Goal: Information Seeking & Learning: Find specific fact

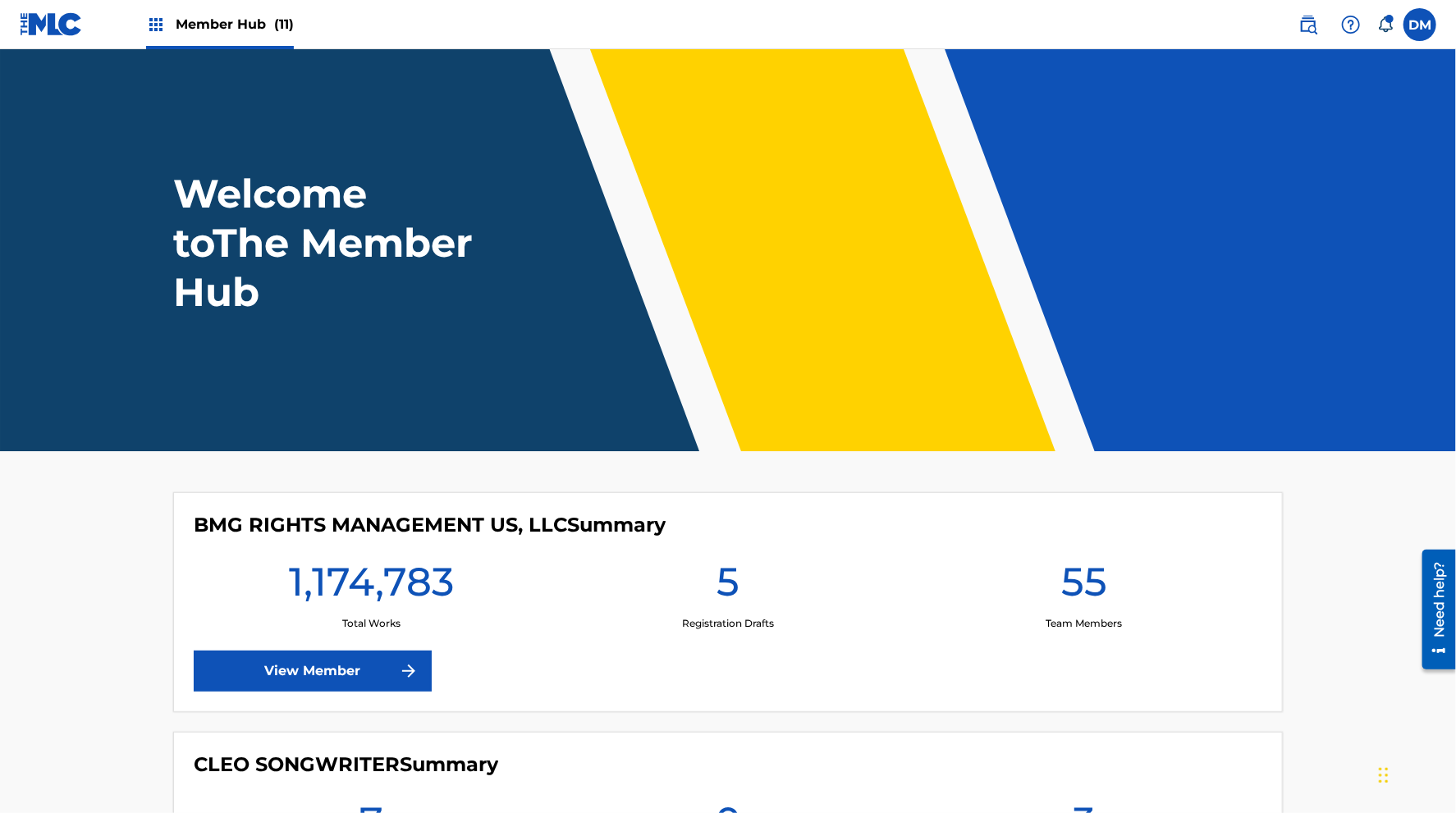
click at [212, 26] on span "Member Hub (11)" at bounding box center [234, 24] width 118 height 19
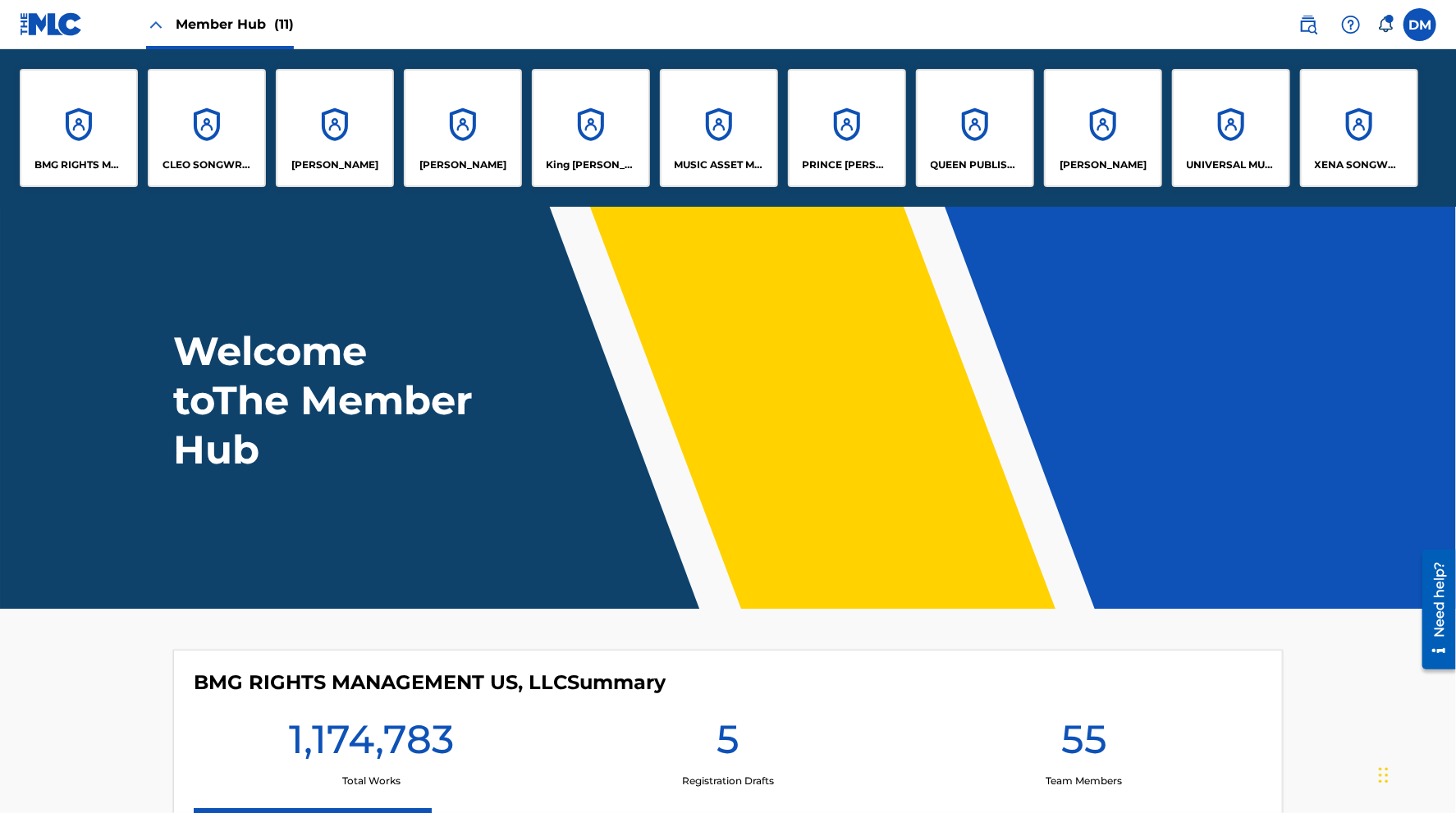
click at [212, 25] on span "Member Hub (11)" at bounding box center [234, 24] width 118 height 19
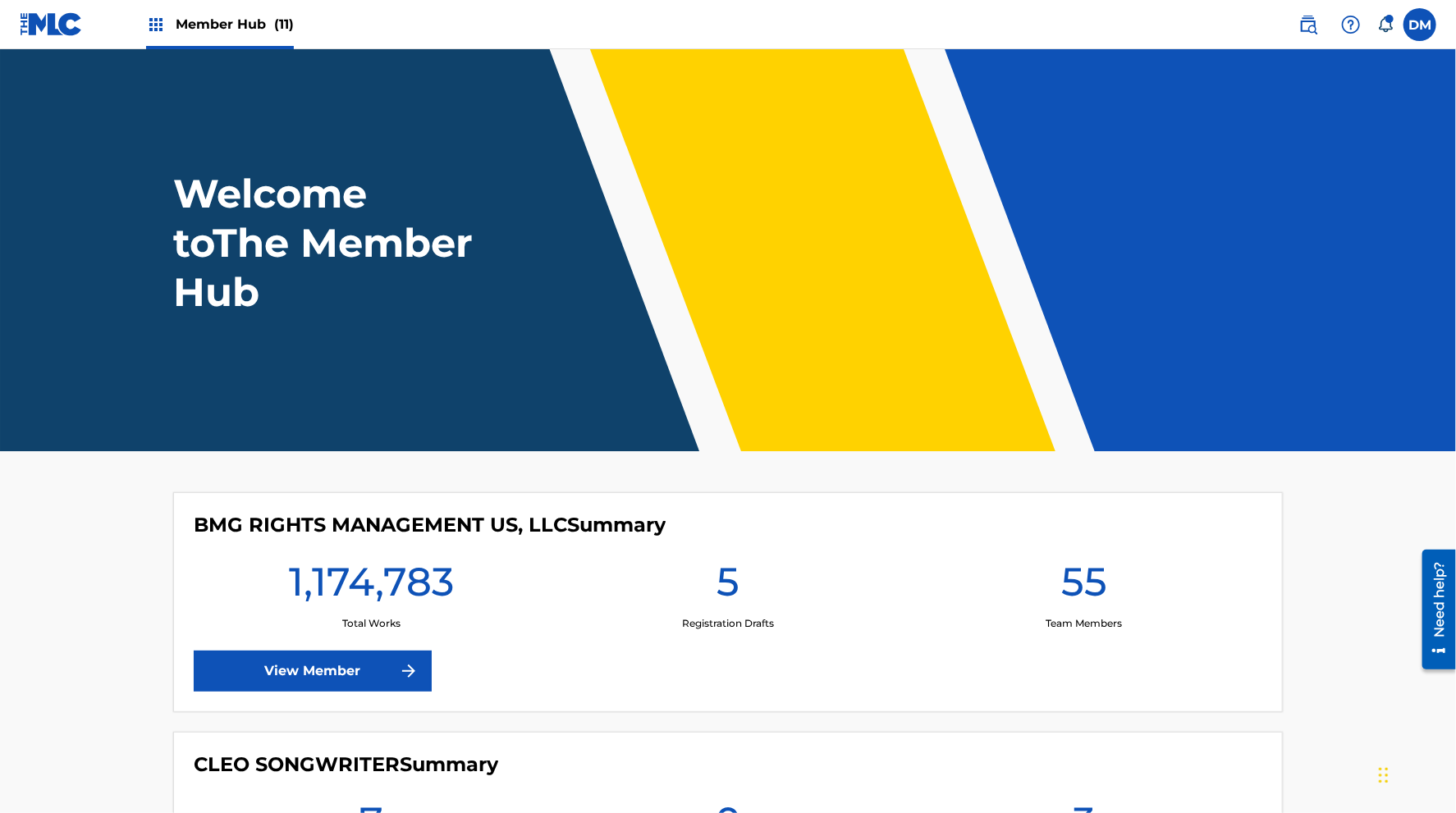
click at [212, 25] on span "Member Hub (11)" at bounding box center [234, 24] width 118 height 19
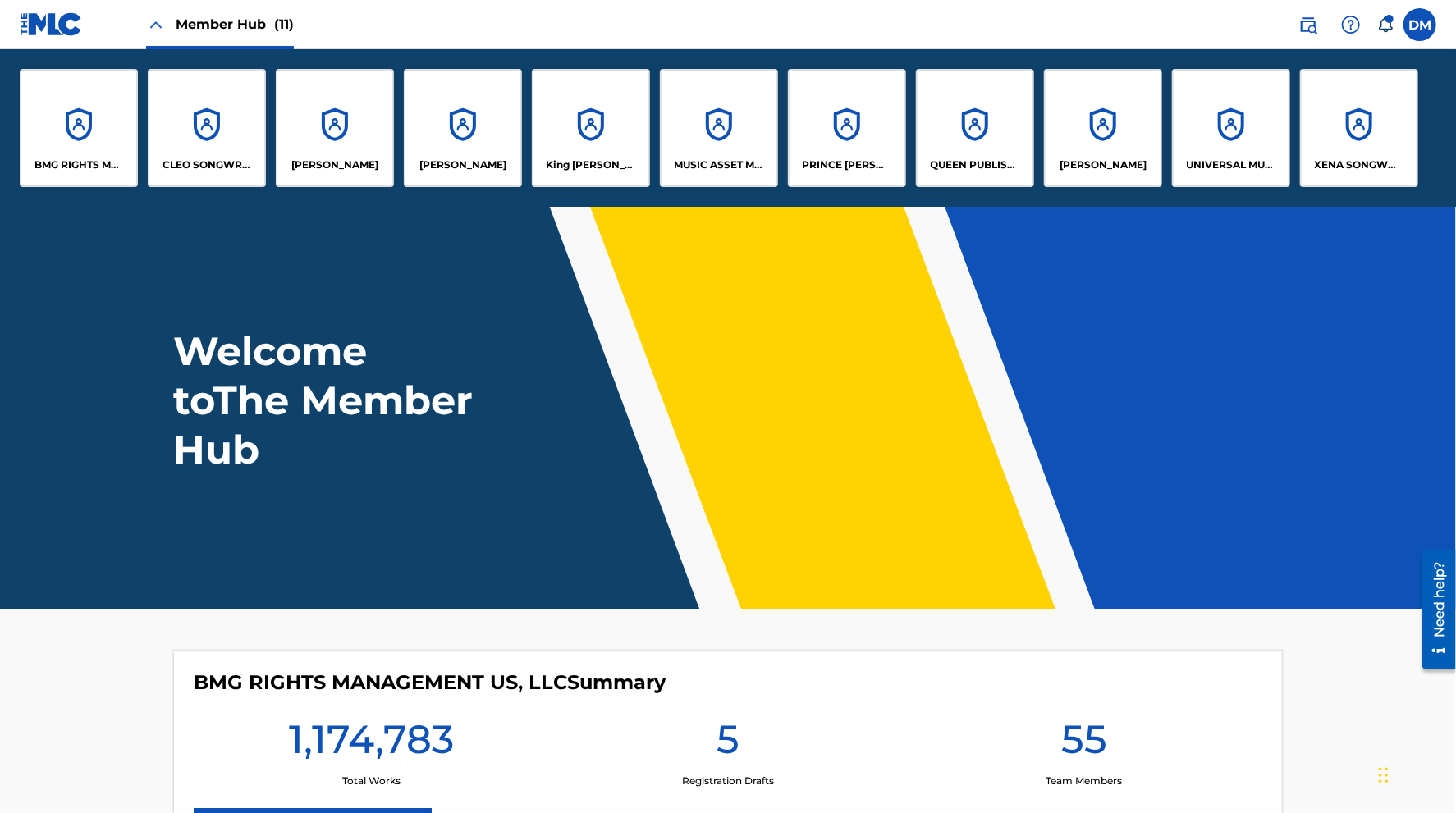
click at [212, 25] on span "Member Hub (11)" at bounding box center [234, 24] width 118 height 19
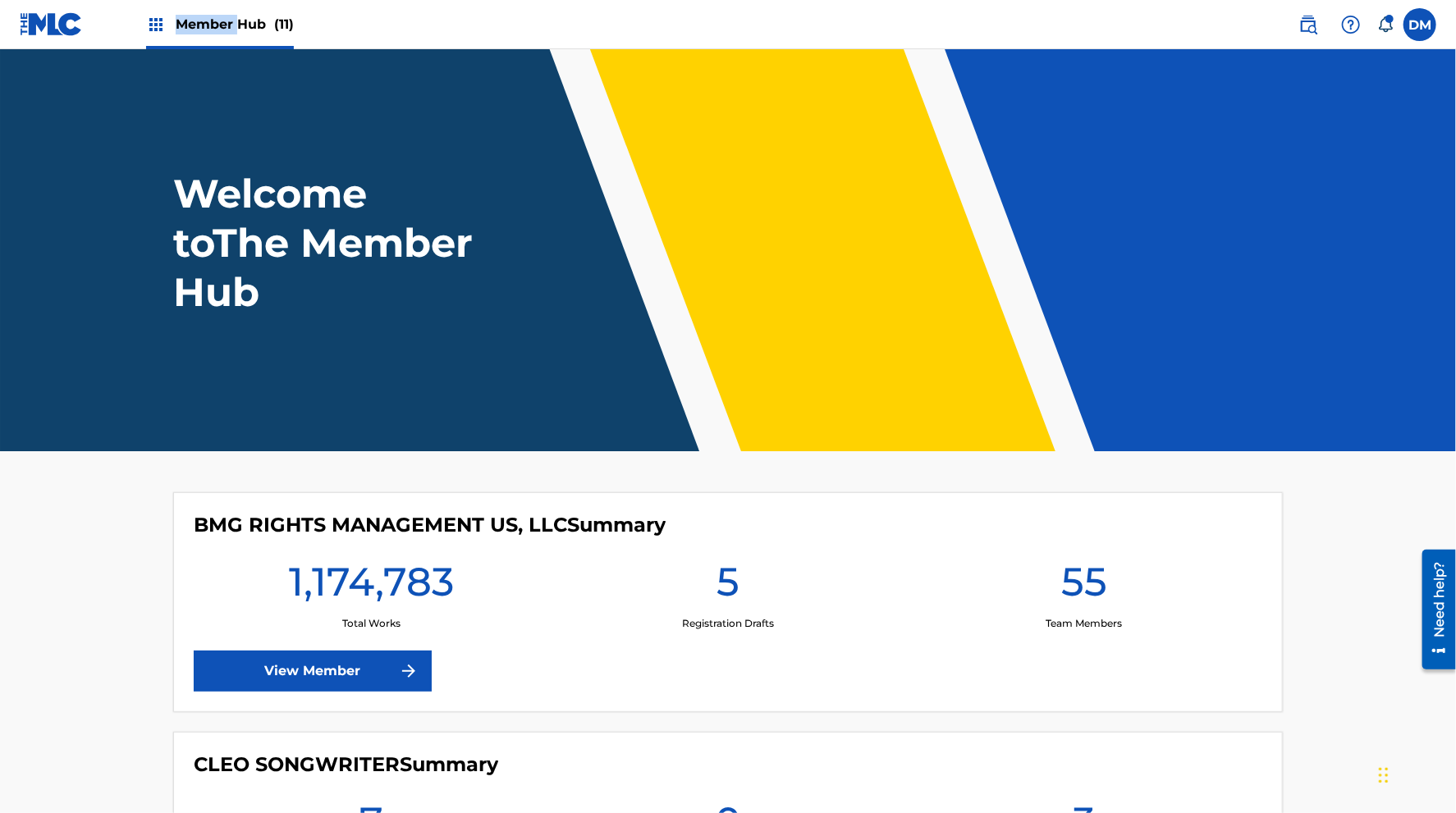
click at [212, 25] on span "Member Hub (11)" at bounding box center [234, 24] width 118 height 19
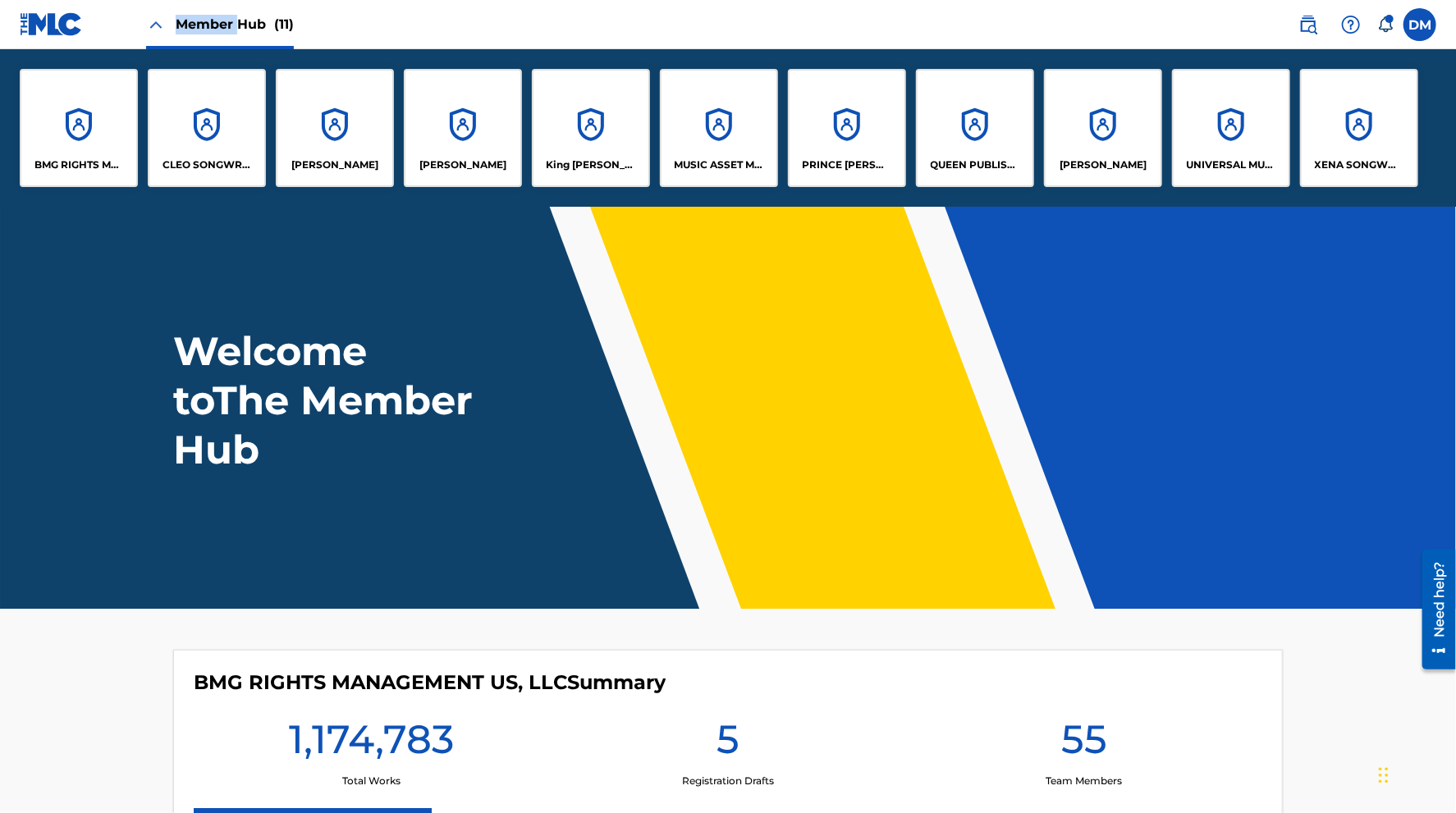
click at [212, 25] on span "Member Hub (11)" at bounding box center [234, 24] width 118 height 19
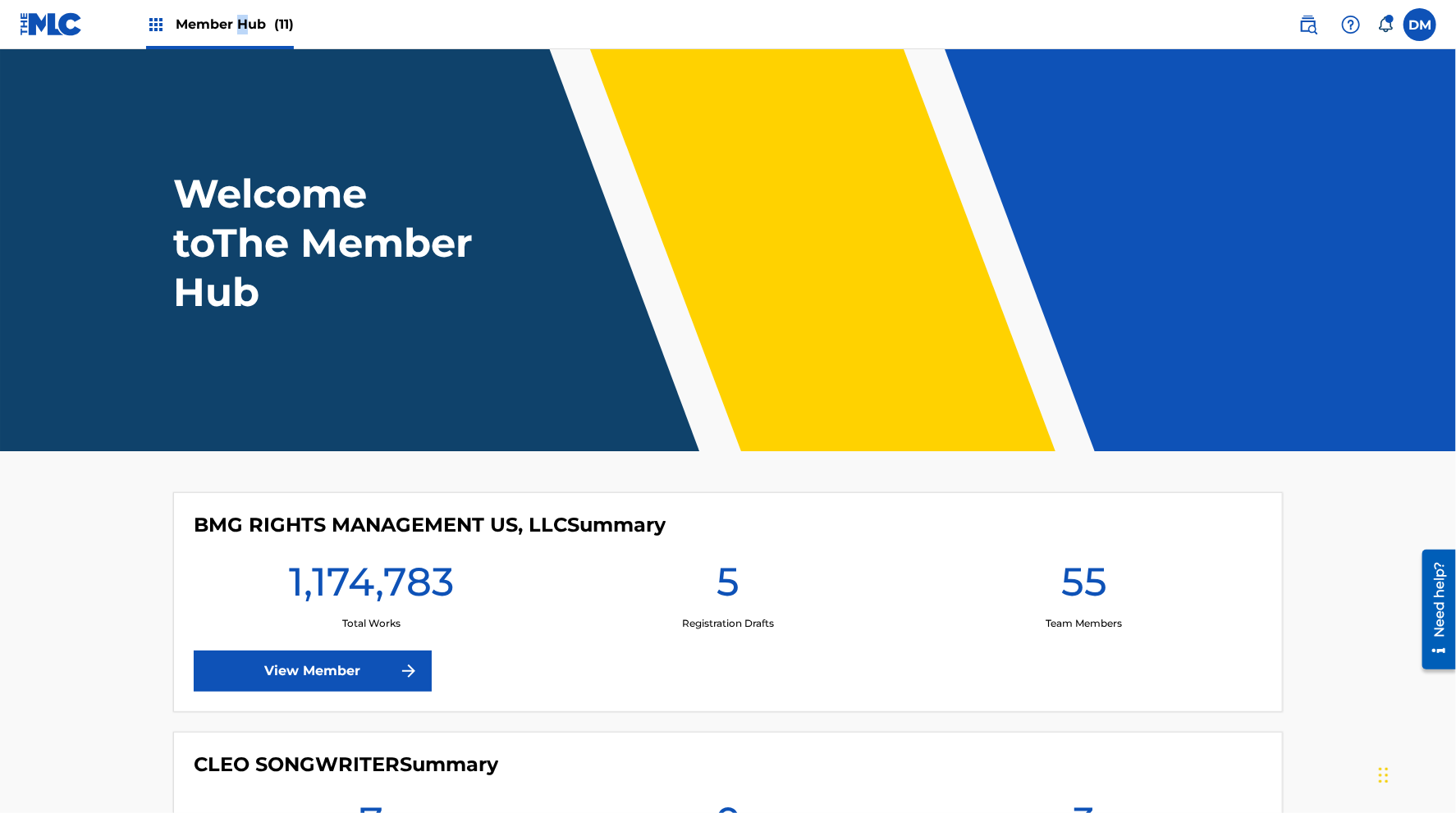
click at [252, 20] on span "Member Hub (11)" at bounding box center [234, 24] width 118 height 19
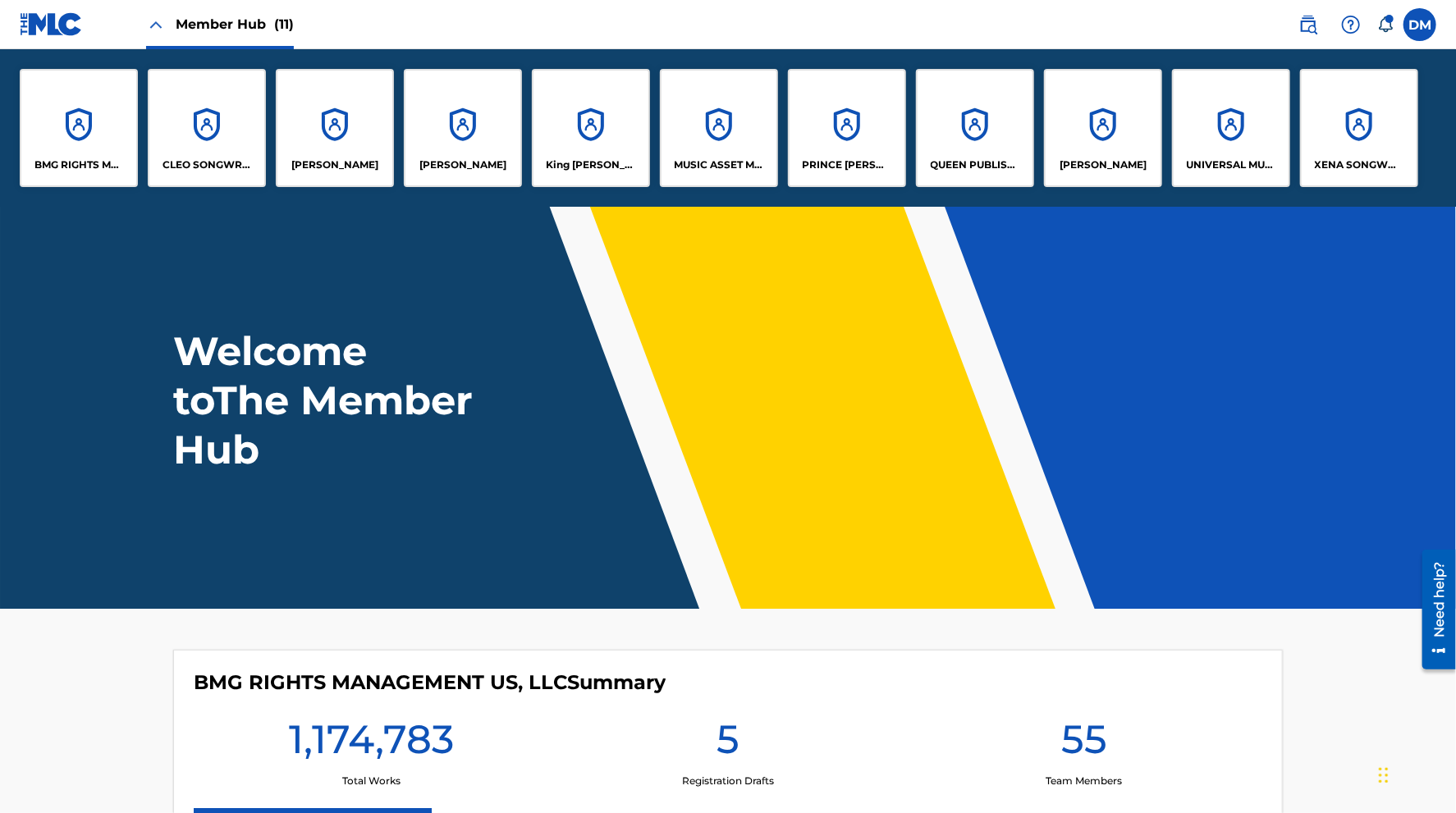
click at [222, 31] on span "Member Hub (11)" at bounding box center [234, 24] width 118 height 19
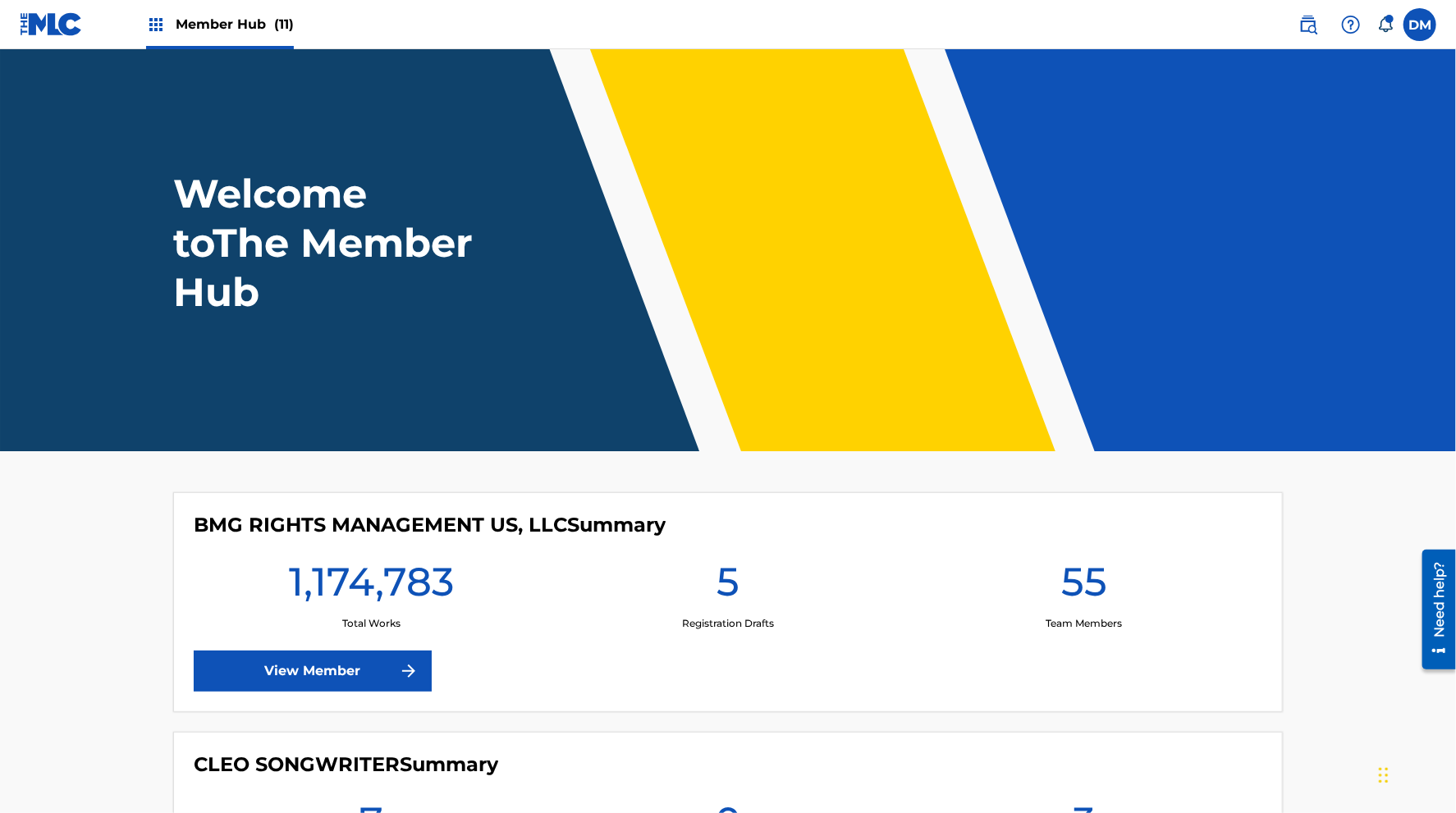
click at [232, 24] on span "Member Hub (11)" at bounding box center [234, 24] width 118 height 19
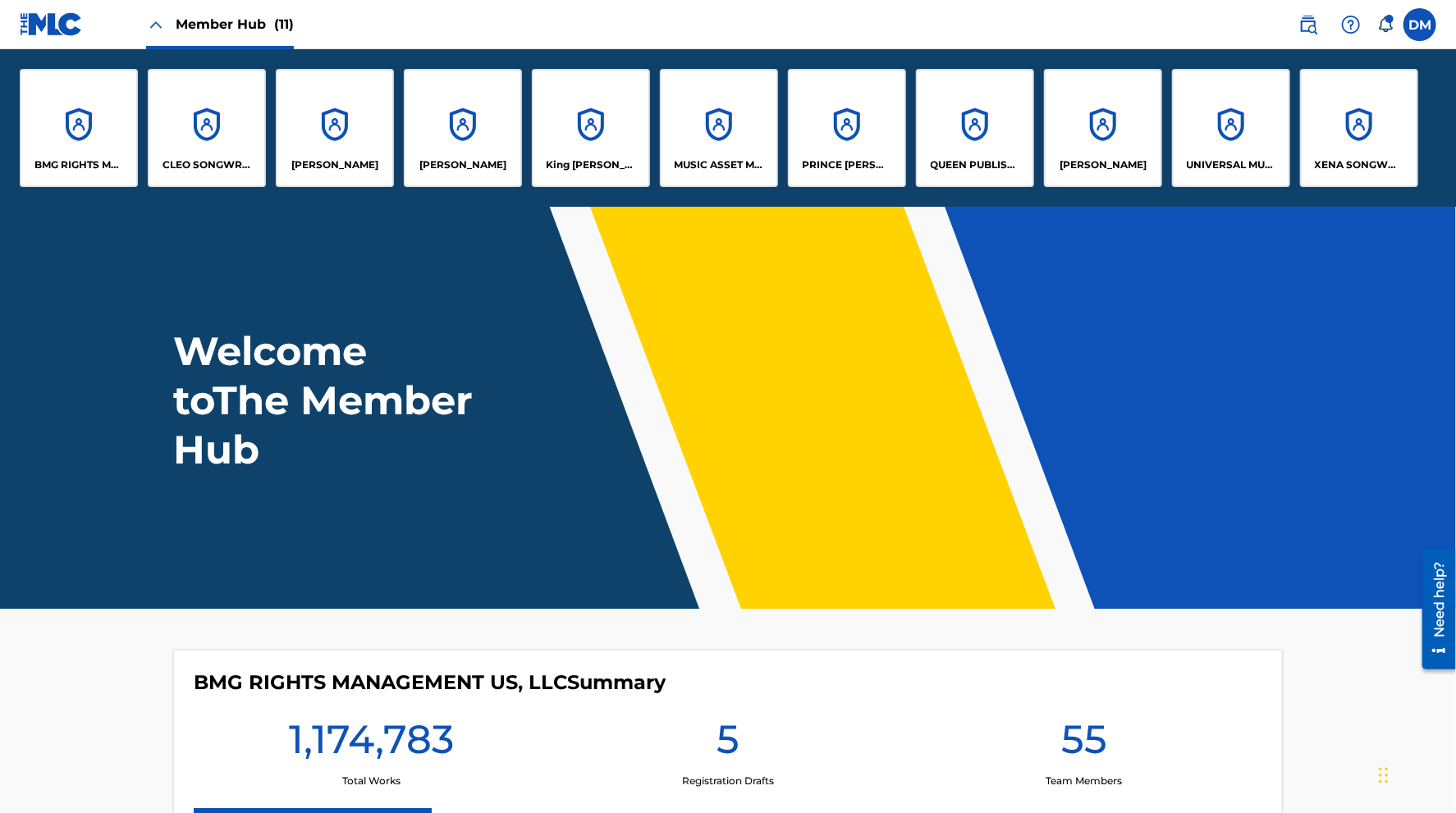
click at [222, 20] on span "Member Hub (11)" at bounding box center [234, 24] width 118 height 19
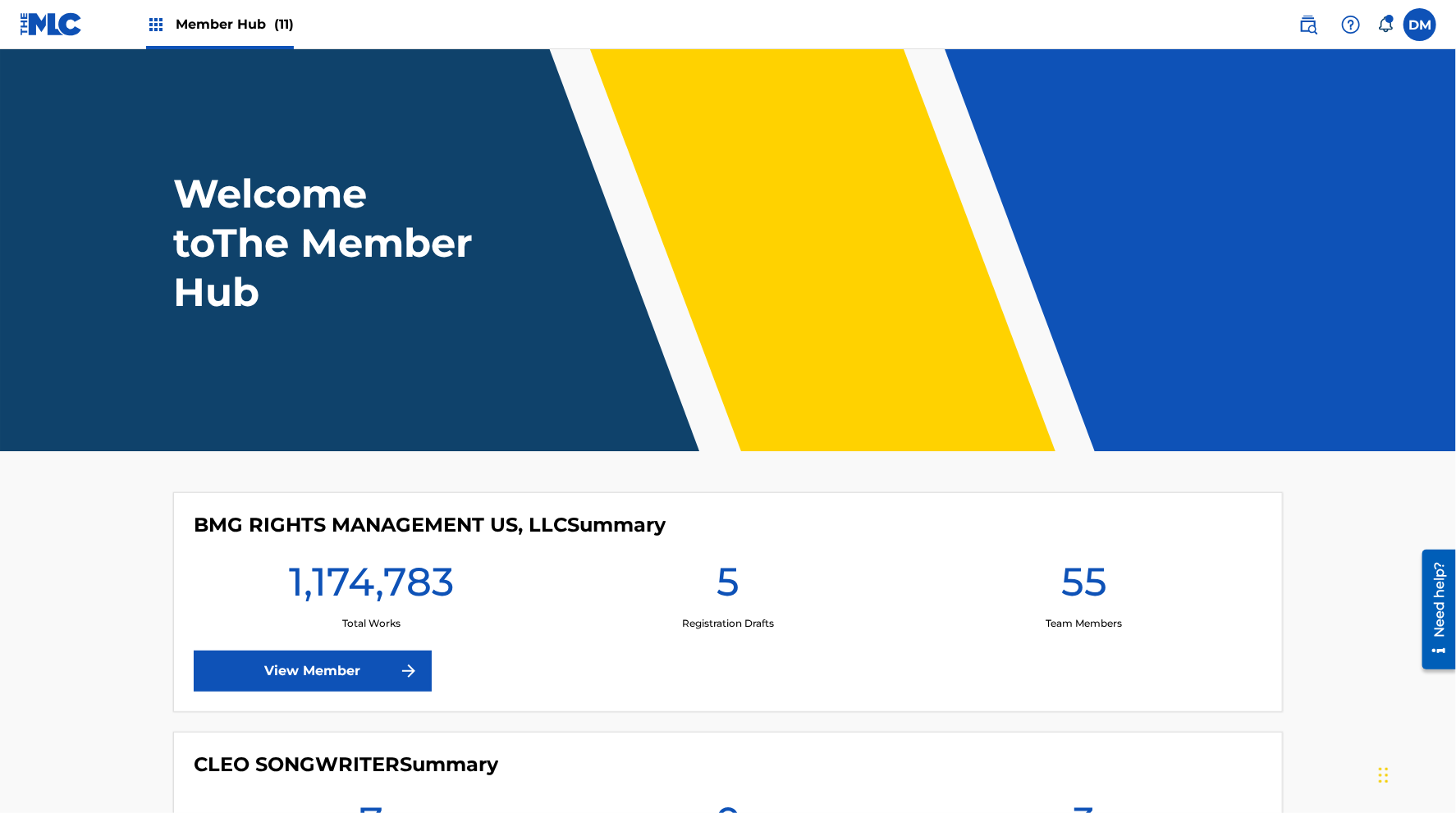
click at [241, 35] on div "Member Hub (11)" at bounding box center [219, 24] width 148 height 49
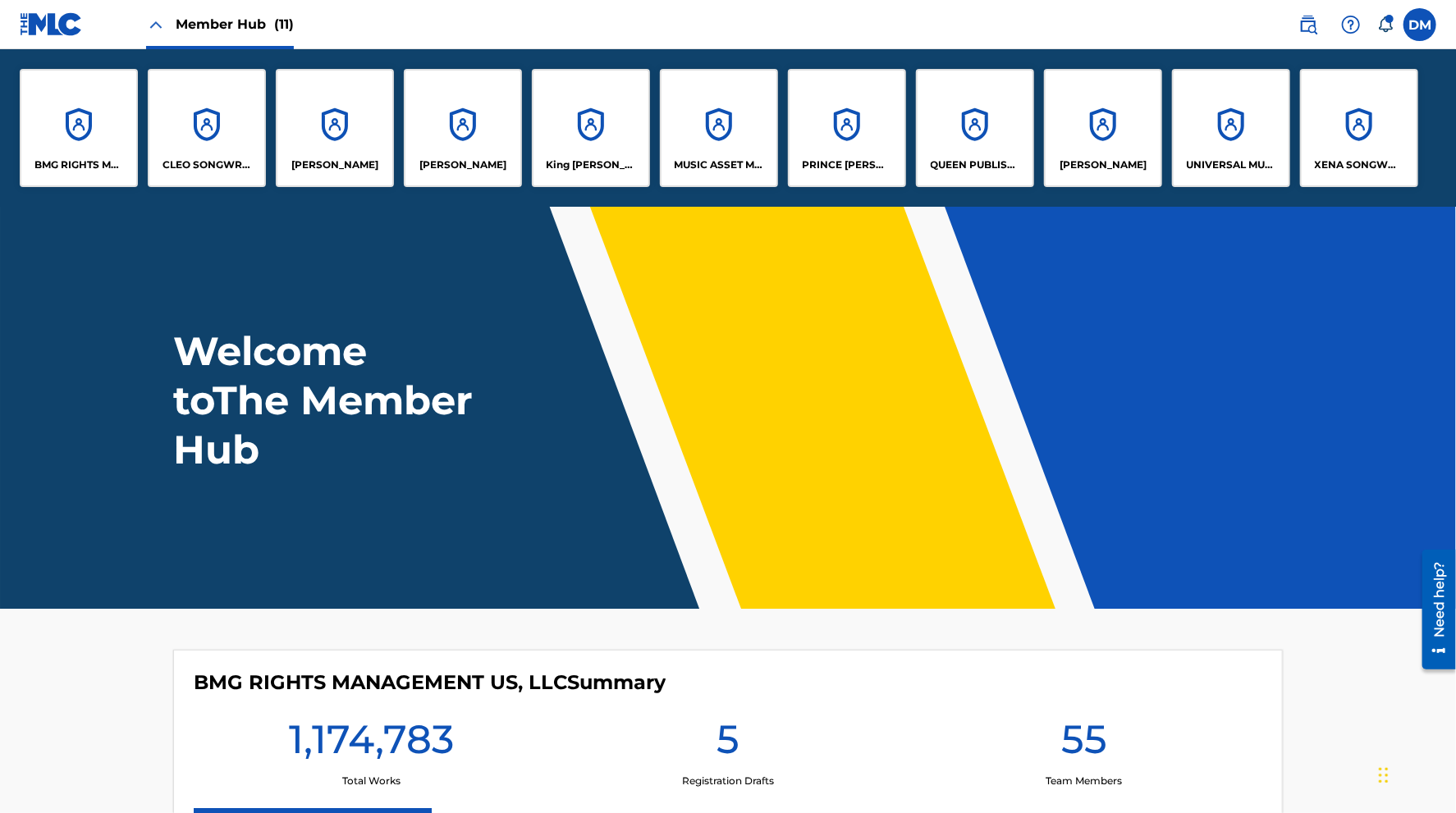
click at [245, 28] on span "Member Hub (11)" at bounding box center [234, 24] width 118 height 19
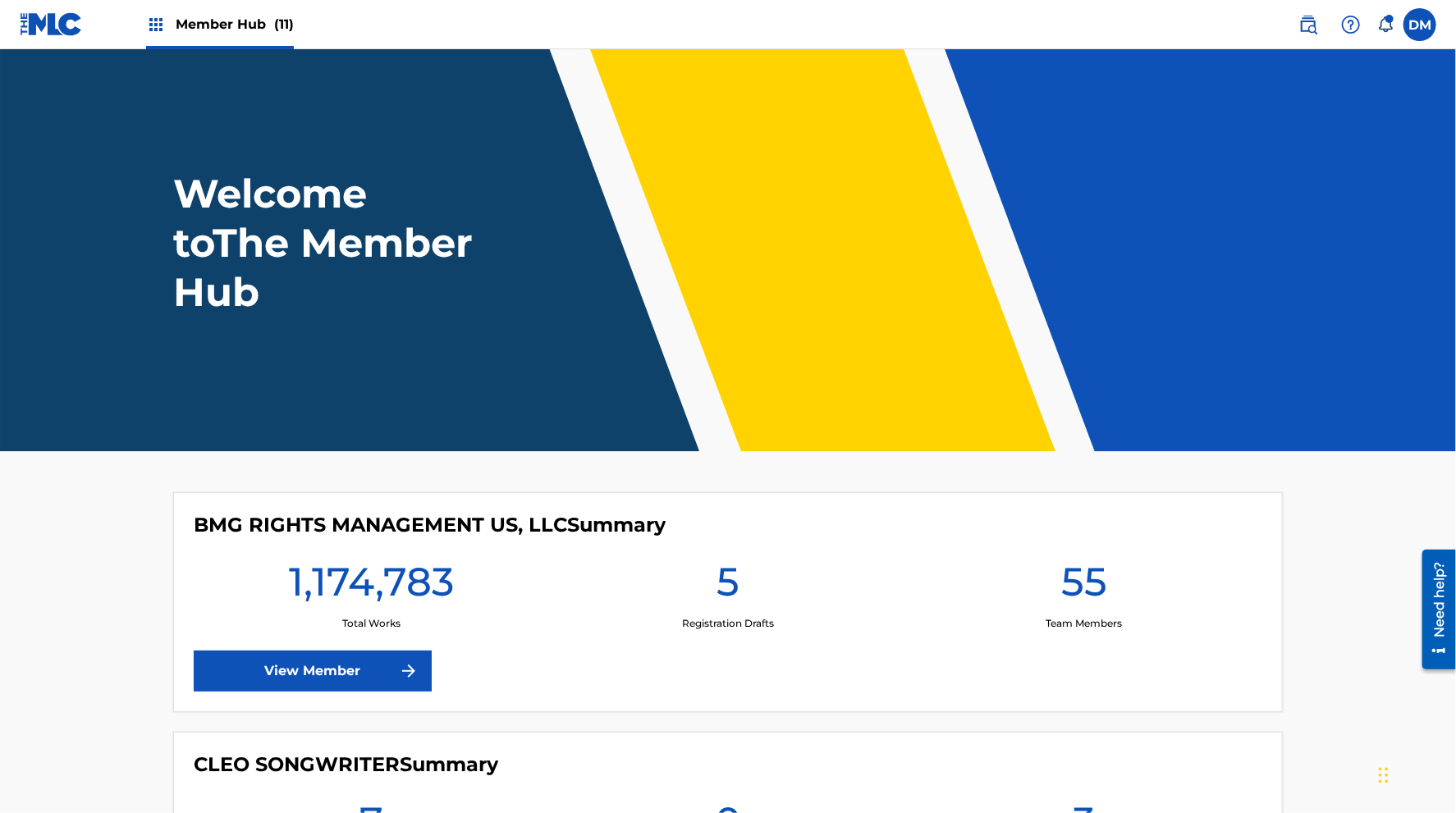
click at [402, 509] on div "BMG RIGHTS MANAGEMENT US, LLC Summary 1,174,783 Total Works 5 Registration Draf…" at bounding box center [728, 602] width 1109 height 220
click at [420, 520] on h4 "BMG RIGHTS MANAGEMENT US, LLC Summary" at bounding box center [430, 525] width 471 height 25
click at [421, 520] on h4 "BMG RIGHTS MANAGEMENT US, LLC Summary" at bounding box center [430, 525] width 471 height 25
click at [422, 519] on h4 "BMG RIGHTS MANAGEMENT US, LLC Summary" at bounding box center [430, 525] width 471 height 25
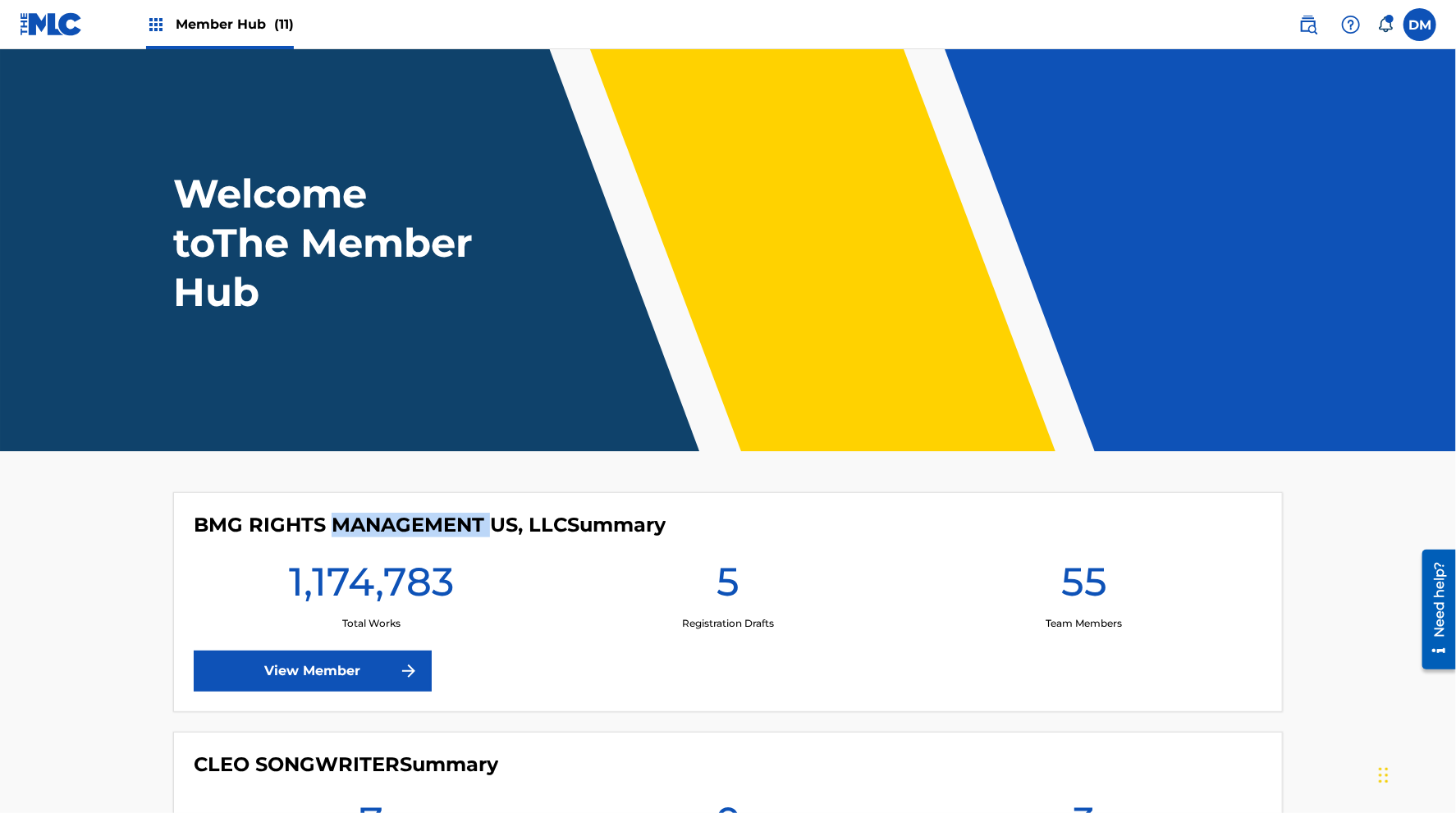
click at [428, 526] on h4 "BMG RIGHTS MANAGEMENT US, LLC Summary" at bounding box center [430, 525] width 471 height 25
drag, startPoint x: 490, startPoint y: 524, endPoint x: 480, endPoint y: 530, distance: 11.7
click at [480, 530] on h4 "BMG RIGHTS MANAGEMENT US, LLC Summary" at bounding box center [430, 525] width 471 height 25
click at [484, 525] on h4 "BMG RIGHTS MANAGEMENT US, LLC Summary" at bounding box center [430, 525] width 471 height 25
click at [487, 524] on h4 "BMG RIGHTS MANAGEMENT US, LLC Summary" at bounding box center [430, 525] width 471 height 25
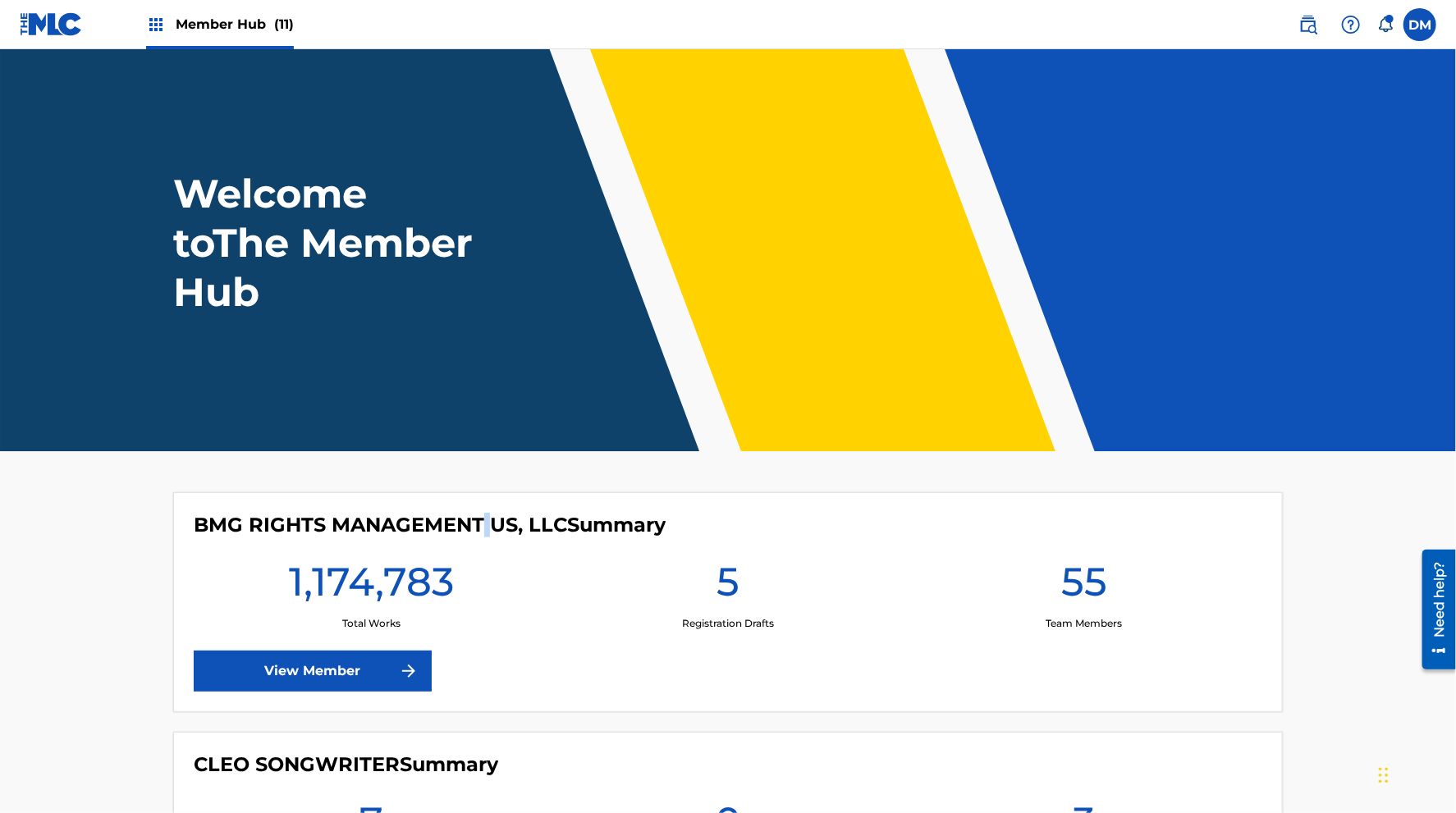
click at [487, 524] on h4 "BMG RIGHTS MANAGEMENT US, LLC Summary" at bounding box center [430, 525] width 471 height 25
drag, startPoint x: 490, startPoint y: 522, endPoint x: 482, endPoint y: 524, distance: 8.2
click at [482, 524] on h4 "BMG RIGHTS MANAGEMENT US, LLC Summary" at bounding box center [430, 525] width 471 height 25
click at [467, 508] on div "BMG RIGHTS MANAGEMENT US, LLC Summary 1,174,783 Total Works 5 Registration Draf…" at bounding box center [728, 602] width 1109 height 220
click at [490, 519] on h4 "BMG RIGHTS MANAGEMENT US, LLC Summary" at bounding box center [430, 525] width 471 height 25
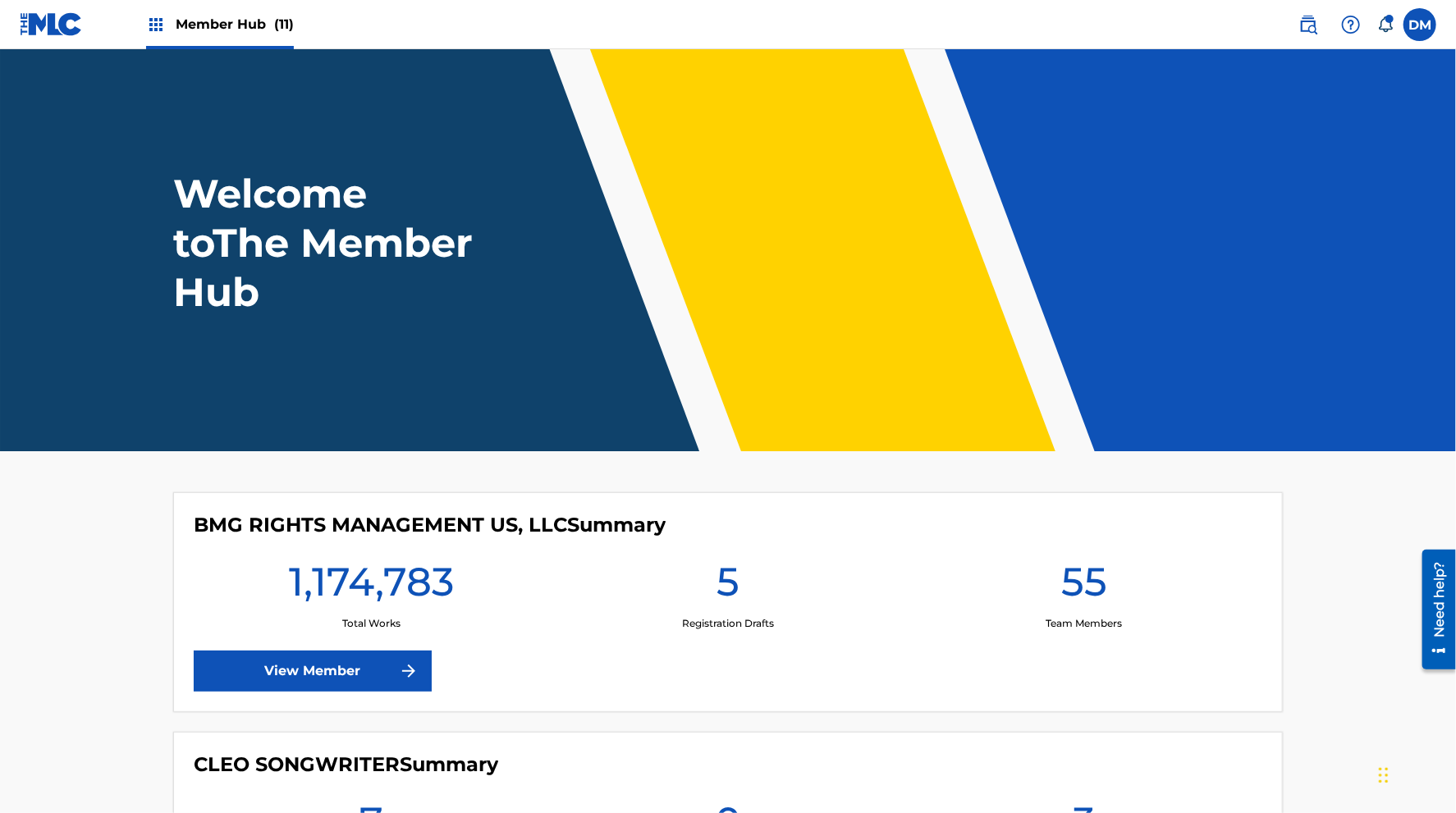
click at [484, 522] on h4 "BMG RIGHTS MANAGEMENT US, LLC Summary" at bounding box center [430, 525] width 471 height 25
click at [382, 530] on h4 "BMG RIGHTS MANAGEMENT US, LLC Summary" at bounding box center [430, 525] width 471 height 25
click at [380, 525] on h4 "BMG RIGHTS MANAGEMENT US, LLC Summary" at bounding box center [430, 525] width 471 height 25
click at [380, 524] on h4 "BMG RIGHTS MANAGEMENT US, LLC Summary" at bounding box center [430, 525] width 471 height 25
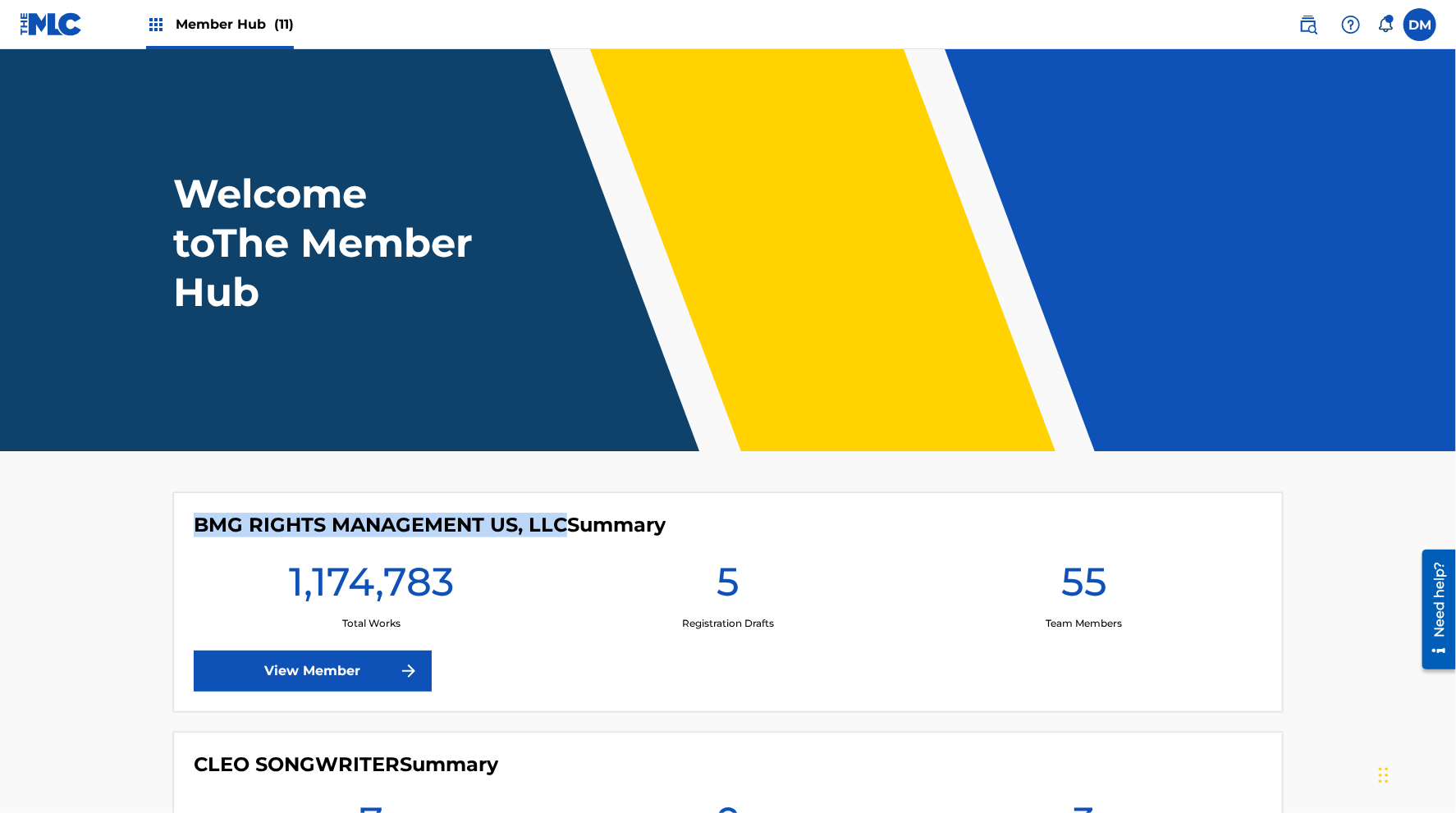
click at [380, 524] on h4 "BMG RIGHTS MANAGEMENT US, LLC Summary" at bounding box center [430, 525] width 471 height 25
click at [587, 522] on h4 "BMG RIGHTS MANAGEMENT US, LLC Summary" at bounding box center [430, 525] width 471 height 25
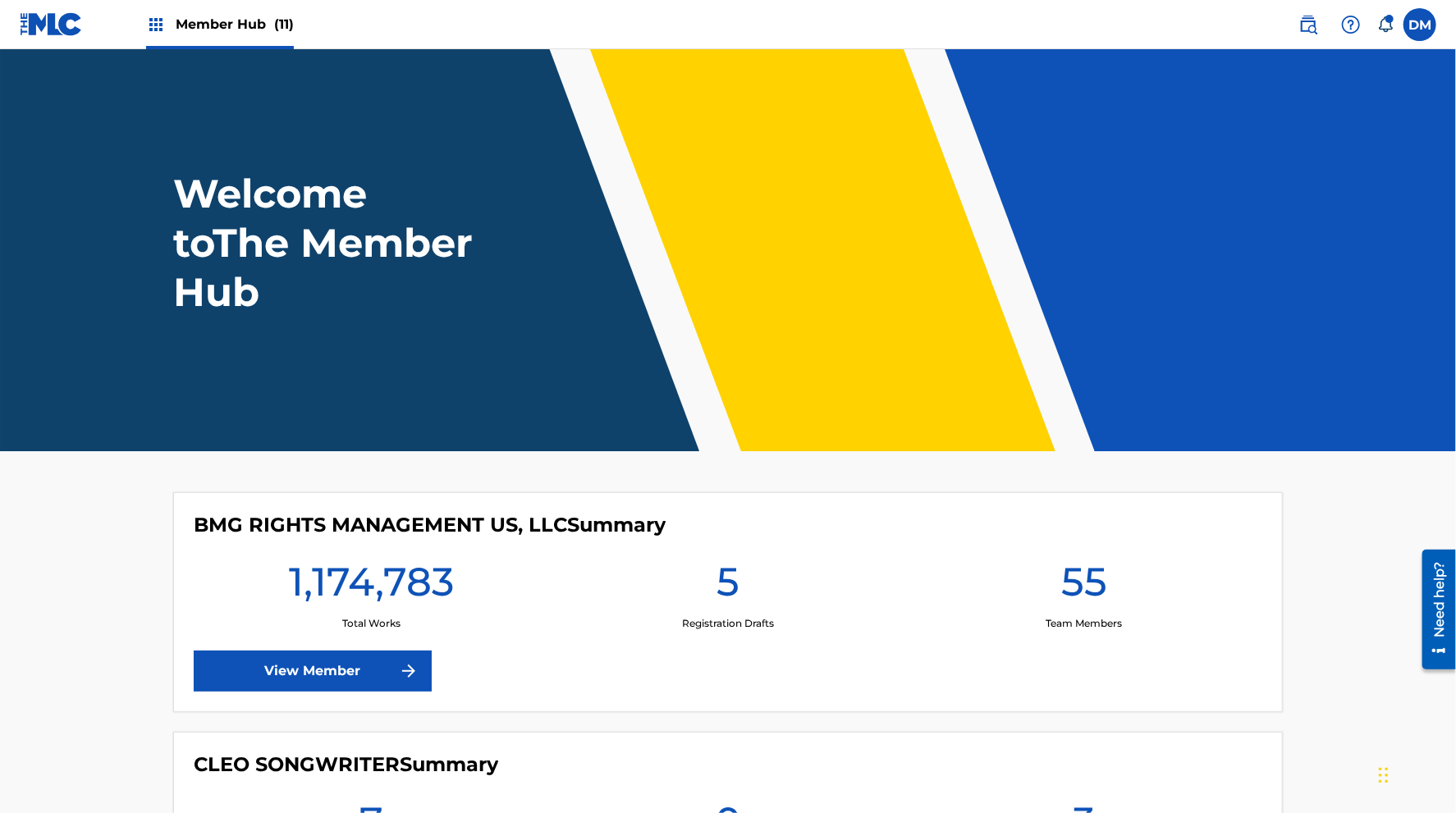
drag, startPoint x: 699, startPoint y: 523, endPoint x: 188, endPoint y: 533, distance: 511.1
click at [188, 533] on div "BMG RIGHTS MANAGEMENT US, LLC Summary 1,174,783 Total Works 5 Registration Draf…" at bounding box center [728, 602] width 1109 height 220
click at [193, 530] on div "BMG RIGHTS MANAGEMENT US, LLC Summary 1,174,783 Total Works 5 Registration Draf…" at bounding box center [728, 602] width 1109 height 220
drag, startPoint x: 194, startPoint y: 529, endPoint x: 710, endPoint y: 540, distance: 516.1
click at [666, 538] on h4 "BMG RIGHTS MANAGEMENT US, LLC Summary" at bounding box center [430, 525] width 471 height 25
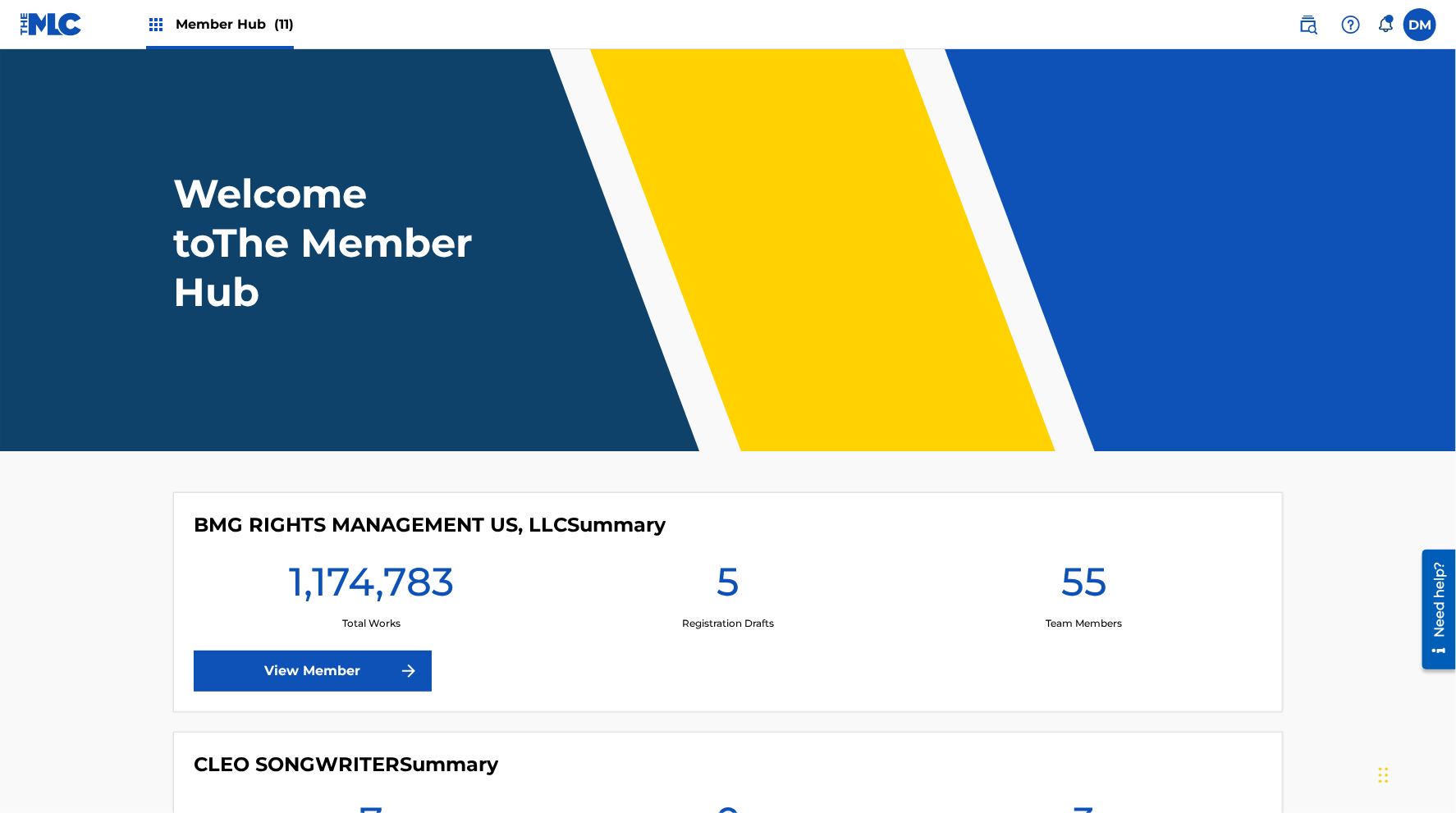
click at [660, 528] on h4 "BMG RIGHTS MANAGEMENT US, LLC Summary" at bounding box center [430, 525] width 471 height 25
drag, startPoint x: 673, startPoint y: 524, endPoint x: 195, endPoint y: 537, distance: 478.2
click at [195, 538] on div "BMG RIGHTS MANAGEMENT US, LLC Summary 1,174,783 Total Works 5 Registration Draf…" at bounding box center [728, 602] width 1109 height 220
click at [198, 535] on h4 "BMG RIGHTS MANAGEMENT US, LLC Summary" at bounding box center [430, 525] width 471 height 25
drag, startPoint x: 198, startPoint y: 521, endPoint x: 682, endPoint y: 542, distance: 484.5
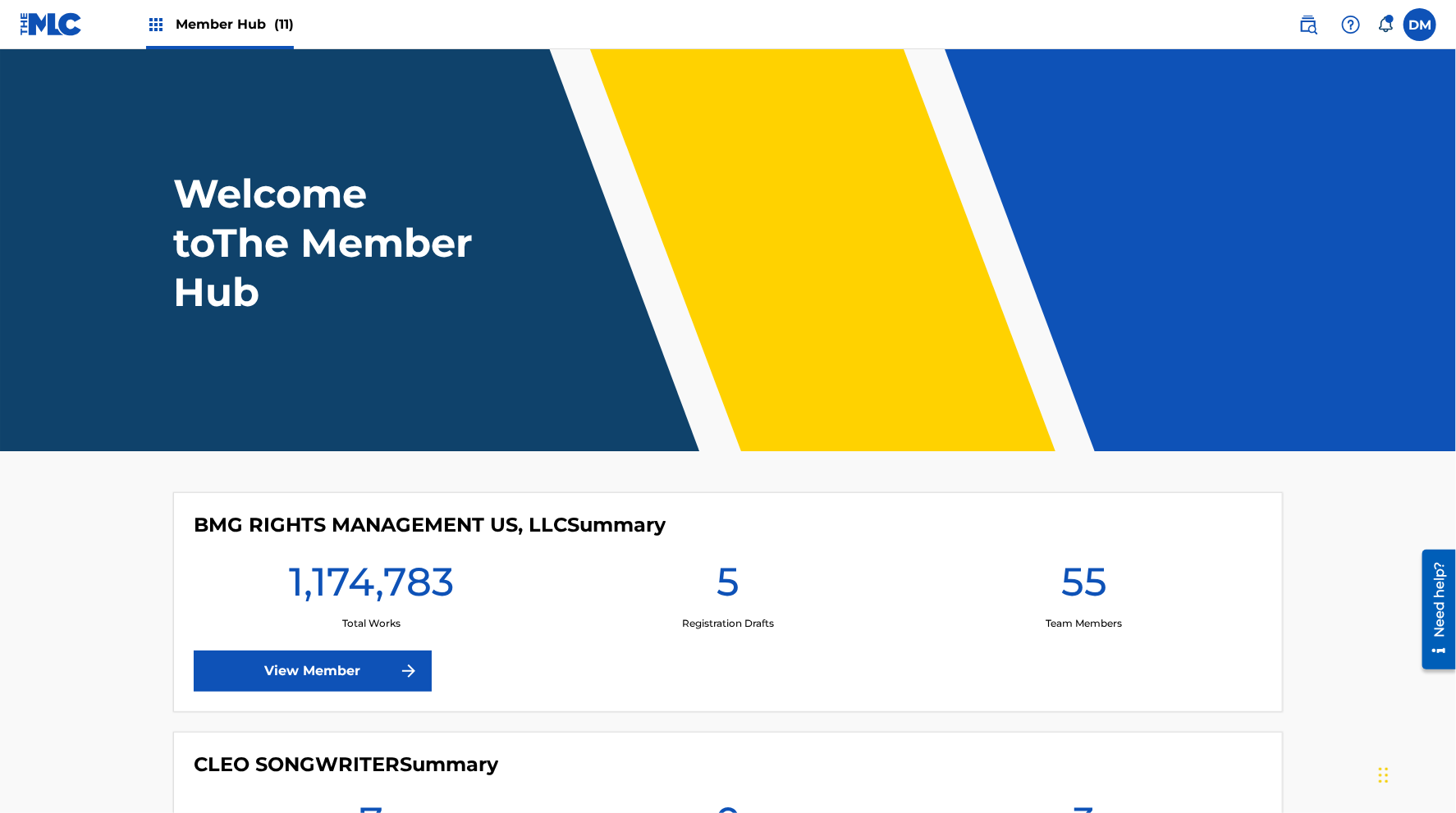
click at [666, 538] on h4 "BMG RIGHTS MANAGEMENT US, LLC Summary" at bounding box center [430, 525] width 471 height 25
click at [642, 528] on h4 "BMG RIGHTS MANAGEMENT US, LLC Summary" at bounding box center [430, 525] width 471 height 25
drag, startPoint x: 676, startPoint y: 527, endPoint x: 198, endPoint y: 514, distance: 478.2
click at [198, 514] on div "BMG RIGHTS MANAGEMENT US, LLC Summary" at bounding box center [728, 525] width 1069 height 25
click at [198, 514] on h4 "BMG RIGHTS MANAGEMENT US, LLC Summary" at bounding box center [430, 525] width 471 height 25
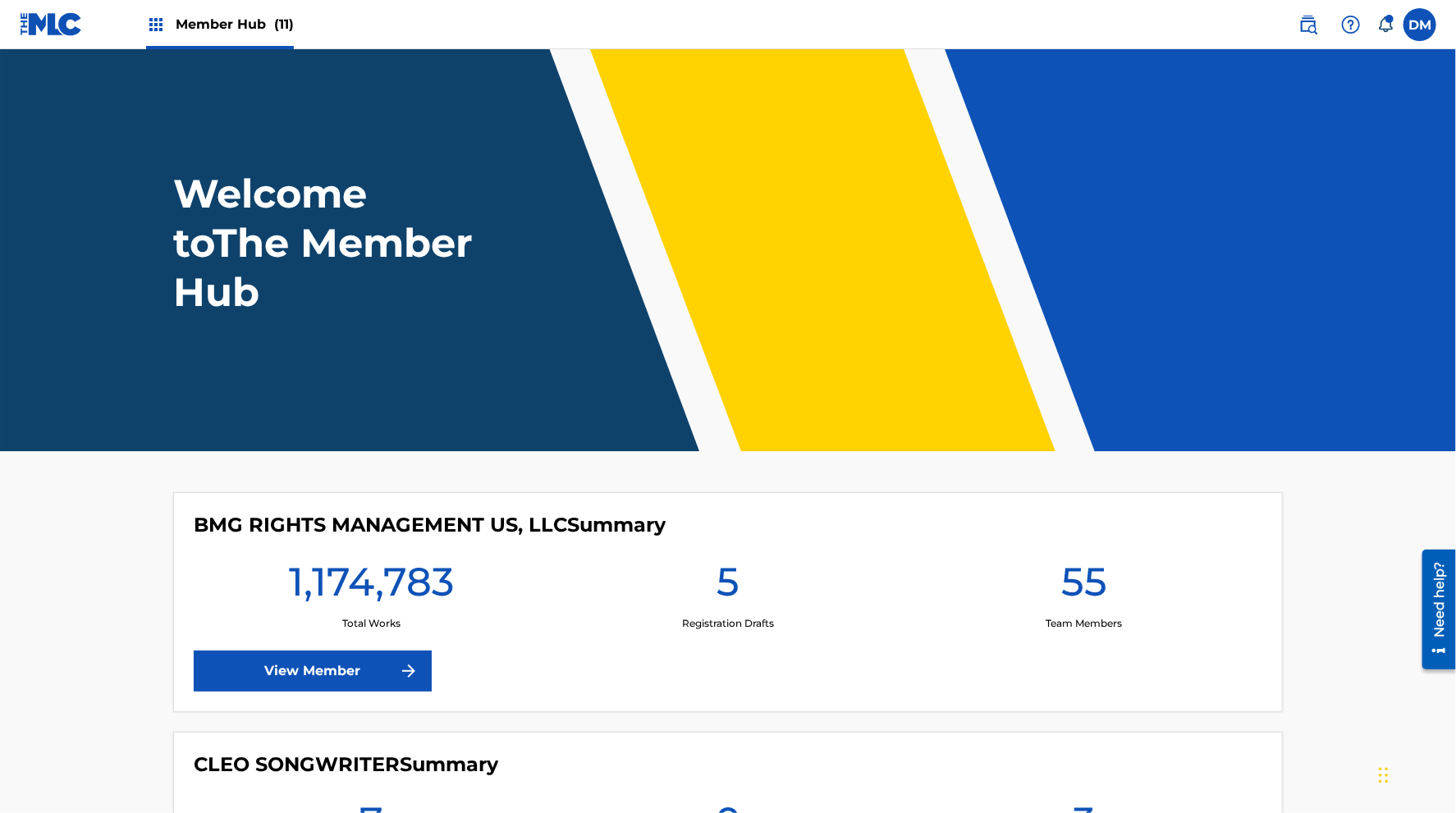
click at [208, 519] on h4 "BMG RIGHTS MANAGEMENT US, LLC Summary" at bounding box center [430, 525] width 471 height 25
drag, startPoint x: 198, startPoint y: 521, endPoint x: 739, endPoint y: 536, distance: 541.2
click at [666, 534] on h4 "BMG RIGHTS MANAGEMENT US, LLC Summary" at bounding box center [430, 525] width 471 height 25
click at [739, 536] on div "BMG RIGHTS MANAGEMENT US, LLC Summary" at bounding box center [728, 525] width 1069 height 25
drag, startPoint x: 707, startPoint y: 528, endPoint x: 198, endPoint y: 532, distance: 509.0
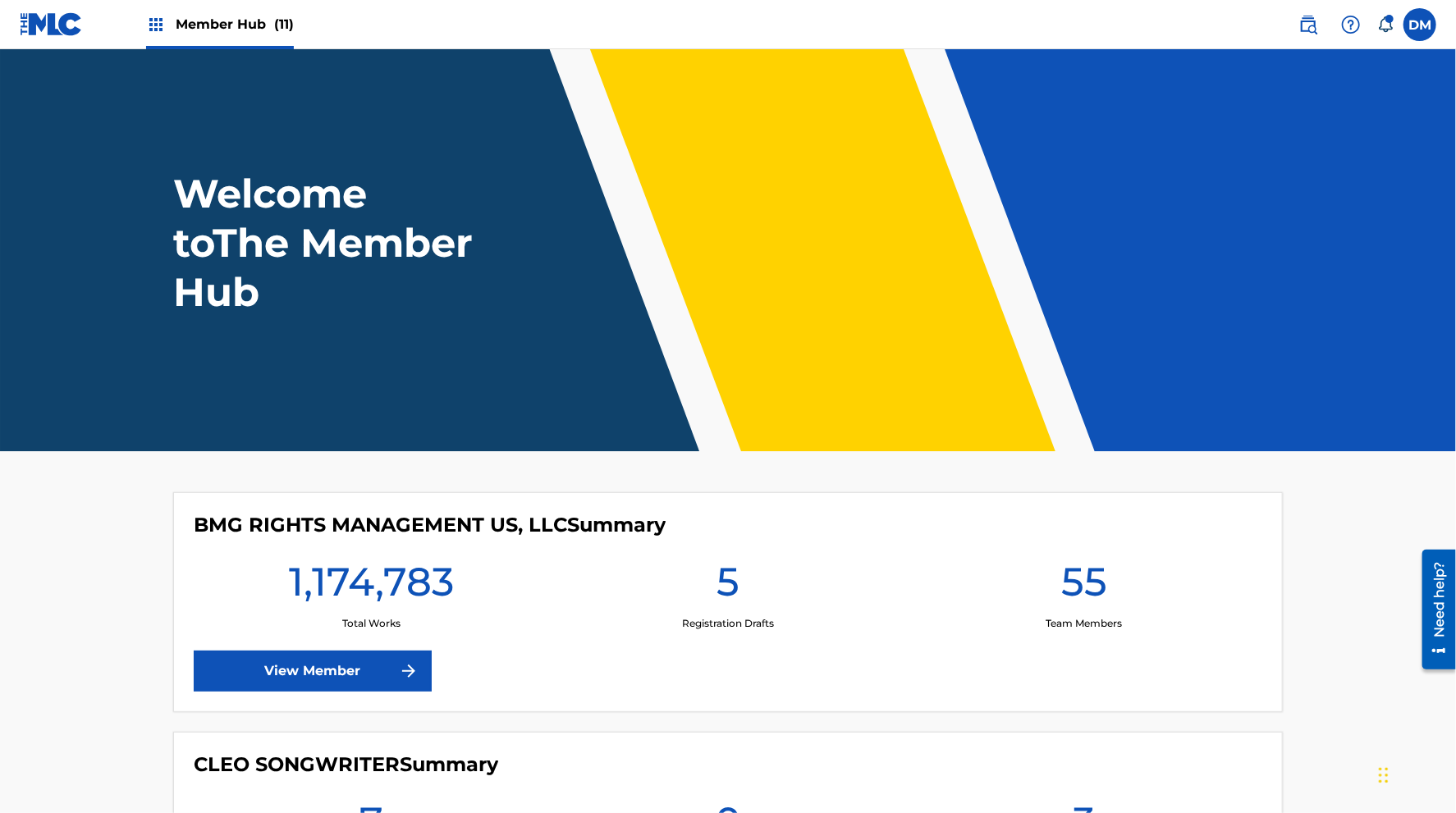
click at [198, 532] on div "BMG RIGHTS MANAGEMENT US, LLC Summary" at bounding box center [728, 525] width 1069 height 25
click at [198, 532] on h4 "BMG RIGHTS MANAGEMENT US, LLC Summary" at bounding box center [430, 525] width 471 height 25
drag, startPoint x: 198, startPoint y: 519, endPoint x: 679, endPoint y: 524, distance: 481.0
click at [666, 524] on h4 "BMG RIGHTS MANAGEMENT US, LLC Summary" at bounding box center [430, 525] width 471 height 25
click at [681, 528] on div "BMG RIGHTS MANAGEMENT US, LLC Summary" at bounding box center [728, 525] width 1069 height 25
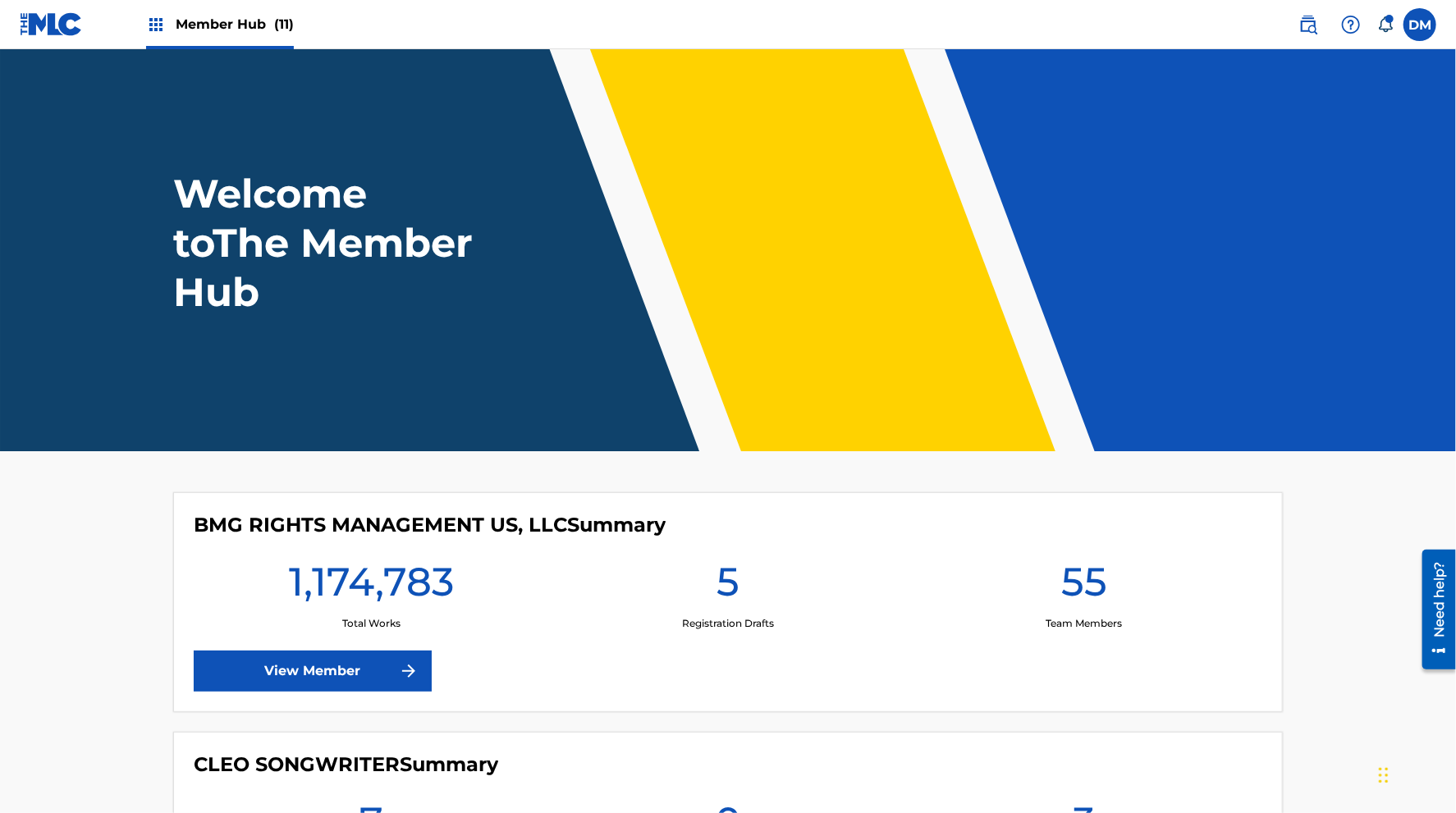
drag, startPoint x: 691, startPoint y: 527, endPoint x: 196, endPoint y: 537, distance: 495.1
click at [196, 537] on div "BMG RIGHTS MANAGEMENT US, LLC Summary" at bounding box center [728, 525] width 1069 height 25
click at [196, 534] on h4 "BMG RIGHTS MANAGEMENT US, LLC Summary" at bounding box center [430, 525] width 471 height 25
drag, startPoint x: 686, startPoint y: 524, endPoint x: 192, endPoint y: 519, distance: 494.0
click at [192, 519] on div "BMG RIGHTS MANAGEMENT US, LLC Summary 1,174,783 Total Works 5 Registration Draf…" at bounding box center [728, 602] width 1109 height 220
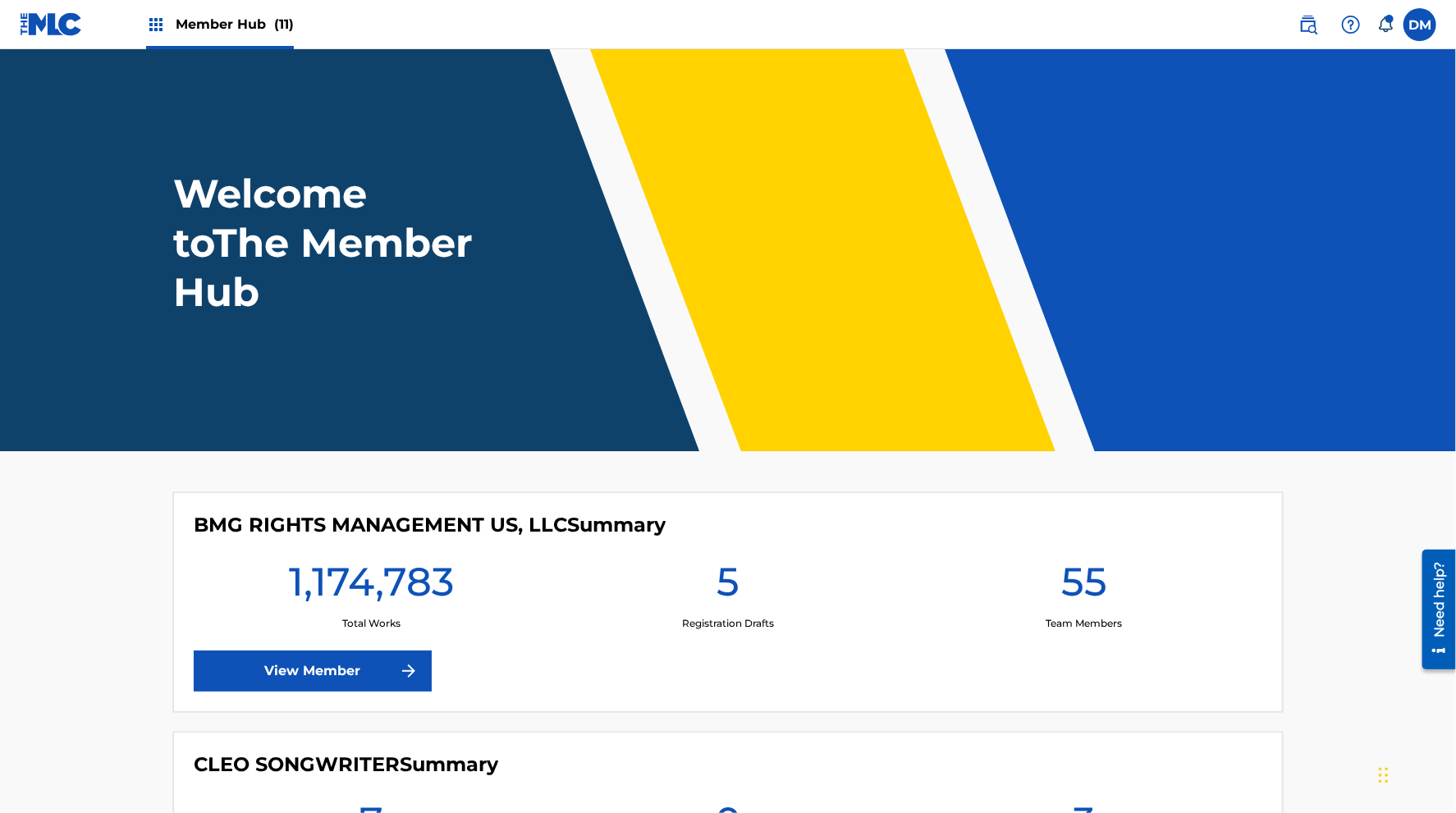
click at [202, 516] on h4 "BMG RIGHTS MANAGEMENT US, LLC Summary" at bounding box center [430, 525] width 471 height 25
click at [1425, 17] on label at bounding box center [1419, 24] width 33 height 33
click at [1419, 25] on input "DM Duke McTesterson duke.mctesterson@gmail.com Notification Preferences Profile…" at bounding box center [1419, 25] width 0 height 0
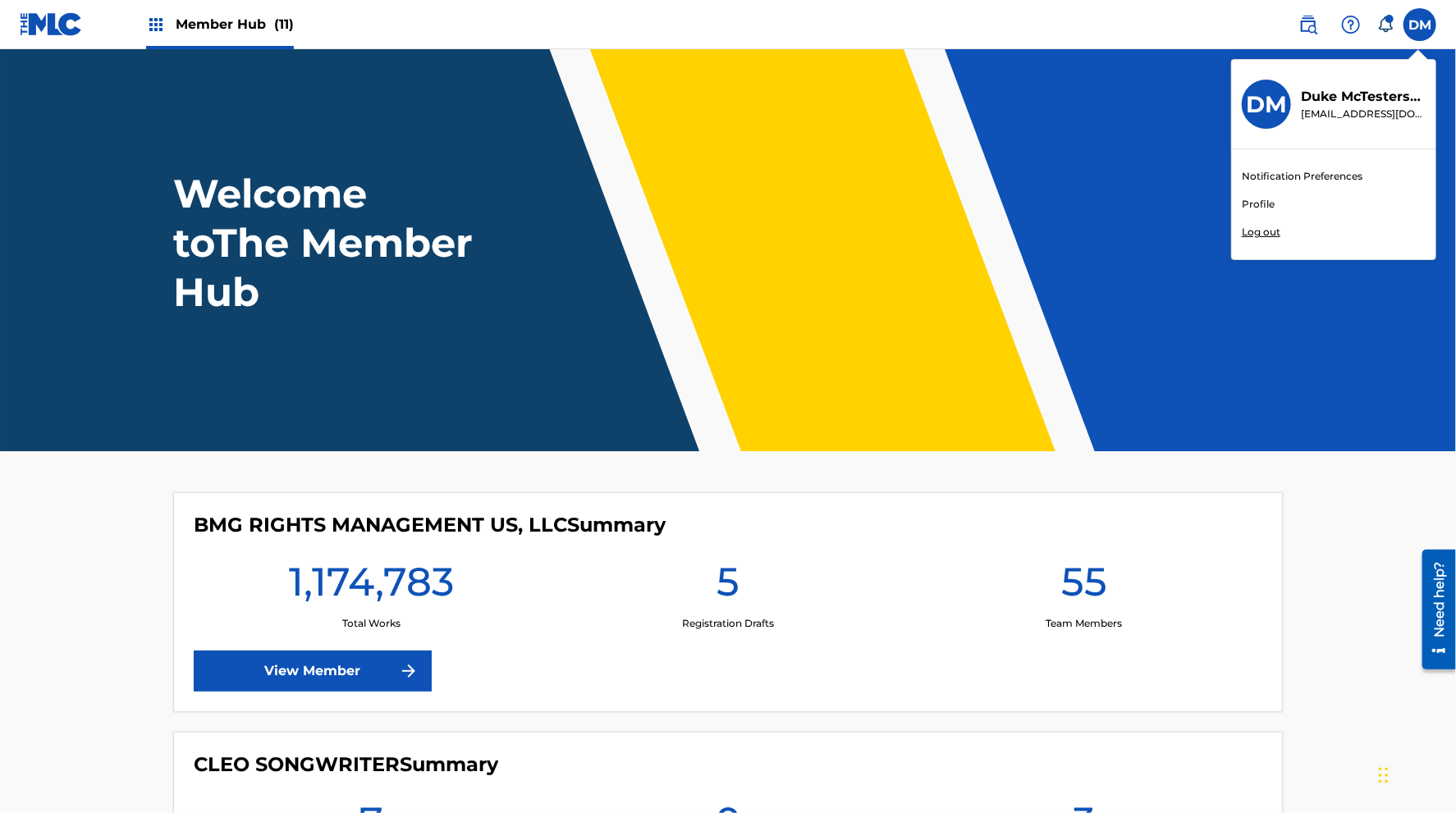
click at [1262, 235] on p "Log out" at bounding box center [1261, 232] width 39 height 15
click at [1419, 25] on input "DM Duke McTesterson duke.mctesterson@gmail.com Notification Preferences Profile…" at bounding box center [1419, 25] width 0 height 0
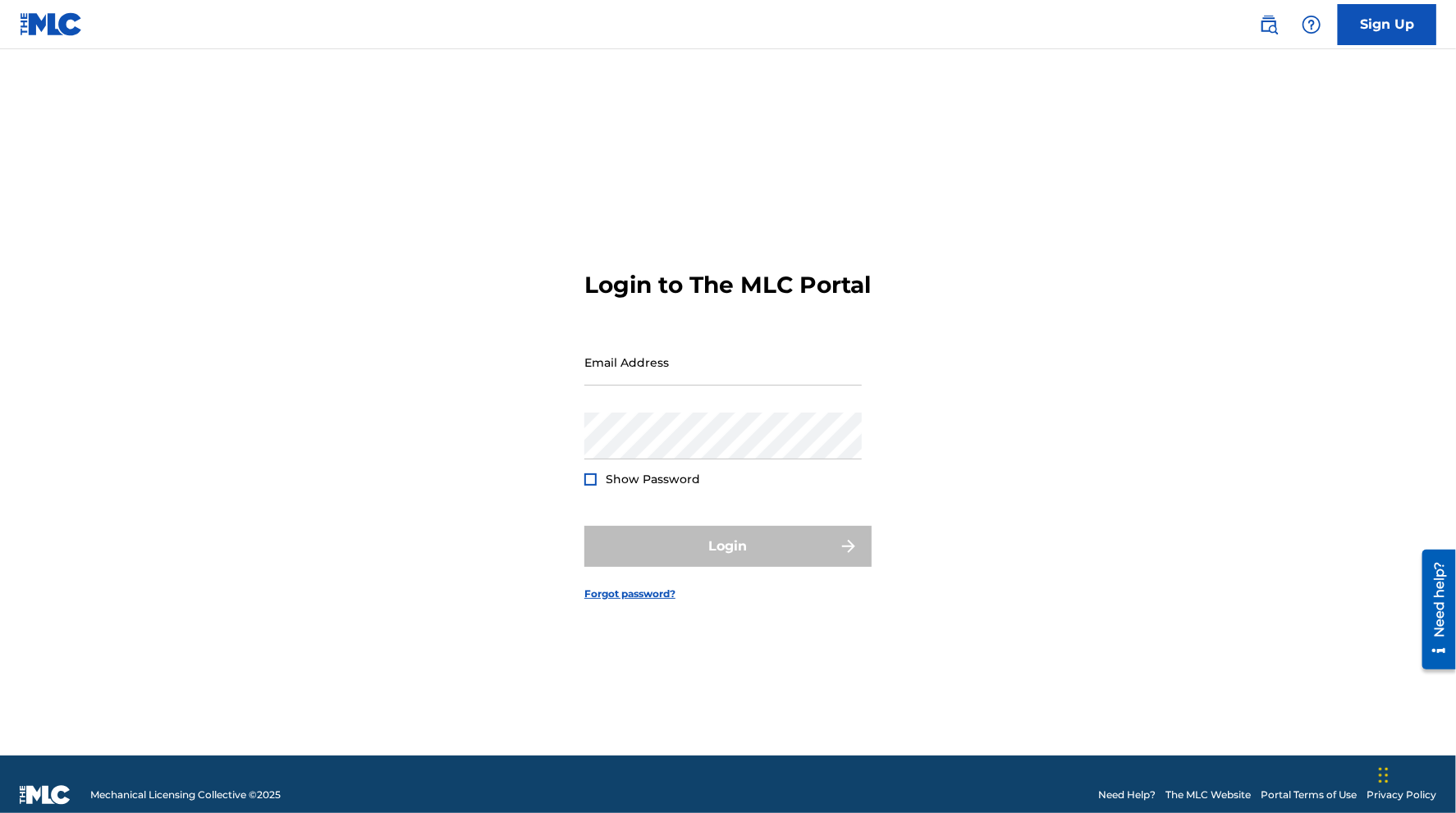
click at [467, 307] on div "Login to The MLC Portal Email Address Password Show Password Login Forgot passw…" at bounding box center [728, 423] width 1149 height 665
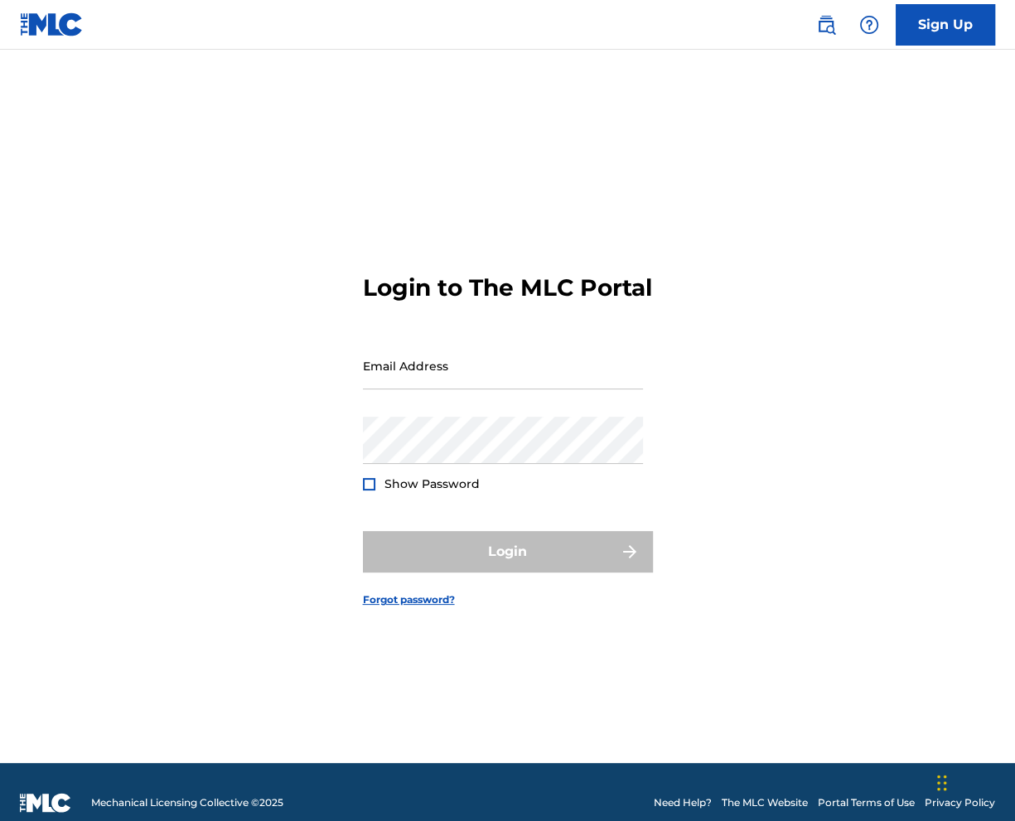
click at [729, 389] on div "Login to The MLC Portal Email Address Password Show Password Login Forgot passw…" at bounding box center [507, 427] width 1015 height 672
click at [824, 36] on link at bounding box center [825, 24] width 33 height 33
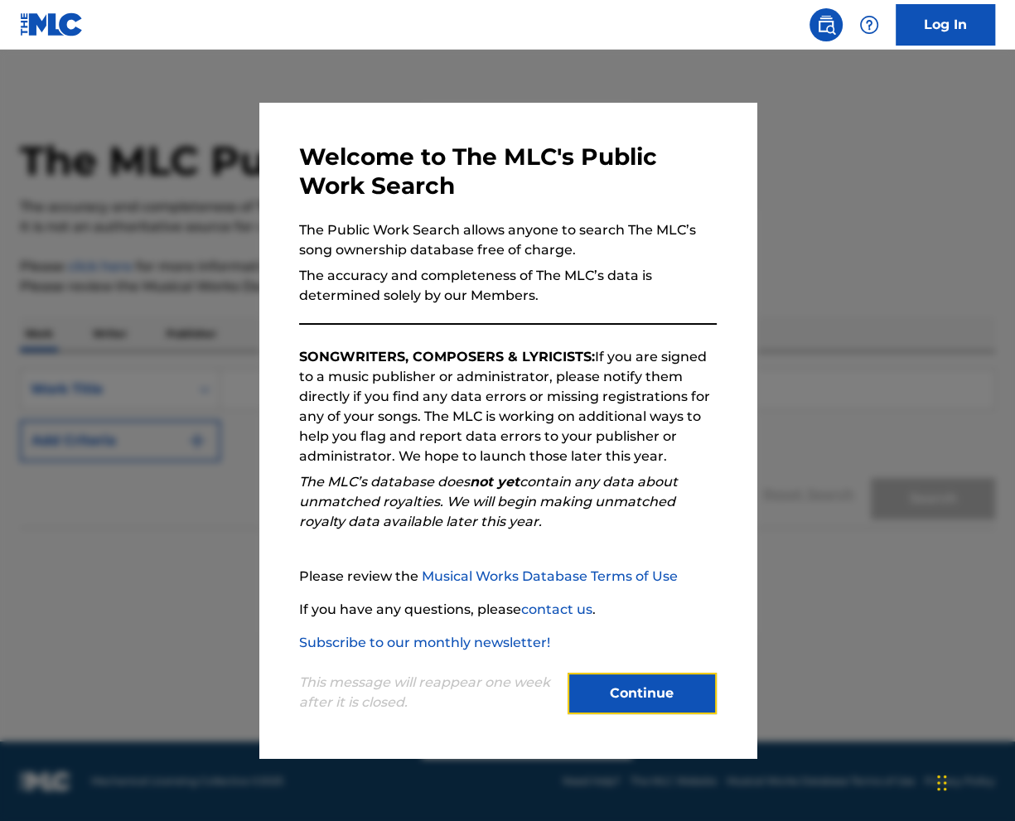
click at [606, 686] on button "Continue" at bounding box center [642, 693] width 149 height 41
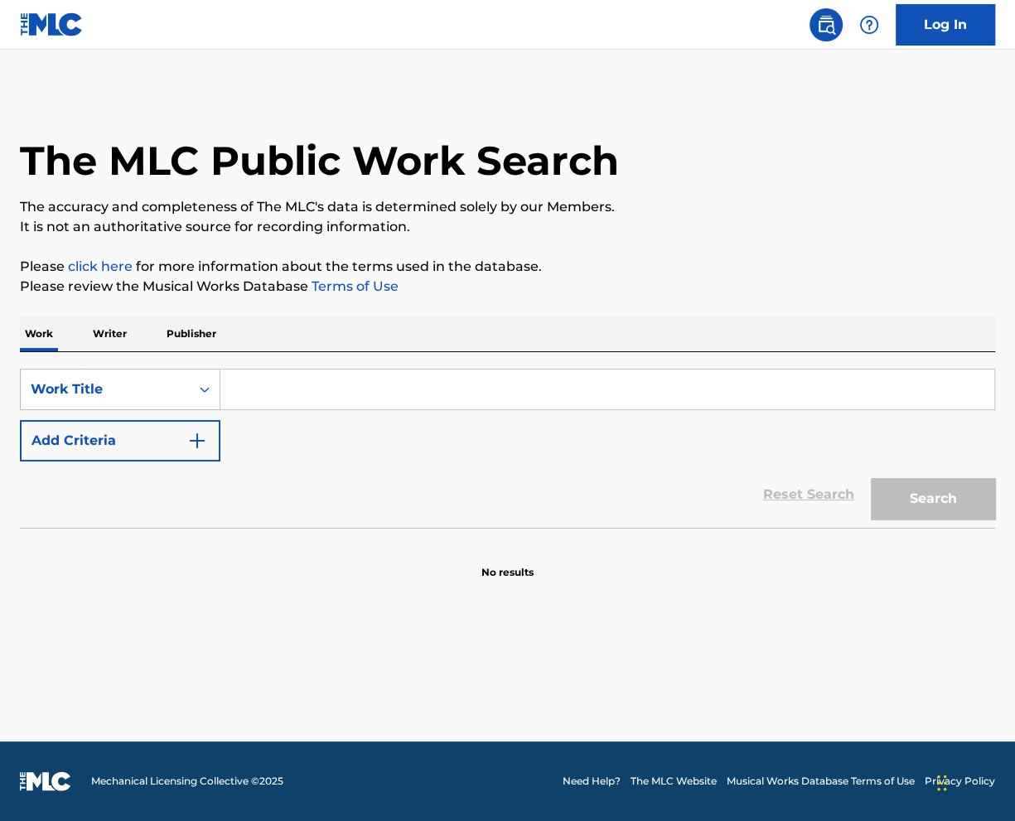
click at [203, 323] on p "Publisher" at bounding box center [192, 333] width 60 height 35
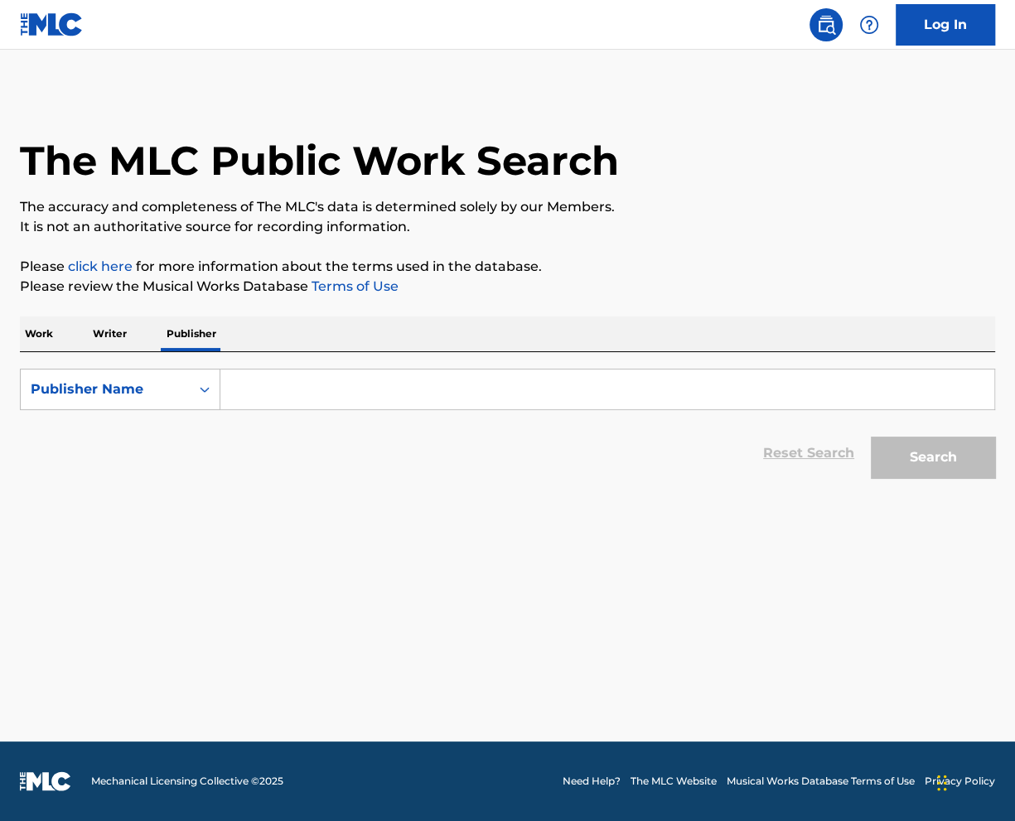
click at [109, 338] on p "Writer" at bounding box center [110, 333] width 44 height 35
click at [45, 330] on p "Work" at bounding box center [39, 333] width 38 height 35
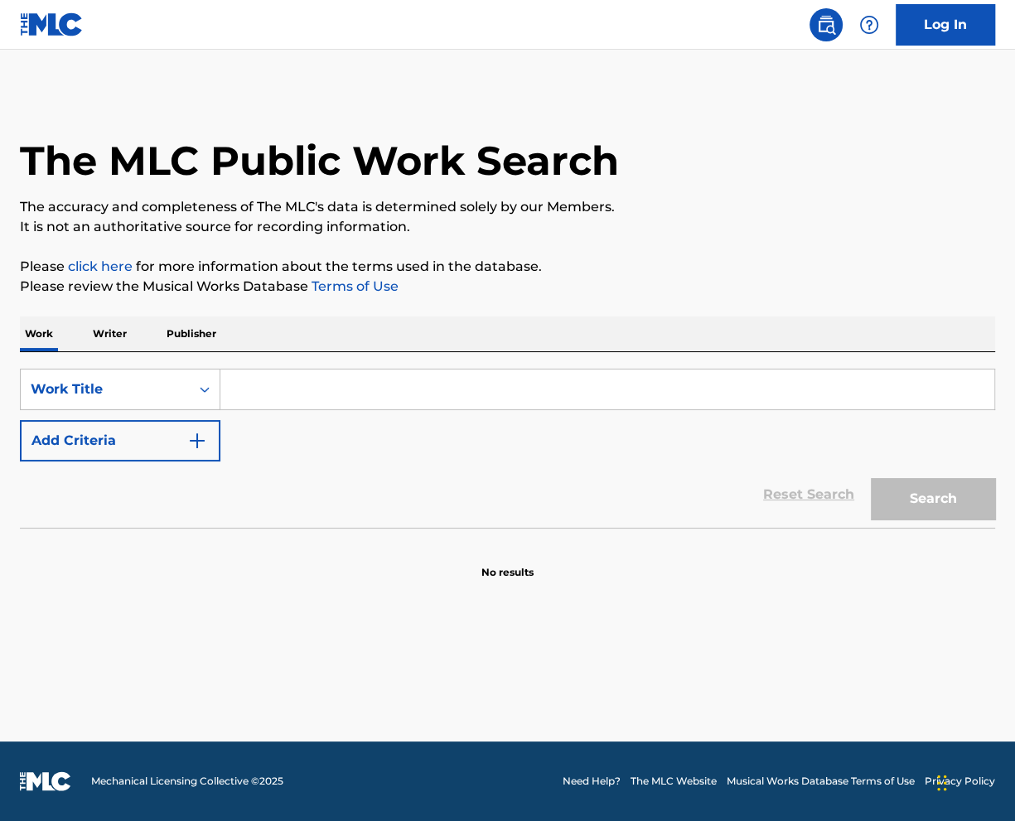
click at [181, 333] on p "Publisher" at bounding box center [192, 333] width 60 height 35
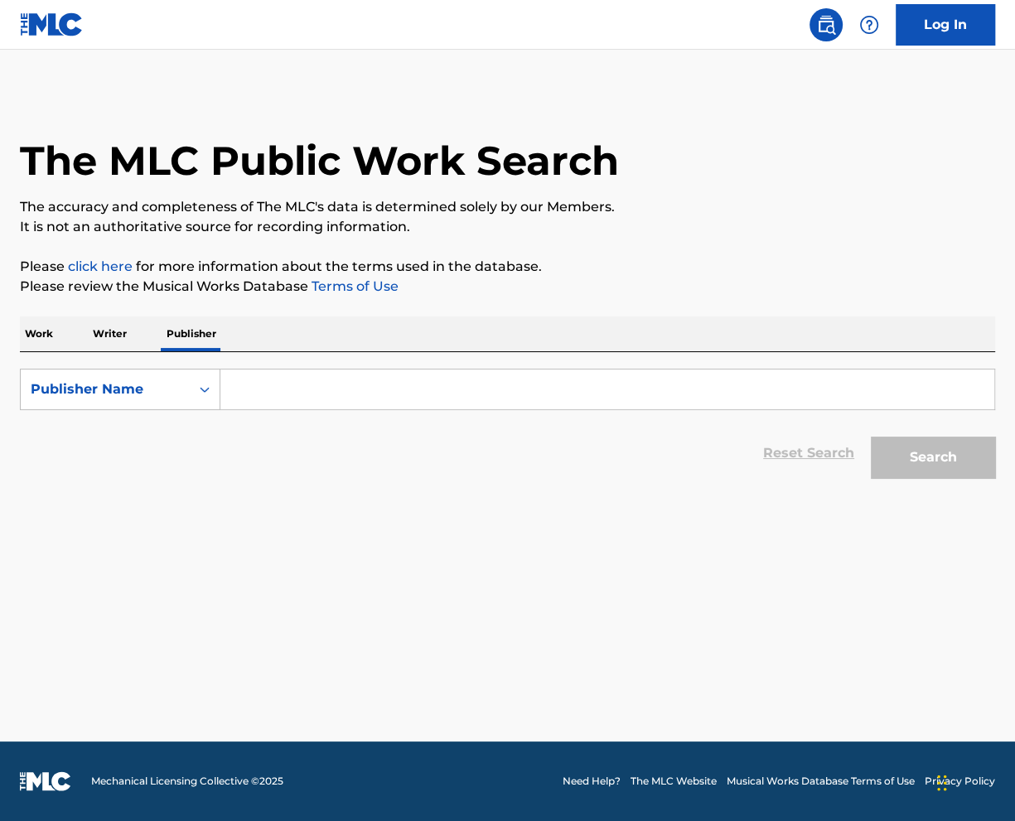
click at [96, 331] on p "Writer" at bounding box center [110, 333] width 44 height 35
click at [110, 380] on div "Writer Name" at bounding box center [105, 389] width 149 height 20
click at [118, 383] on div "Writer Name" at bounding box center [105, 389] width 149 height 20
click at [243, 343] on div "Work Writer Publisher" at bounding box center [507, 333] width 975 height 35
click at [74, 339] on div "Work Writer Publisher" at bounding box center [507, 333] width 975 height 35
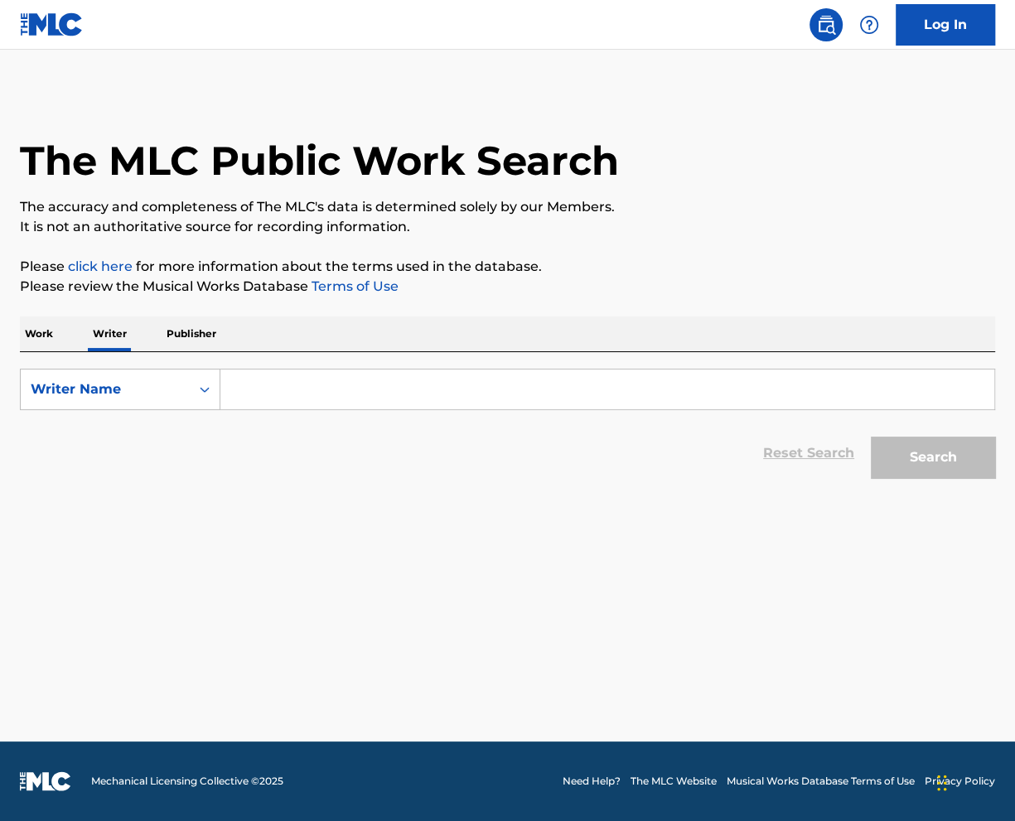
click at [37, 333] on p "Work" at bounding box center [39, 333] width 38 height 35
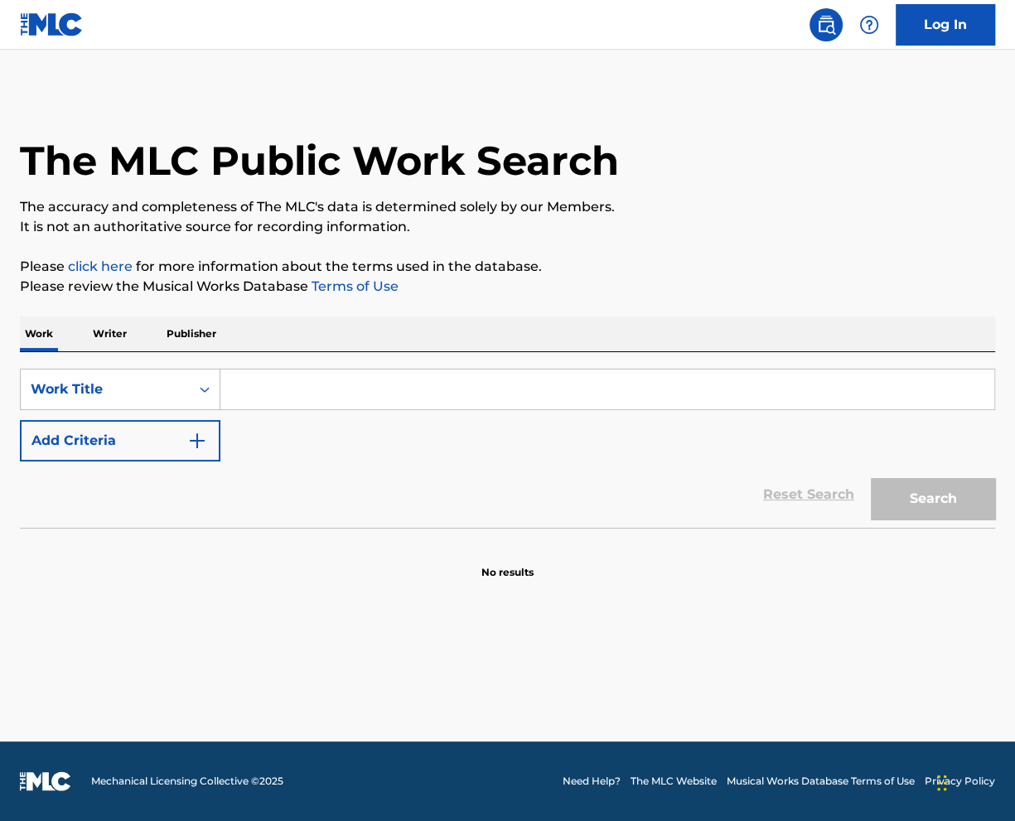
click at [403, 425] on div "SearchWithCriteriaea5bfdd6-7350-4f44-9ea1-5c16d07e7819 Work Title Add Criteria" at bounding box center [507, 415] width 975 height 93
click at [365, 386] on input "Search Form" at bounding box center [607, 390] width 774 height 40
click at [36, 9] on link at bounding box center [52, 24] width 64 height 49
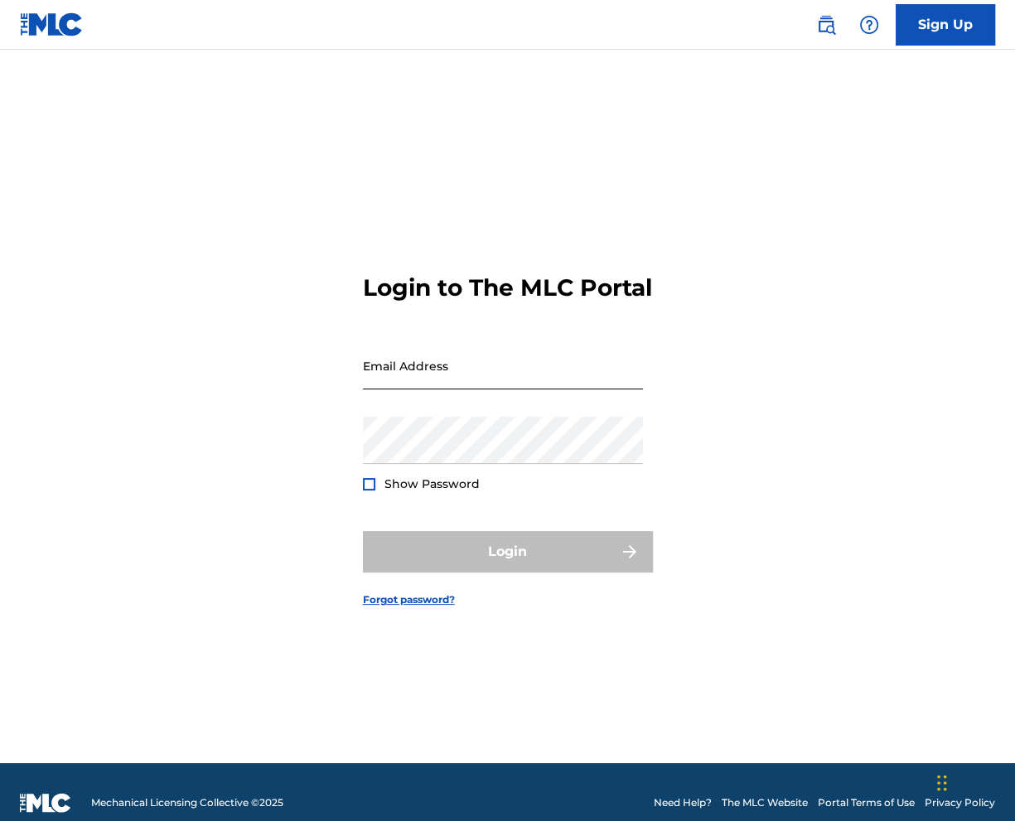
click at [426, 374] on input "Email Address" at bounding box center [503, 365] width 280 height 47
click at [355, 382] on div "Login to The MLC Portal Email Address Password Show Password Login Forgot passw…" at bounding box center [507, 427] width 1015 height 672
click at [403, 376] on input "Email Address" at bounding box center [503, 365] width 280 height 47
drag, startPoint x: 778, startPoint y: 444, endPoint x: 655, endPoint y: 467, distance: 125.6
click at [778, 445] on div "Login to The MLC Portal Email Address Password Show Password Login Forgot passw…" at bounding box center [507, 427] width 1015 height 672
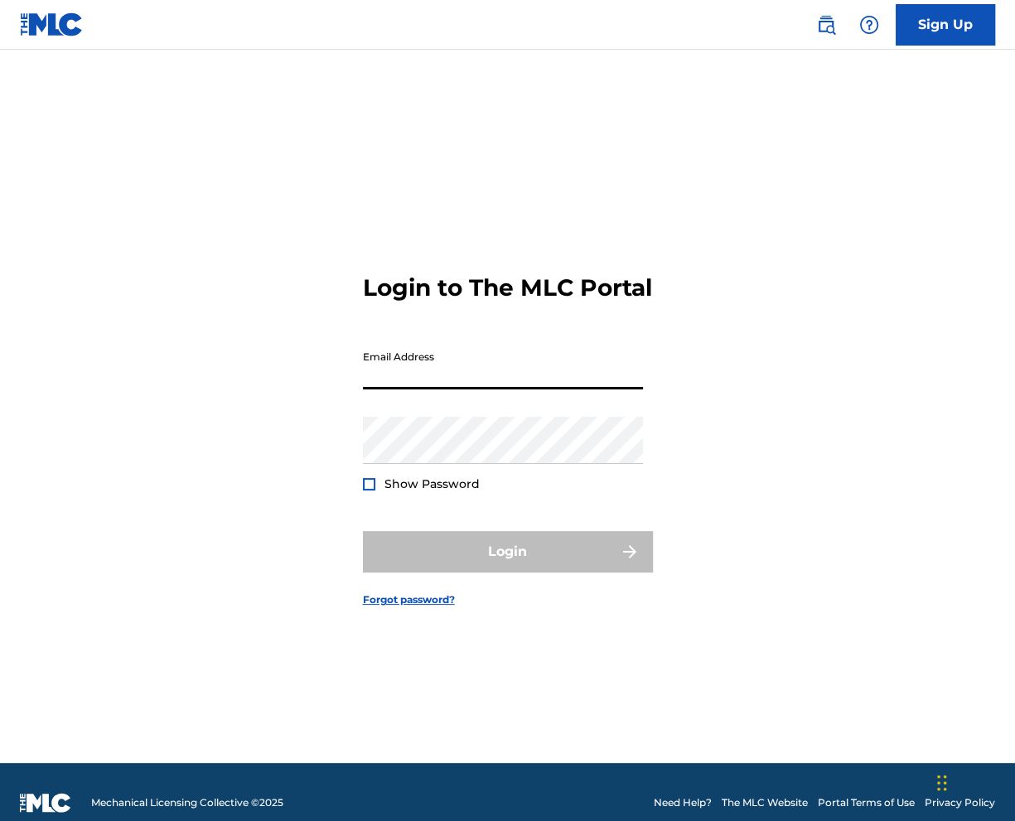
click at [435, 389] on input "Email Address" at bounding box center [503, 365] width 280 height 47
click at [434, 389] on input "Email Address" at bounding box center [503, 365] width 280 height 47
click at [469, 389] on input "Email Address" at bounding box center [503, 365] width 280 height 47
click at [481, 384] on input "Email Address" at bounding box center [503, 365] width 280 height 47
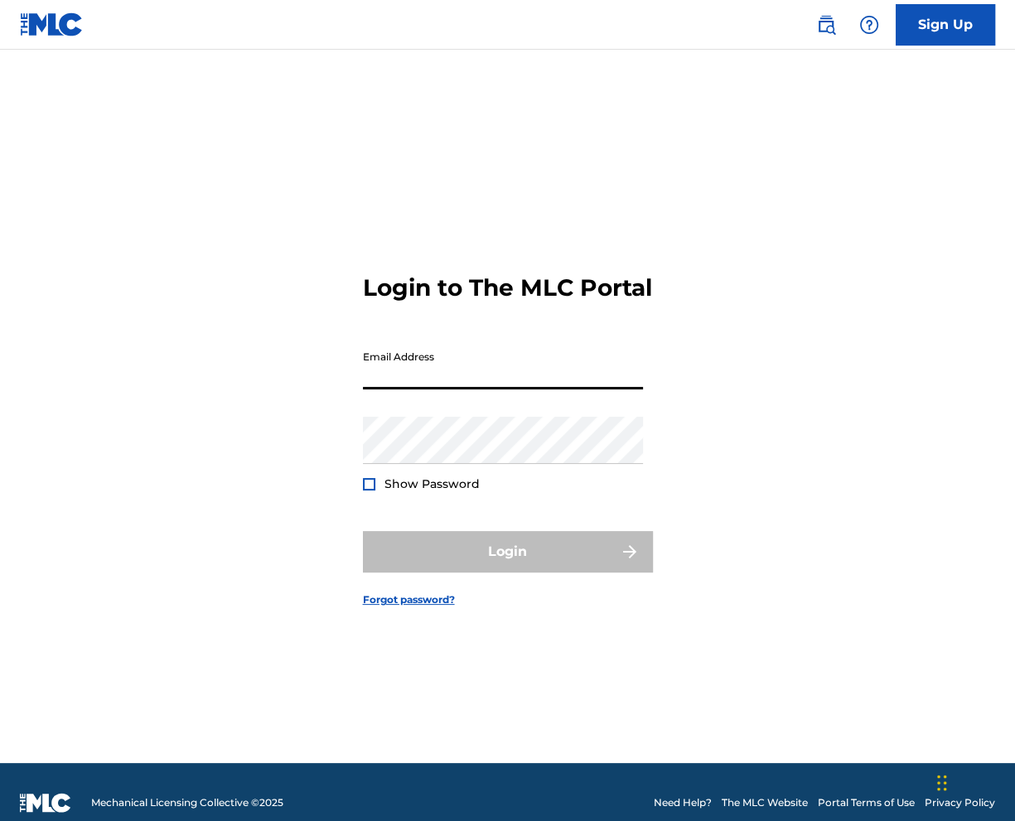
click at [479, 382] on input "Email Address" at bounding box center [503, 365] width 280 height 47
click at [827, 419] on div "Login to The MLC Portal Email Address Password Show Password Login Forgot passw…" at bounding box center [507, 427] width 1015 height 672
click at [485, 379] on input "Email Address" at bounding box center [503, 365] width 280 height 47
click at [403, 374] on input "Email Address" at bounding box center [503, 365] width 280 height 47
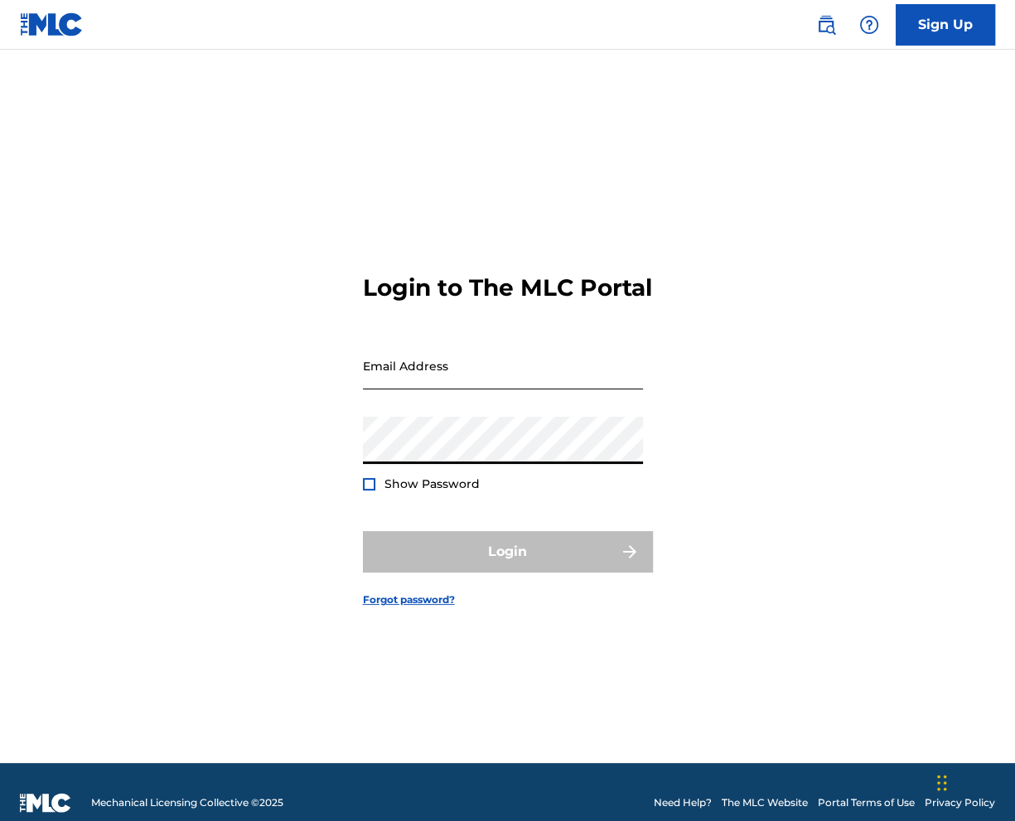
click at [385, 389] on input "Email Address" at bounding box center [503, 365] width 280 height 47
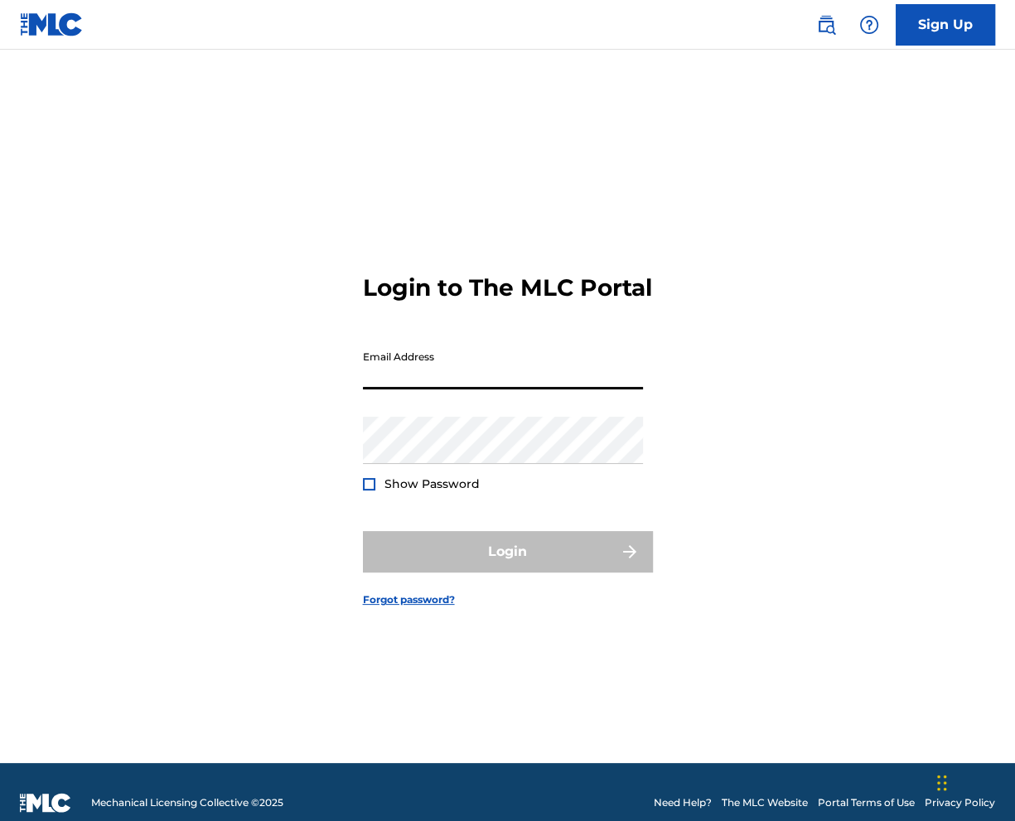
click at [309, 388] on div "Login to The MLC Portal Email Address Password Show Password Login Forgot passw…" at bounding box center [507, 427] width 1015 height 672
click at [363, 392] on div "Login to The MLC Portal Email Address Password Show Password Login Forgot passw…" at bounding box center [507, 427] width 1015 height 672
click at [379, 389] on input "Email Address" at bounding box center [503, 365] width 280 height 47
click at [331, 418] on div "Login to The MLC Portal Email Address Password Show Password Login Forgot passw…" at bounding box center [507, 427] width 1015 height 672
click at [643, 373] on input "Email Address" at bounding box center [503, 365] width 280 height 47
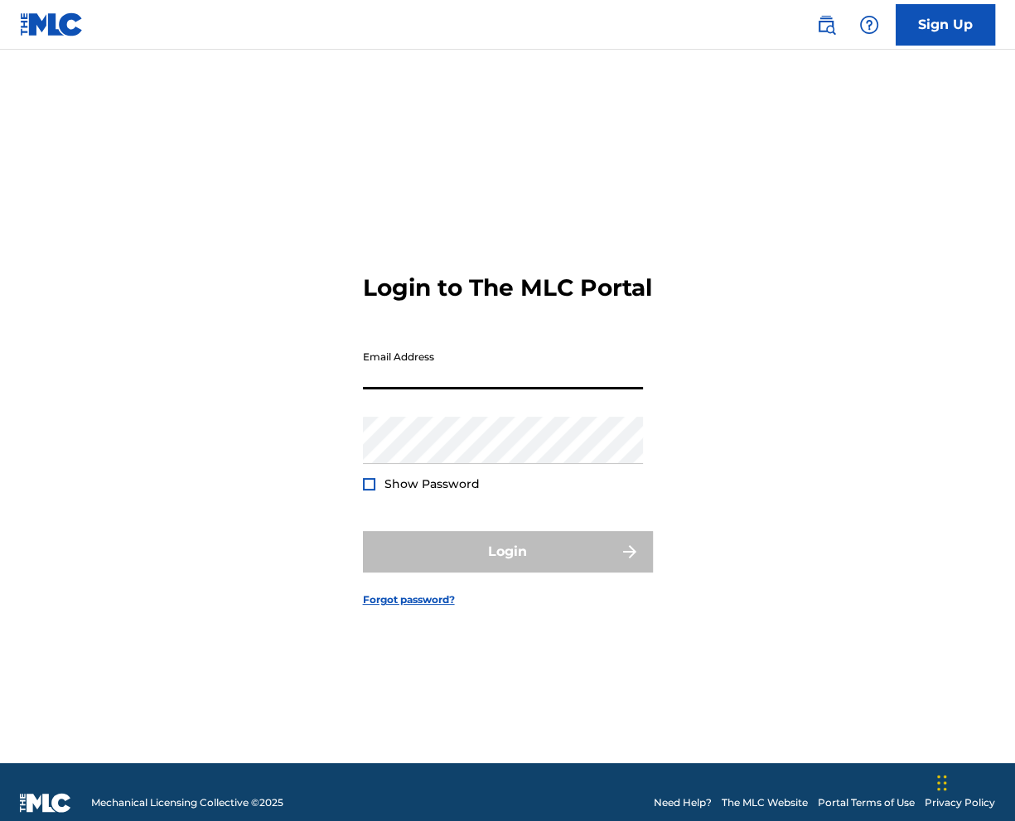
click at [779, 373] on div "Login to The MLC Portal Email Address Password Show Password Login Forgot passw…" at bounding box center [507, 427] width 1015 height 672
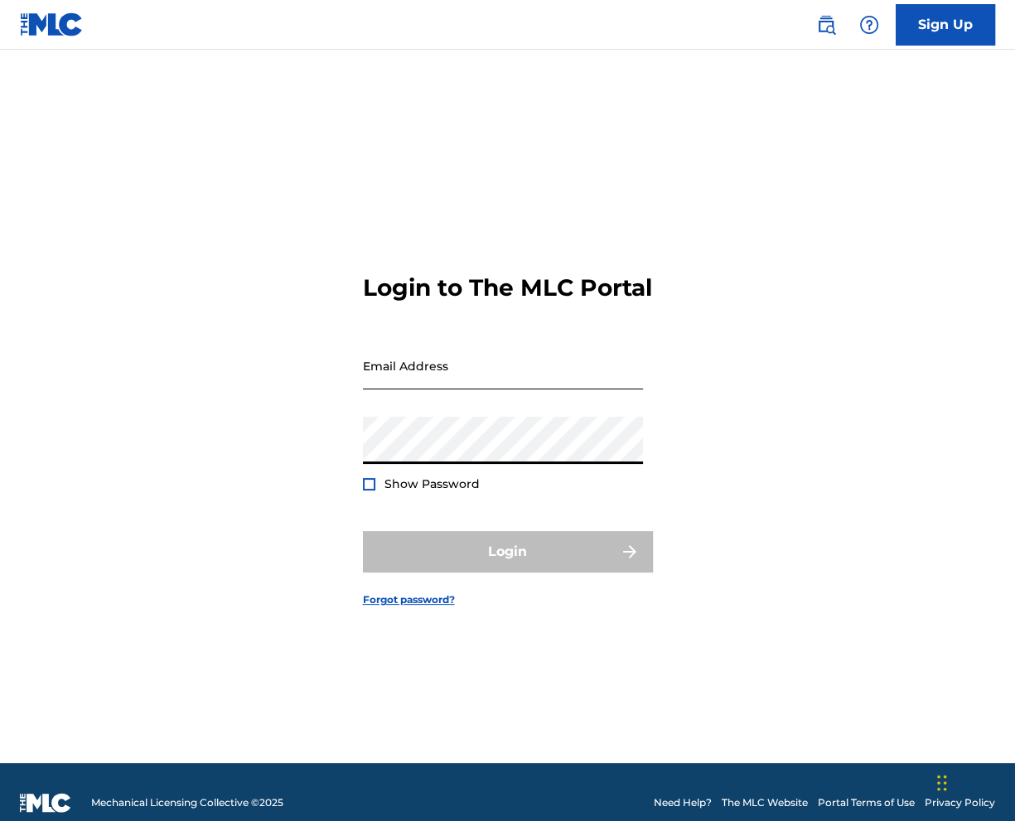
click at [399, 376] on input "Email Address" at bounding box center [503, 365] width 280 height 47
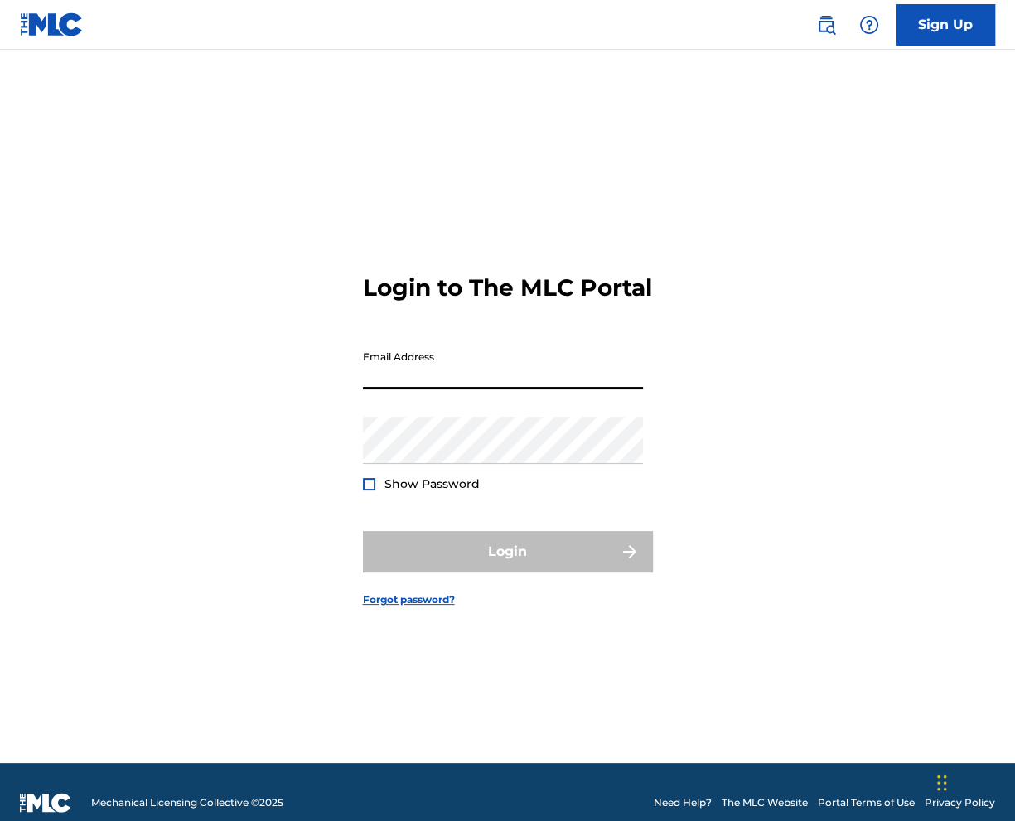
click at [728, 360] on div "Login to The MLC Portal Email Address Password Show Password Login Forgot passw…" at bounding box center [507, 427] width 1015 height 672
click at [406, 386] on input "Email Address" at bounding box center [503, 365] width 280 height 47
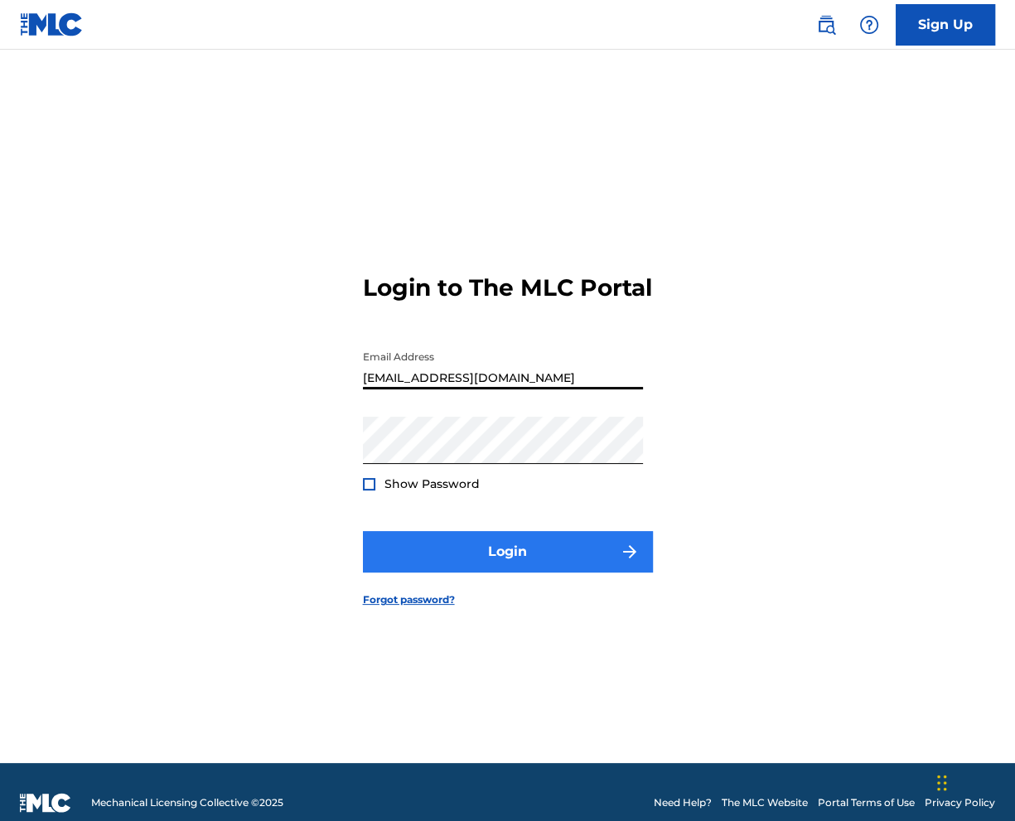
type input "[EMAIL_ADDRESS][DOMAIN_NAME]"
click at [434, 568] on button "Login" at bounding box center [508, 551] width 290 height 41
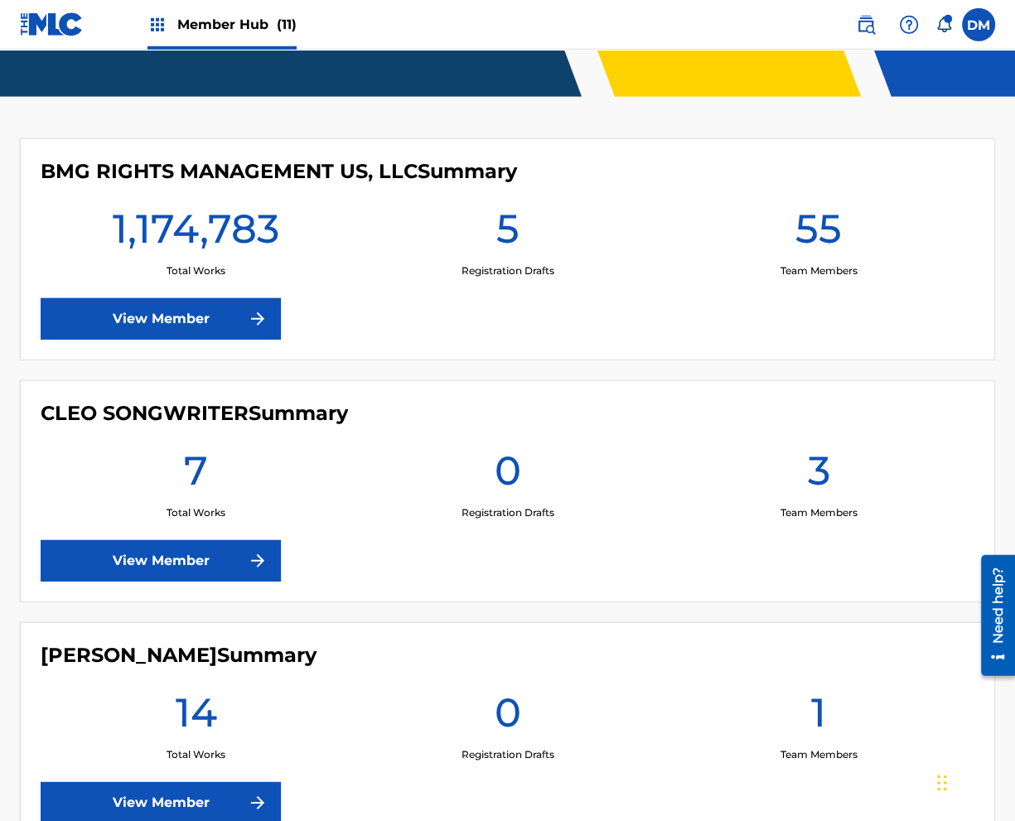
scroll to position [350, 0]
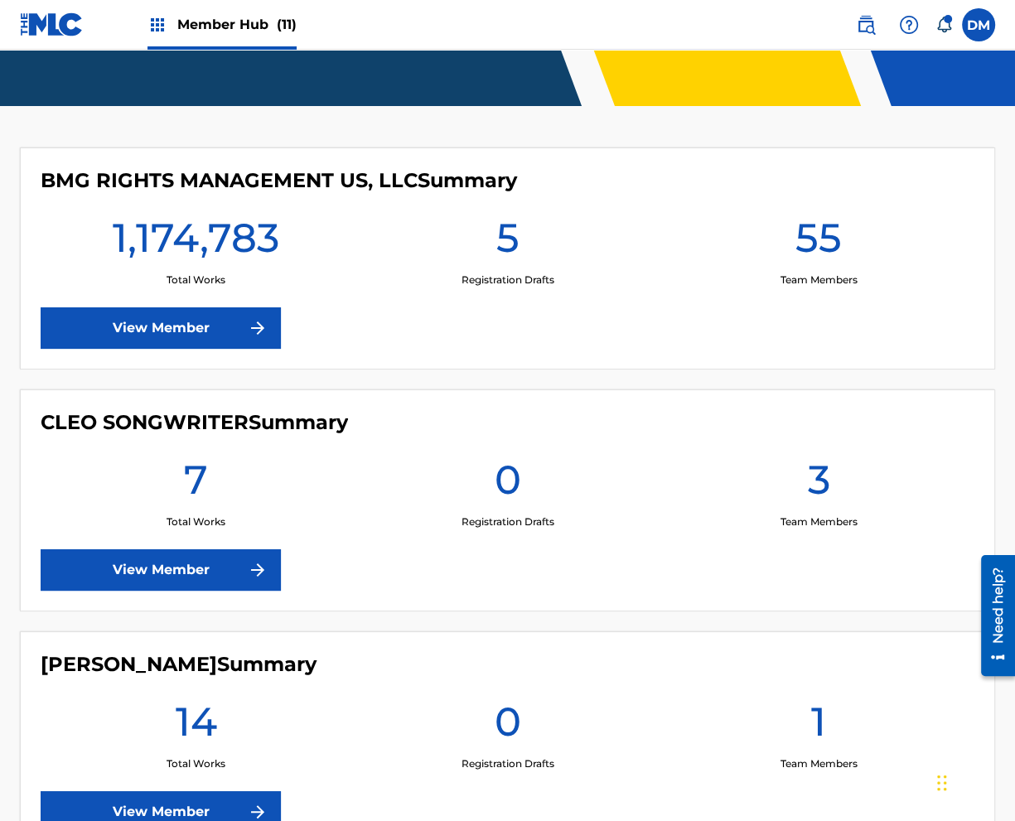
click at [59, 37] on link at bounding box center [52, 24] width 64 height 49
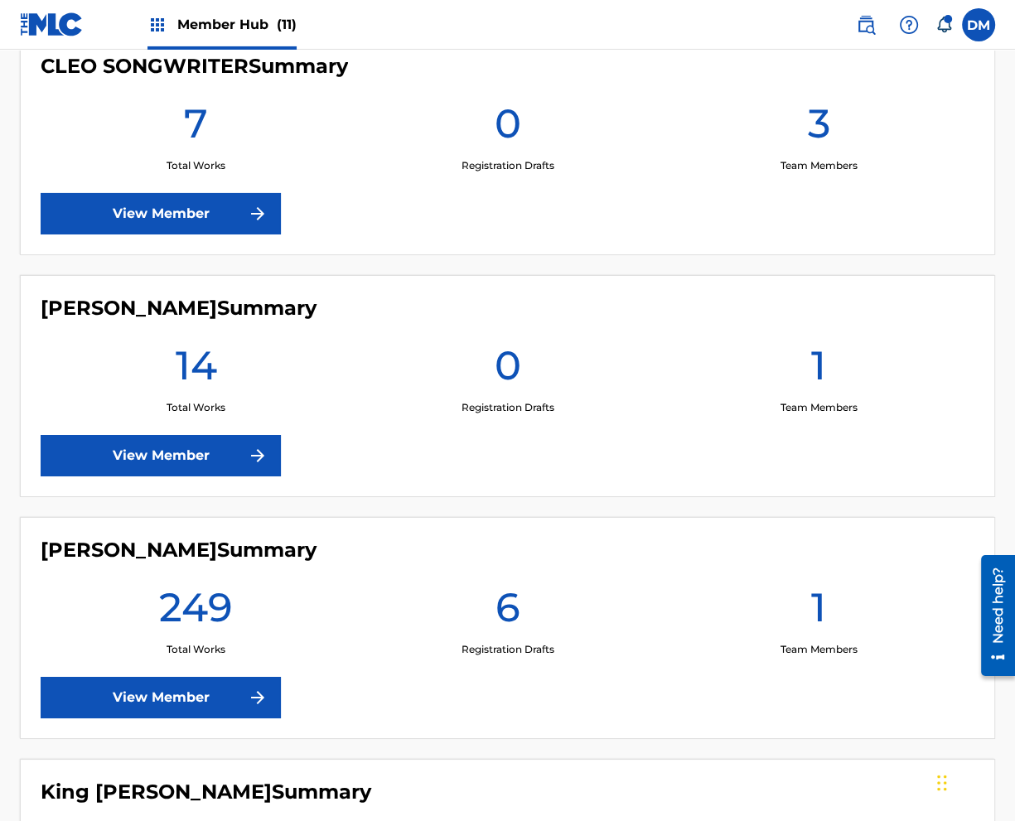
scroll to position [0, 0]
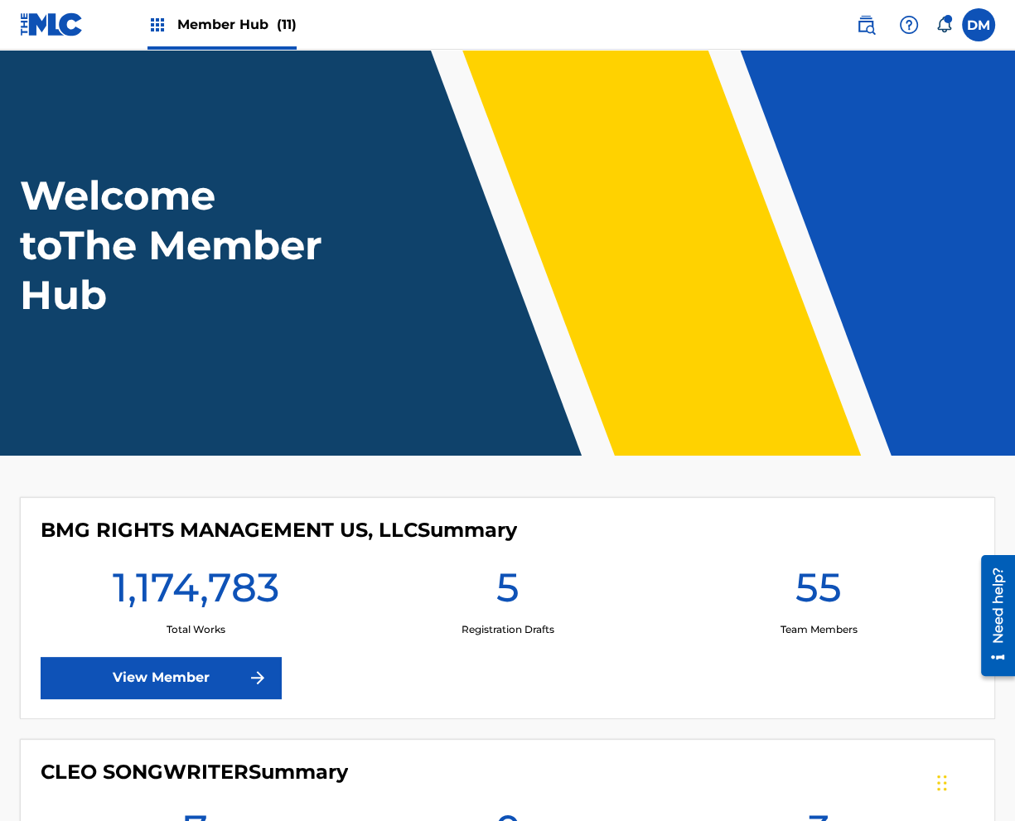
drag, startPoint x: 751, startPoint y: 471, endPoint x: 495, endPoint y: 139, distance: 418.9
click at [61, 22] on img at bounding box center [52, 24] width 64 height 24
click at [57, 21] on img at bounding box center [52, 24] width 64 height 24
click at [973, 31] on label at bounding box center [978, 24] width 33 height 33
click at [978, 25] on input "DM Duke McTesterson duke.mctesterson@gmail.com Notification Preferences Profile…" at bounding box center [978, 25] width 0 height 0
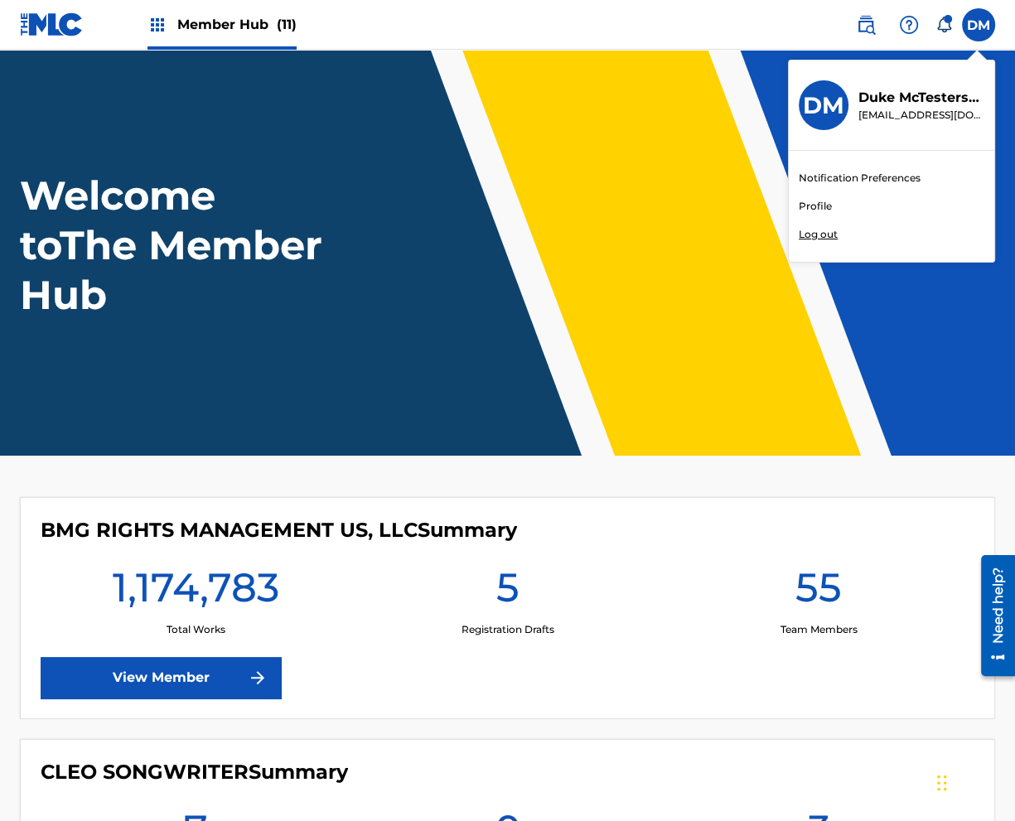
click at [819, 200] on link "Profile" at bounding box center [815, 206] width 33 height 15
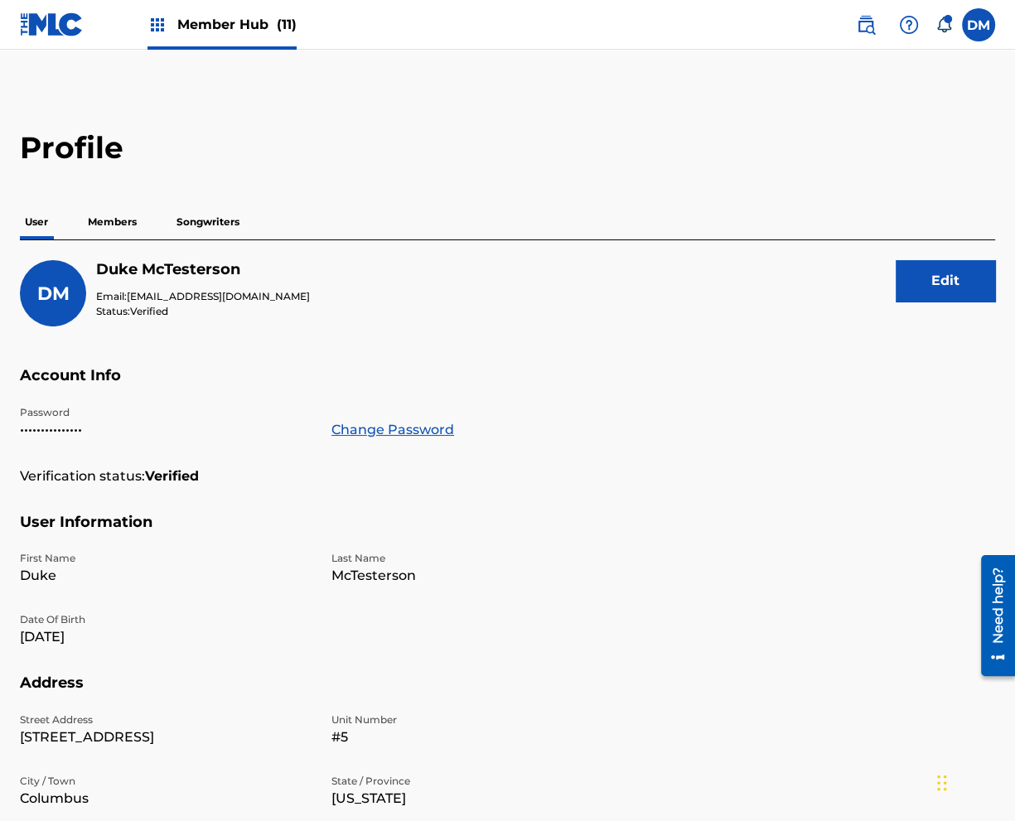
click at [35, 32] on img at bounding box center [52, 24] width 64 height 24
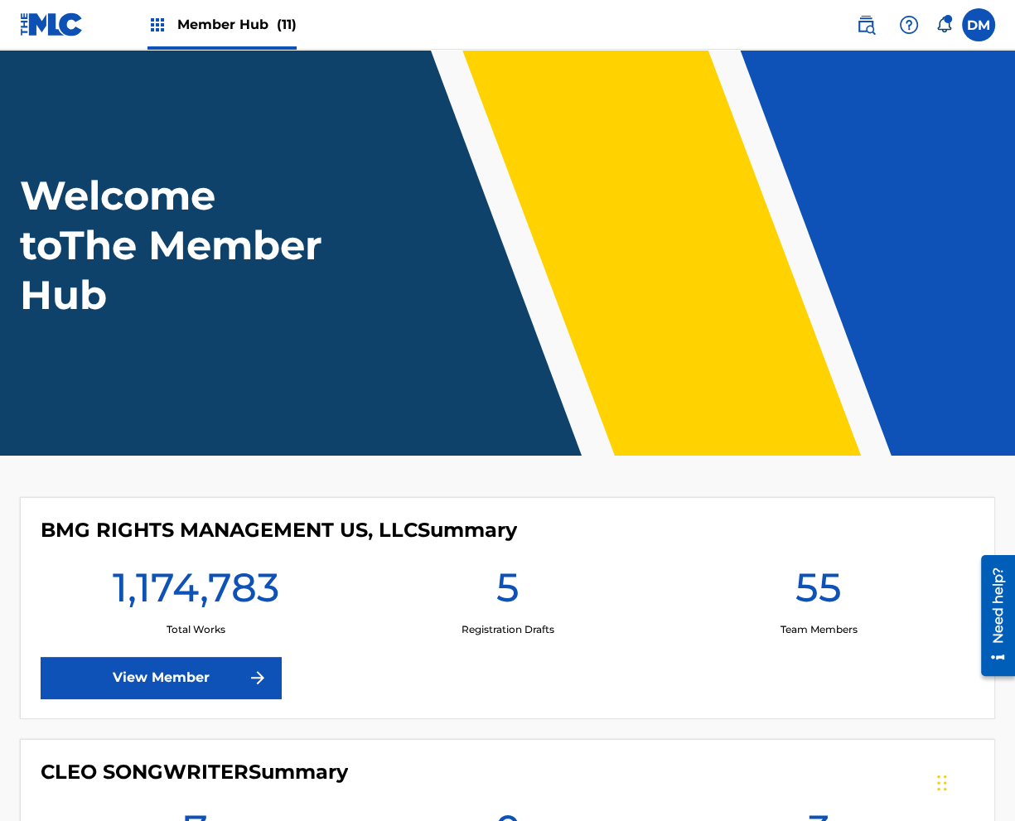
drag, startPoint x: 507, startPoint y: 374, endPoint x: 510, endPoint y: 365, distance: 8.9
click at [511, 369] on header "Welcome to The Member Hub" at bounding box center [507, 253] width 1015 height 406
click at [795, 108] on header "Welcome to The Member Hub" at bounding box center [507, 253] width 1015 height 406
click at [970, 24] on label at bounding box center [978, 24] width 33 height 33
click at [978, 25] on input "DM Duke McTesterson duke.mctesterson@gmail.com Notification Preferences Profile…" at bounding box center [978, 25] width 0 height 0
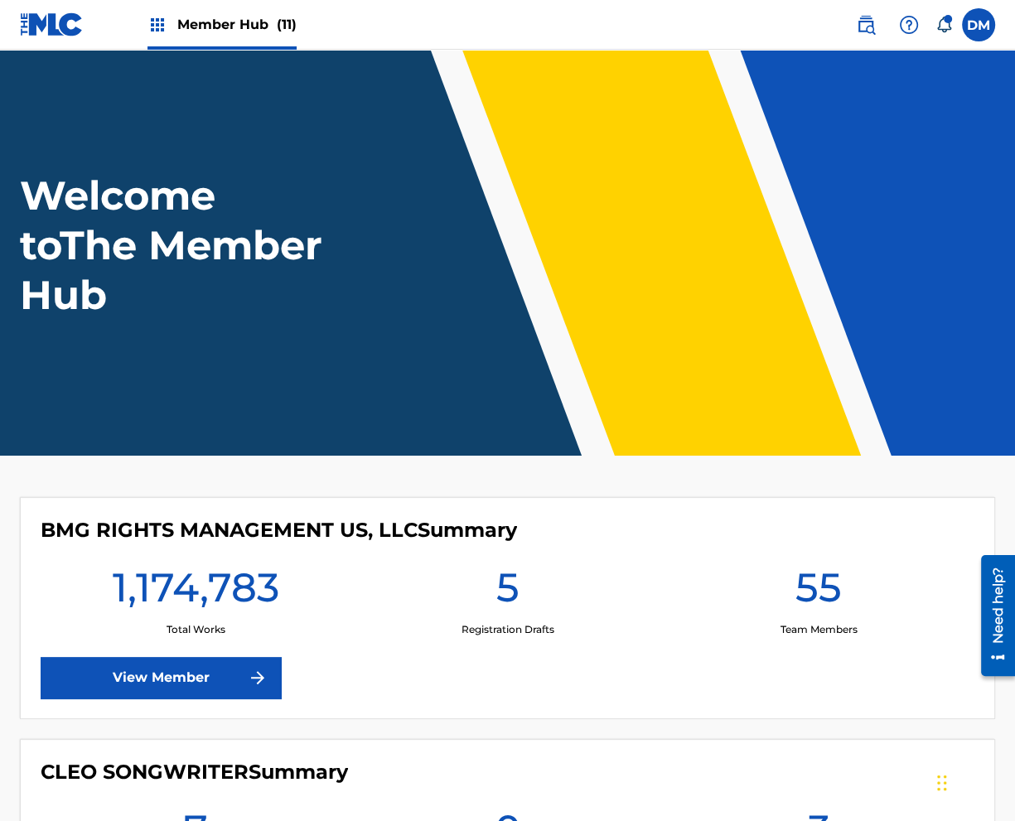
click at [717, 200] on div "Welcome to The Member Hub" at bounding box center [507, 245] width 1015 height 149
click at [972, 35] on label at bounding box center [978, 24] width 33 height 33
click at [978, 25] on input "DM Duke McTesterson duke.mctesterson@gmail.com Notification Preferences Profile…" at bounding box center [978, 25] width 0 height 0
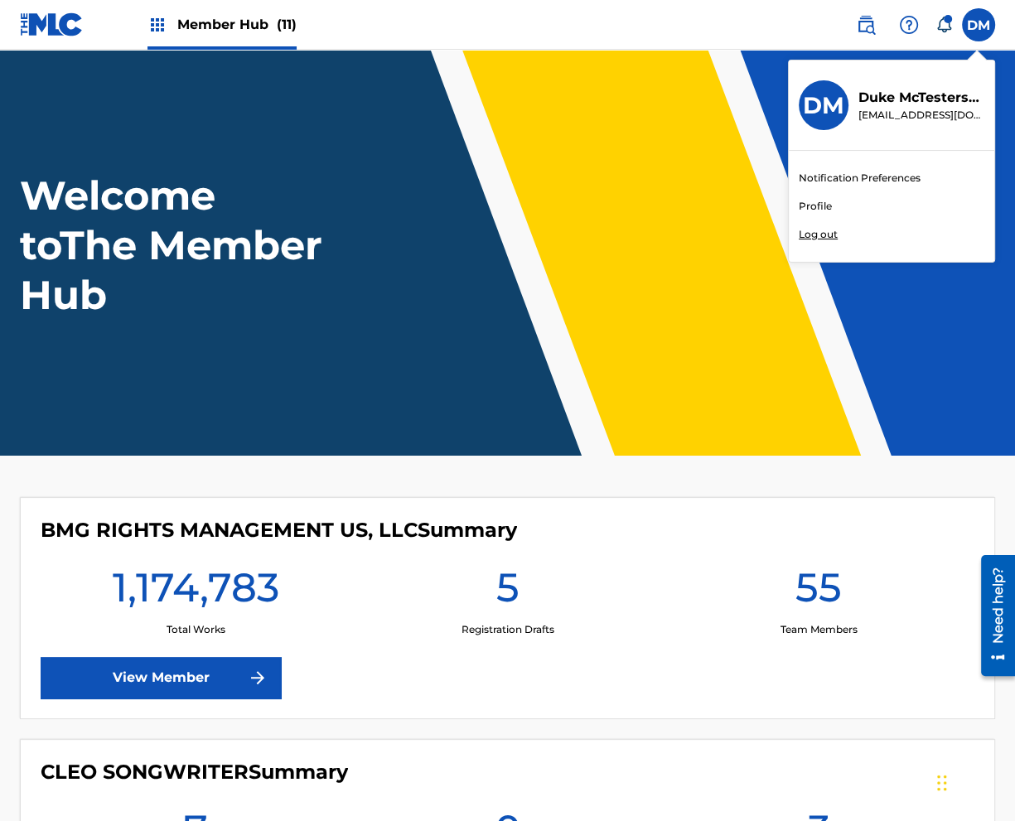
click at [806, 231] on p "Log out" at bounding box center [818, 234] width 39 height 15
click at [978, 25] on input "DM Duke McTesterson duke.mctesterson@gmail.com Notification Preferences Profile…" at bounding box center [978, 25] width 0 height 0
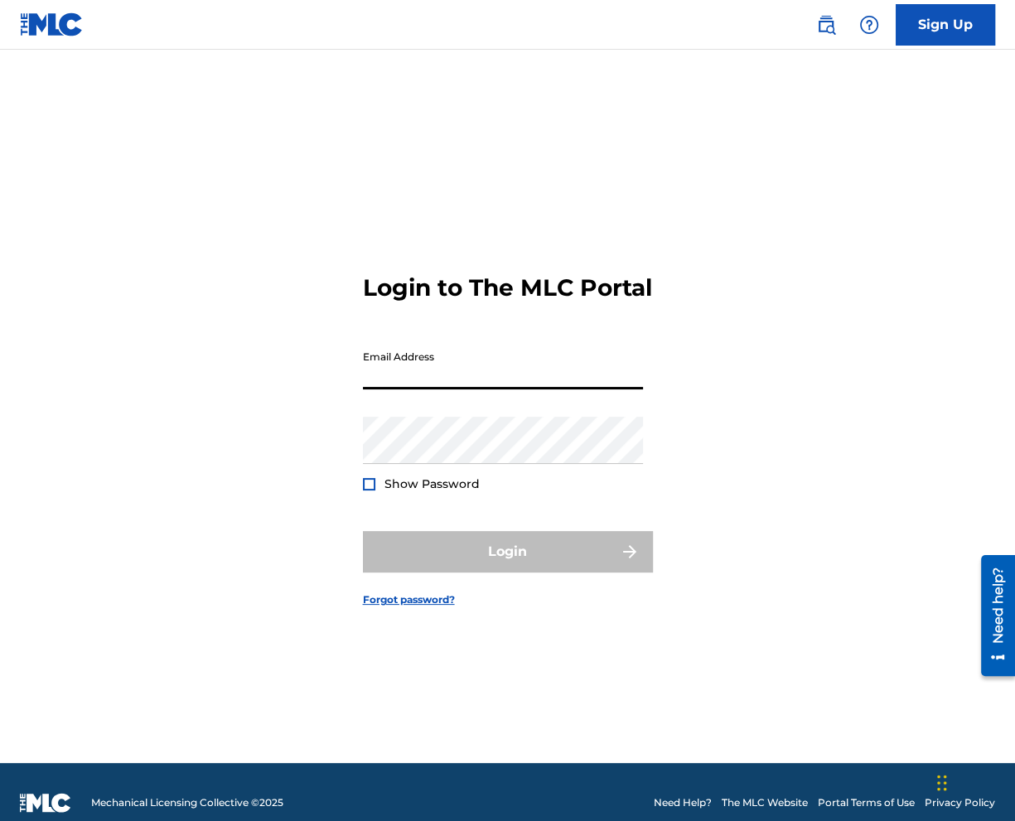
click at [424, 389] on input "Email Address" at bounding box center [503, 365] width 280 height 47
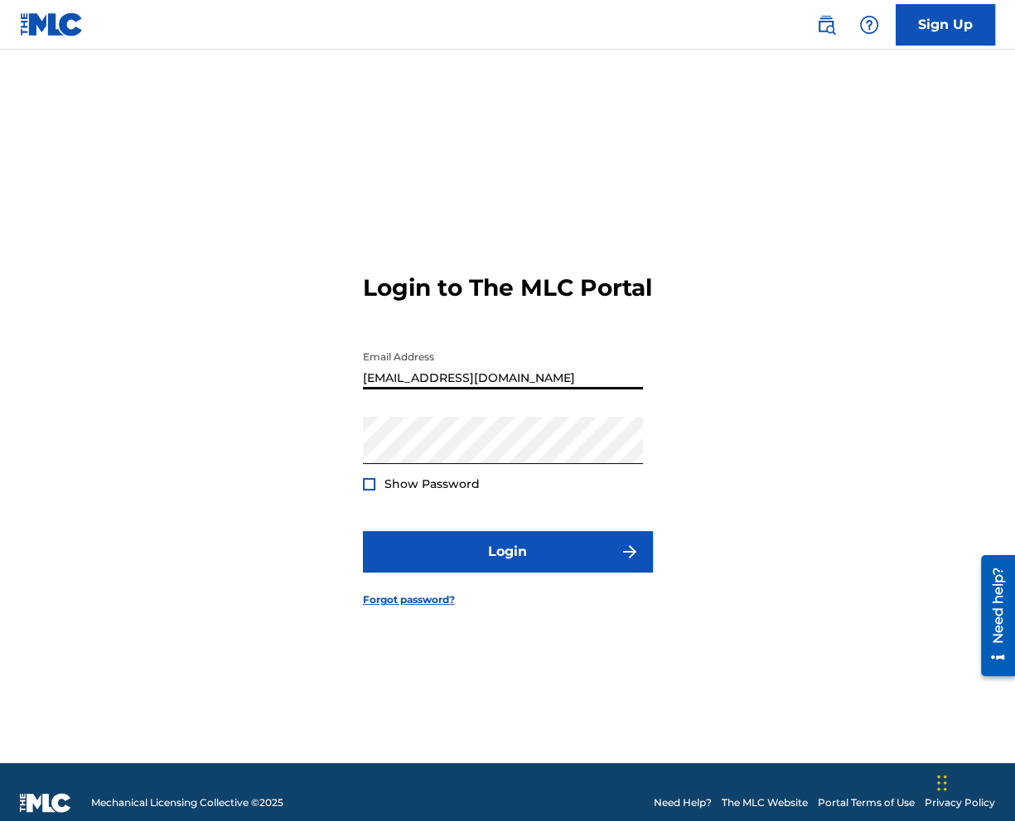
type input "[EMAIL_ADDRESS][DOMAIN_NAME]"
click at [688, 376] on div "Login to The MLC Portal Email Address duke.mctesterson@gmail.com Password Show …" at bounding box center [507, 427] width 1015 height 672
click at [207, 53] on main "Login to The MLC Portal Email Address duke.mctesterson@gmail.com Password Show …" at bounding box center [507, 406] width 1015 height 713
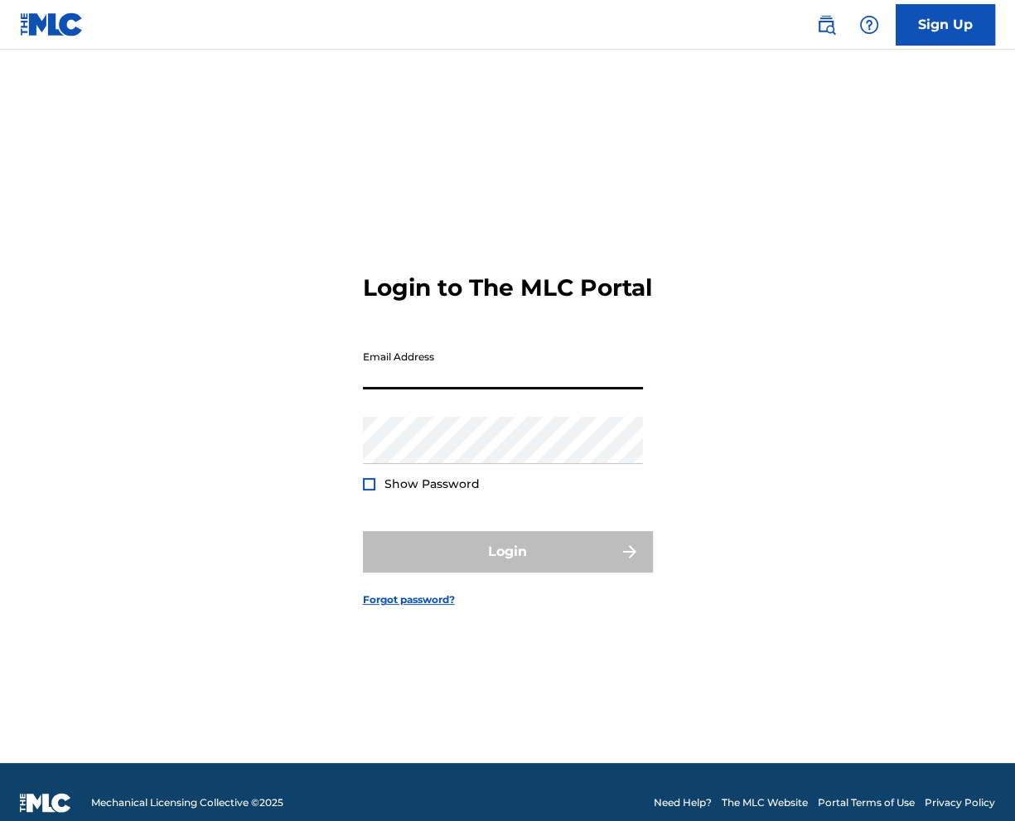
click at [448, 374] on input "Email Address" at bounding box center [503, 365] width 280 height 47
click at [833, 367] on div "Login to The MLC Portal Email Address Password Show Password Login Forgot passw…" at bounding box center [507, 427] width 1015 height 672
drag, startPoint x: 88, startPoint y: 452, endPoint x: 2, endPoint y: 410, distance: 96.0
click at [88, 452] on div "Login to The MLC Portal Email Address Password Show Password Login Forgot passw…" at bounding box center [507, 427] width 1015 height 672
click at [124, 399] on div "Login to The MLC Portal Email Address Password Show Password Login Forgot passw…" at bounding box center [507, 427] width 1015 height 672
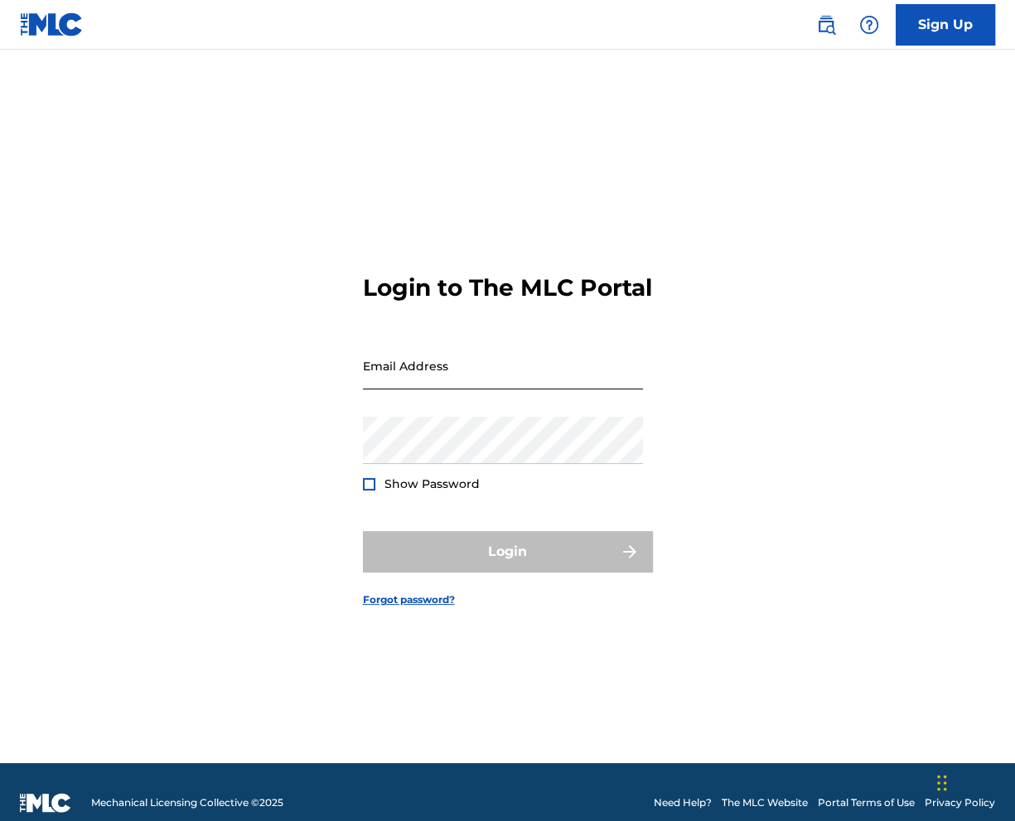
click at [374, 381] on input "Email Address" at bounding box center [503, 365] width 280 height 47
drag, startPoint x: 323, startPoint y: 367, endPoint x: 363, endPoint y: 352, distance: 42.5
click at [323, 366] on div "Login to The MLC Portal Email Address Password Show Password Login Forgot passw…" at bounding box center [507, 427] width 1015 height 672
click at [434, 389] on input "Email Address" at bounding box center [503, 365] width 280 height 47
click at [509, 358] on input "Email Address" at bounding box center [503, 365] width 280 height 47
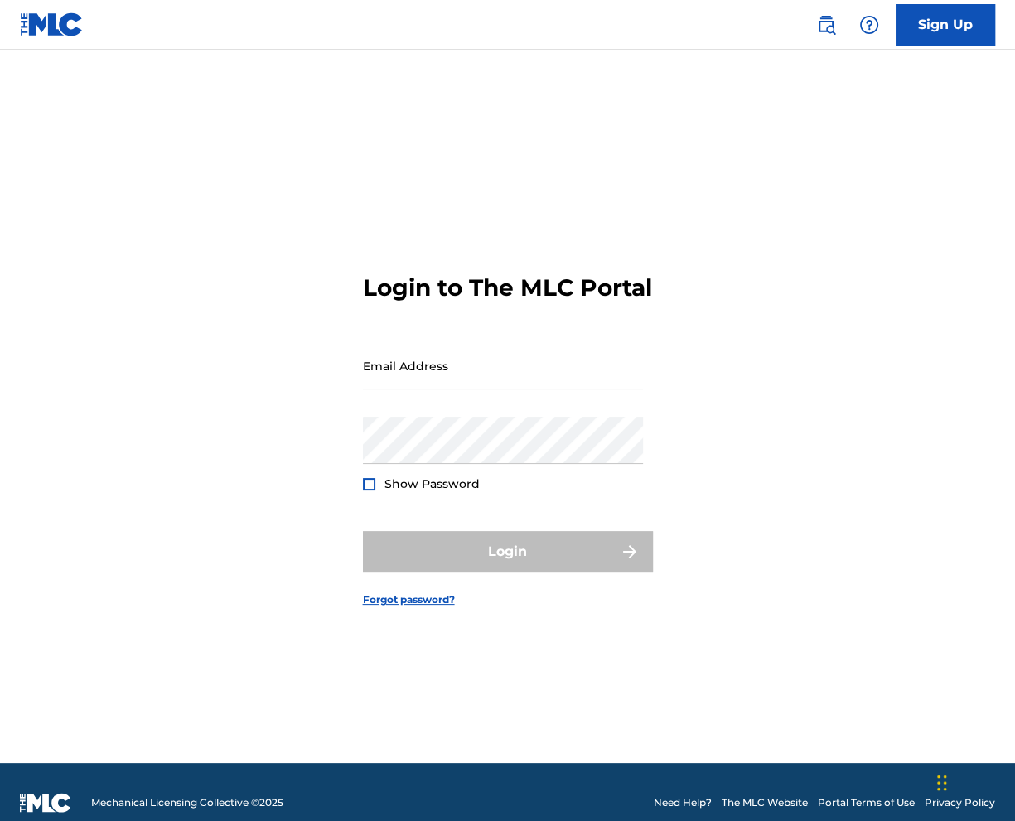
click at [469, 302] on h3 "Login to The MLC Portal" at bounding box center [507, 287] width 289 height 29
drag, startPoint x: 473, startPoint y: 301, endPoint x: 380, endPoint y: 277, distance: 95.9
click at [311, 282] on div "Login to The MLC Portal Email Address Password Show Password Login Forgot passw…" at bounding box center [507, 427] width 1015 height 672
click at [382, 277] on h3 "Login to The MLC Portal" at bounding box center [507, 287] width 289 height 29
drag, startPoint x: 365, startPoint y: 274, endPoint x: 477, endPoint y: 303, distance: 116.3
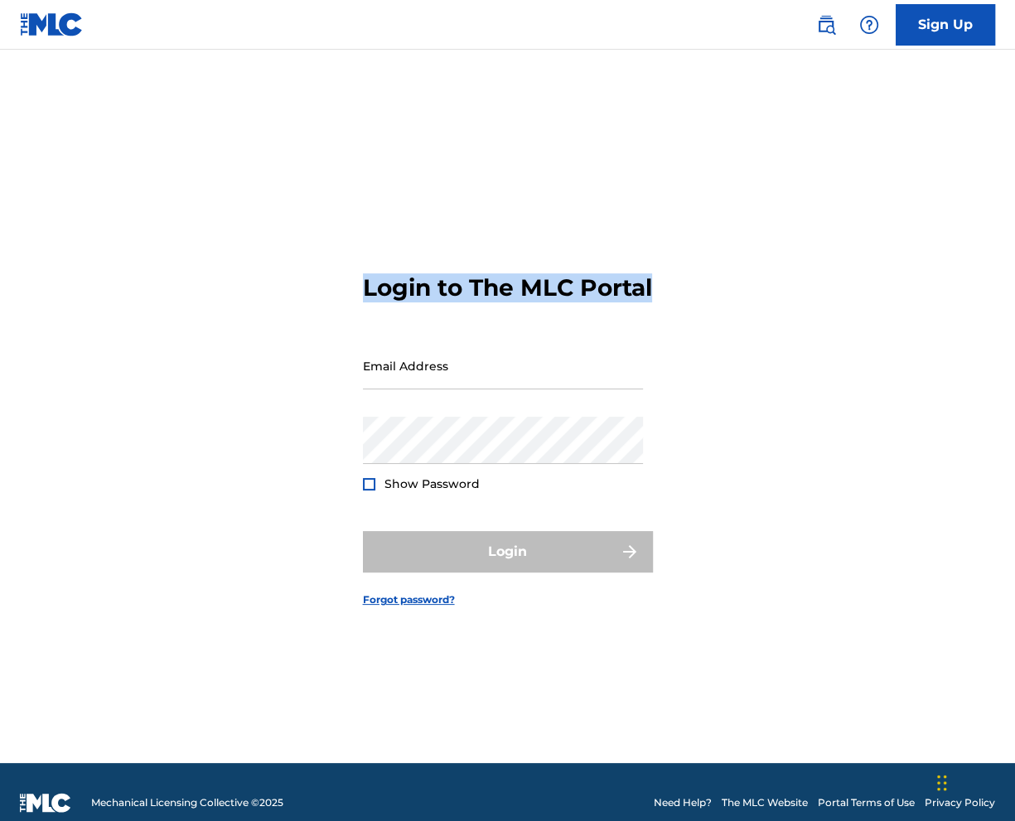
click at [477, 302] on h3 "Login to The MLC Portal" at bounding box center [507, 287] width 289 height 29
click at [472, 302] on h3 "Login to The MLC Portal" at bounding box center [507, 287] width 289 height 29
drag, startPoint x: 466, startPoint y: 315, endPoint x: 354, endPoint y: 270, distance: 120.5
click at [354, 270] on div "Login to The MLC Portal Email Address Password Show Password Login Forgot passw…" at bounding box center [507, 427] width 1015 height 672
click at [365, 276] on h3 "Login to The MLC Portal" at bounding box center [507, 287] width 289 height 29
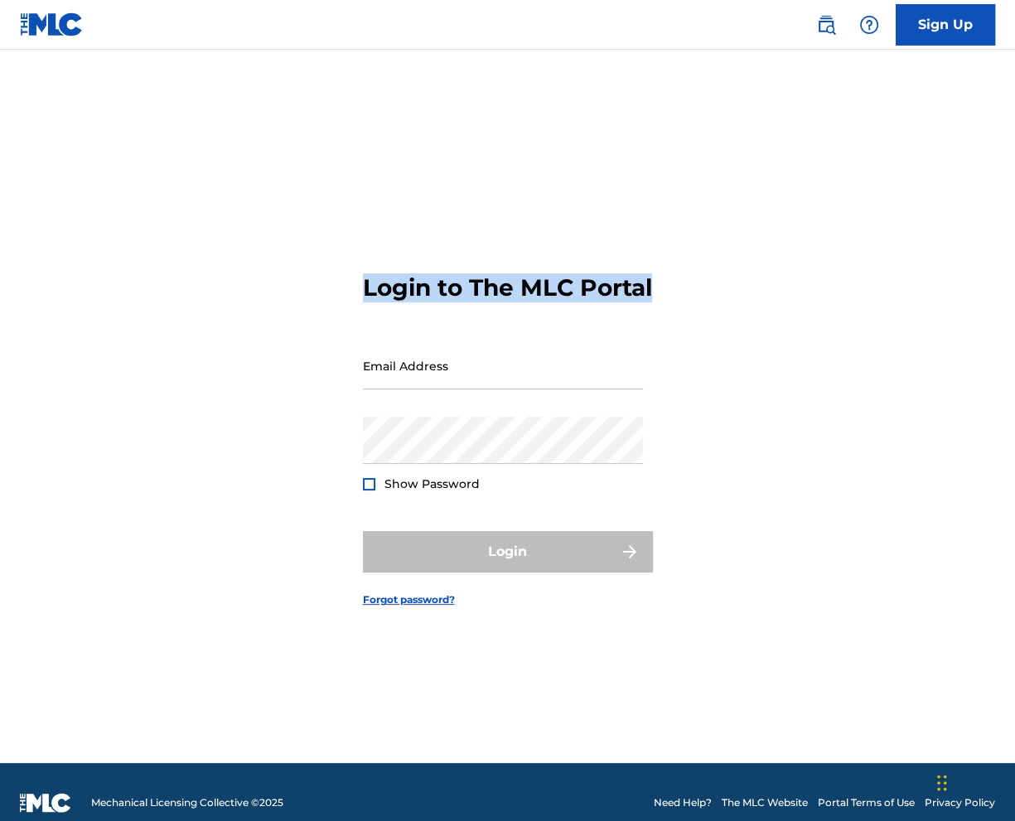
drag, startPoint x: 366, startPoint y: 268, endPoint x: 481, endPoint y: 308, distance: 121.8
click at [481, 302] on h3 "Login to The MLC Portal" at bounding box center [507, 287] width 289 height 29
click at [464, 302] on h3 "Login to The MLC Portal" at bounding box center [507, 287] width 289 height 29
drag, startPoint x: 446, startPoint y: 310, endPoint x: 356, endPoint y: 270, distance: 97.9
click at [356, 270] on div "Login to The MLC Portal Email Address Password Show Password Login Forgot passw…" at bounding box center [507, 427] width 1015 height 672
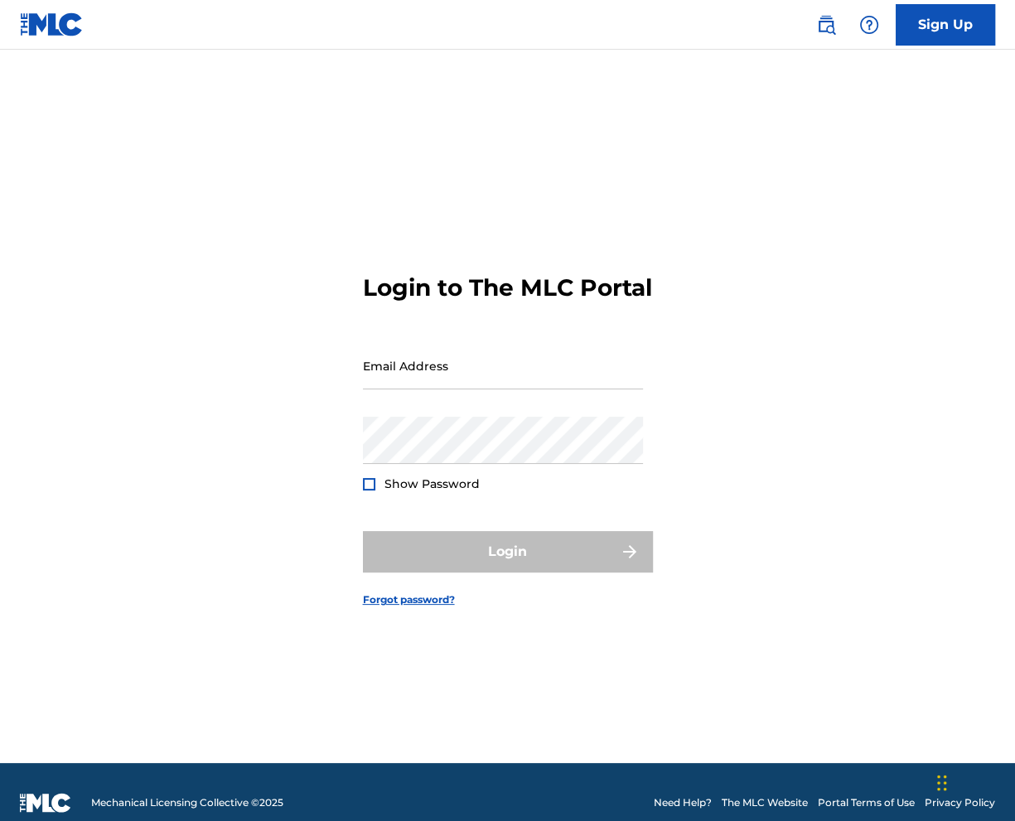
click at [356, 269] on div "Login to The MLC Portal Email Address Password Show Password Login Forgot passw…" at bounding box center [507, 427] width 1015 height 672
drag, startPoint x: 363, startPoint y: 268, endPoint x: 438, endPoint y: 308, distance: 85.2
click at [438, 302] on h3 "Login to The MLC Portal" at bounding box center [507, 287] width 289 height 29
click at [829, 22] on img at bounding box center [826, 25] width 20 height 20
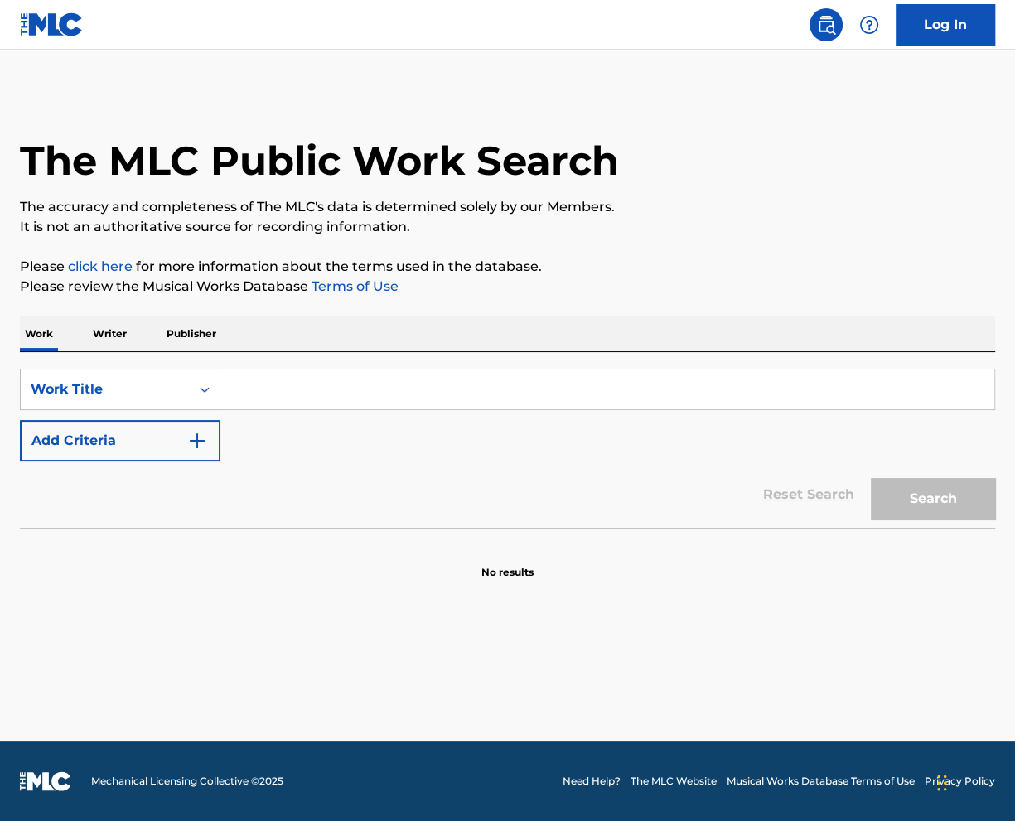
click at [268, 406] on input "Search Form" at bounding box center [607, 390] width 774 height 40
click at [290, 479] on div "Reset Search Search" at bounding box center [507, 494] width 975 height 66
click at [109, 341] on p "Writer" at bounding box center [110, 333] width 44 height 35
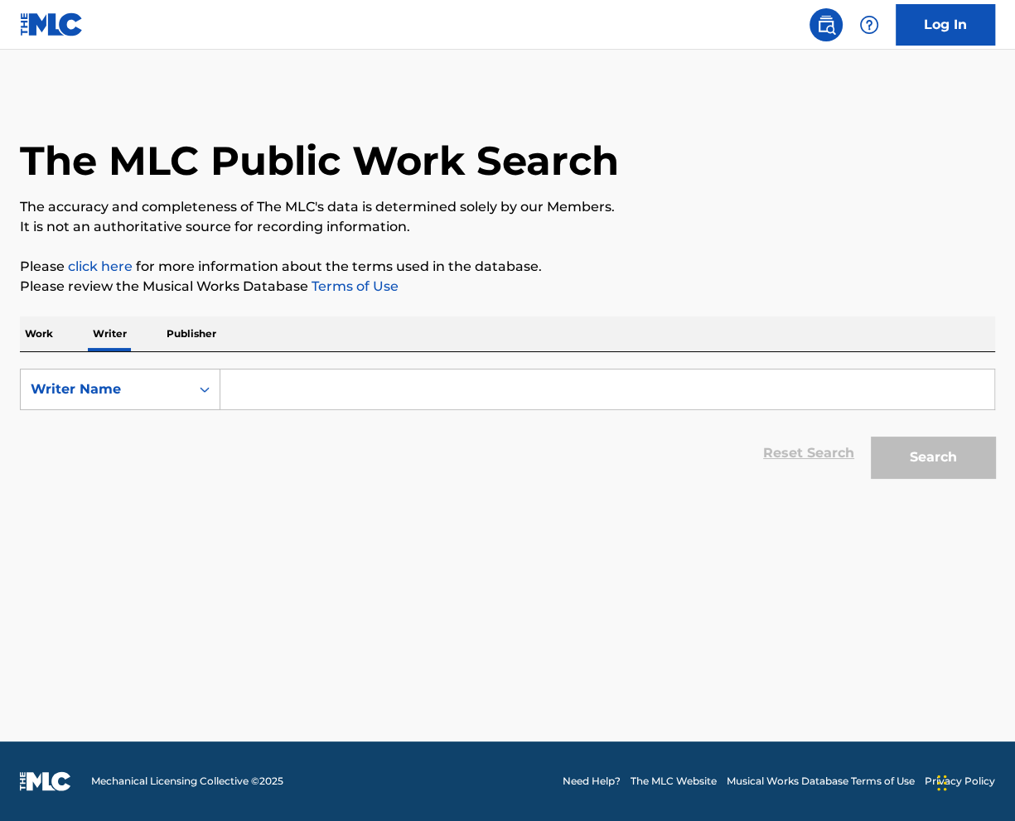
click at [52, 344] on p "Work" at bounding box center [39, 333] width 38 height 35
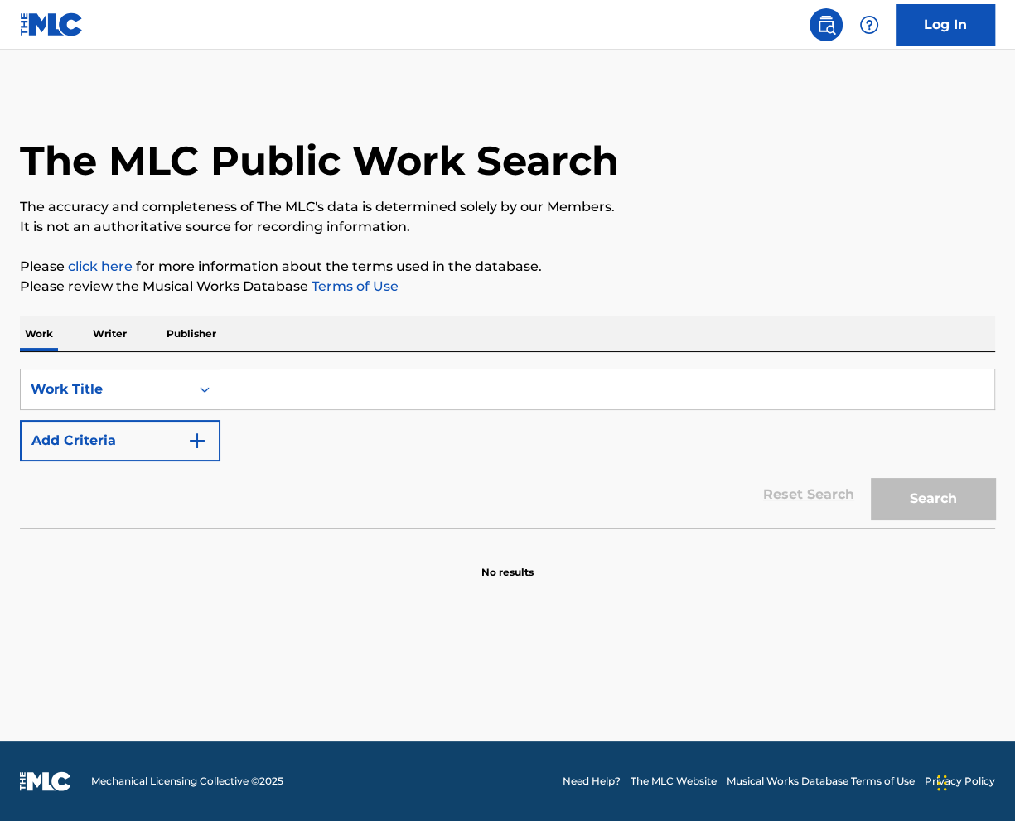
click at [270, 390] on input "Search Form" at bounding box center [607, 390] width 774 height 40
click at [950, 27] on link "Log In" at bounding box center [945, 24] width 99 height 41
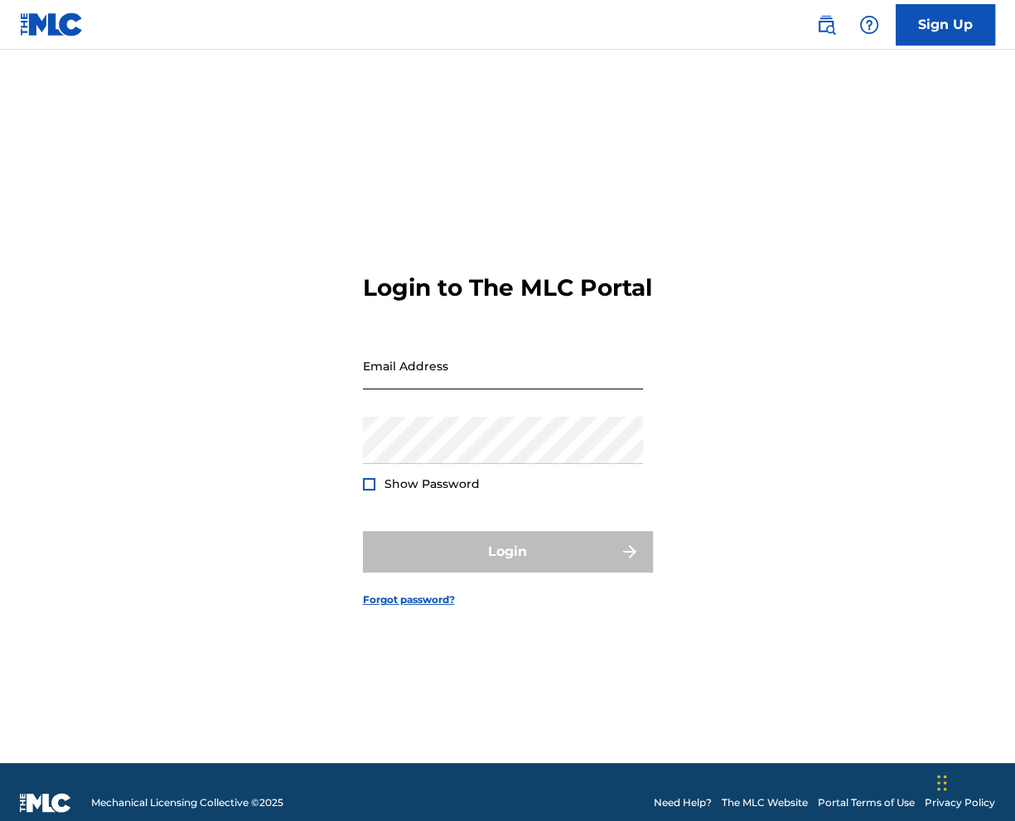
click at [435, 389] on input "Email Address" at bounding box center [503, 365] width 280 height 47
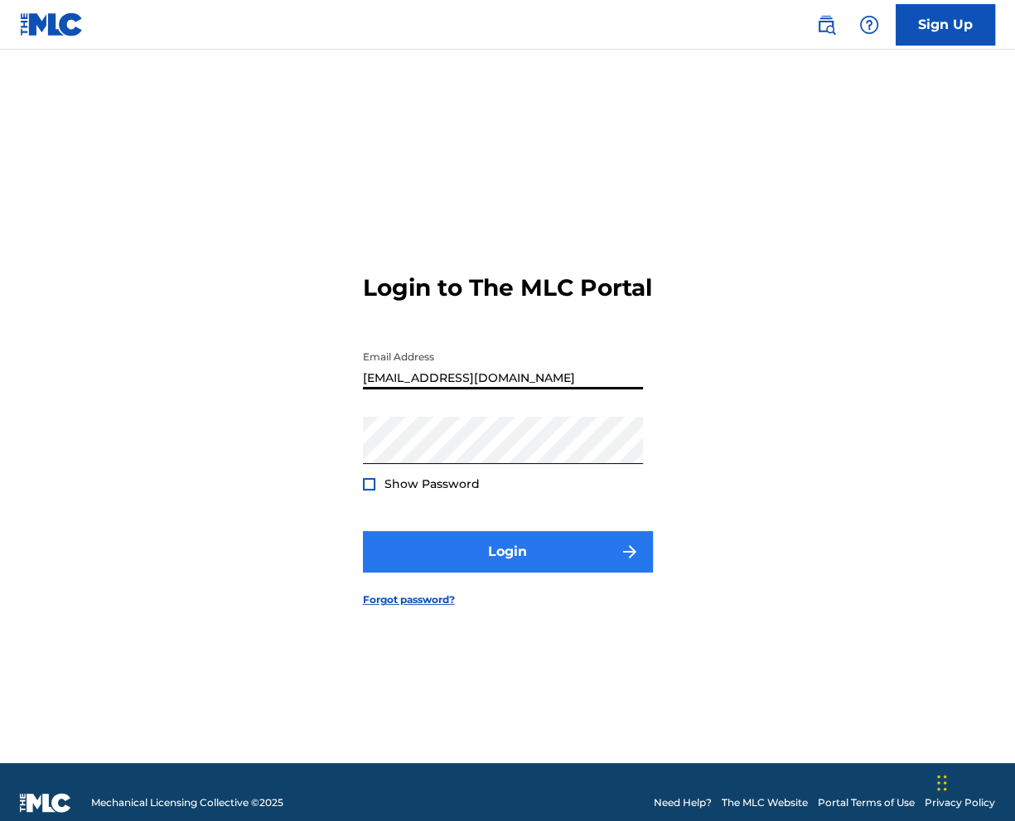
type input "[EMAIL_ADDRESS][DOMAIN_NAME]"
click at [452, 572] on button "Login" at bounding box center [508, 551] width 290 height 41
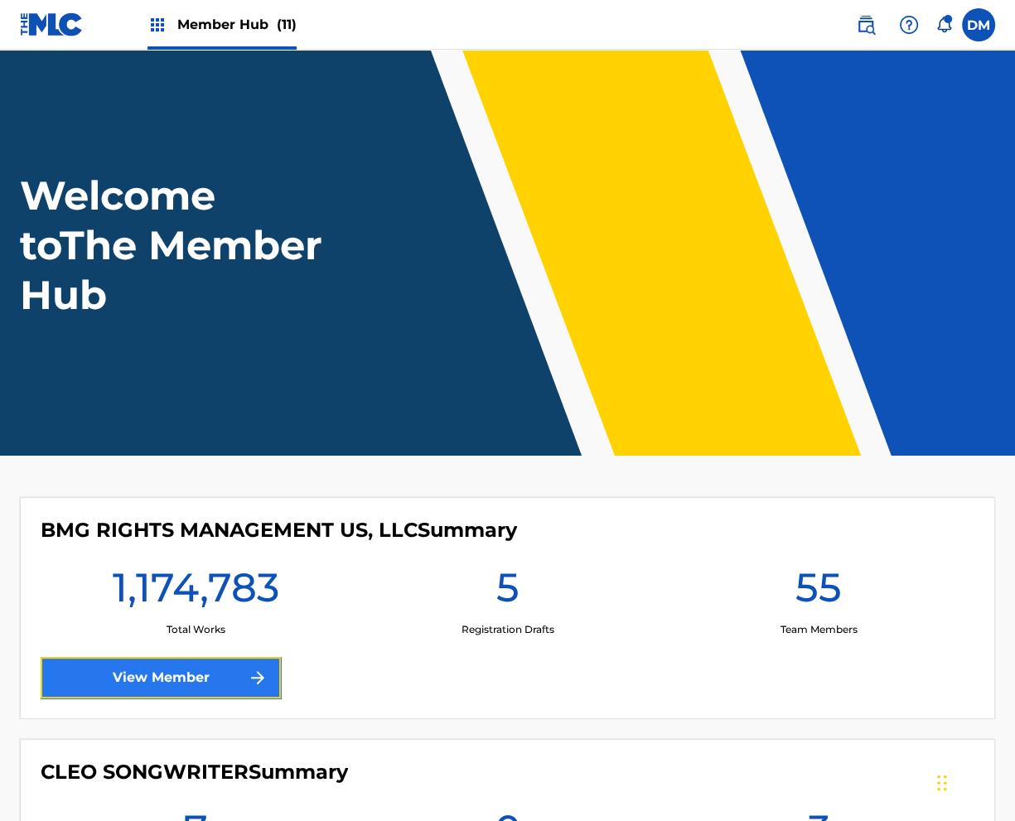
click at [109, 684] on link "View Member" at bounding box center [161, 677] width 240 height 41
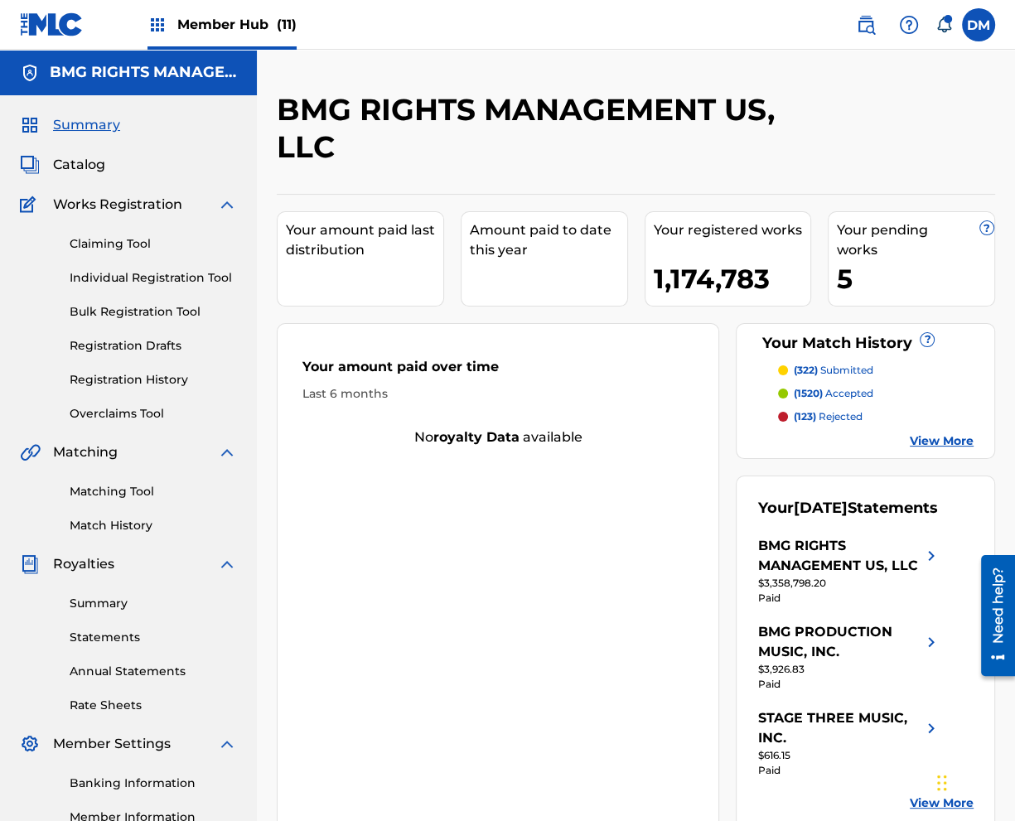
drag, startPoint x: 80, startPoint y: 165, endPoint x: 138, endPoint y: 171, distance: 59.1
click at [80, 163] on span "Catalog" at bounding box center [79, 165] width 52 height 20
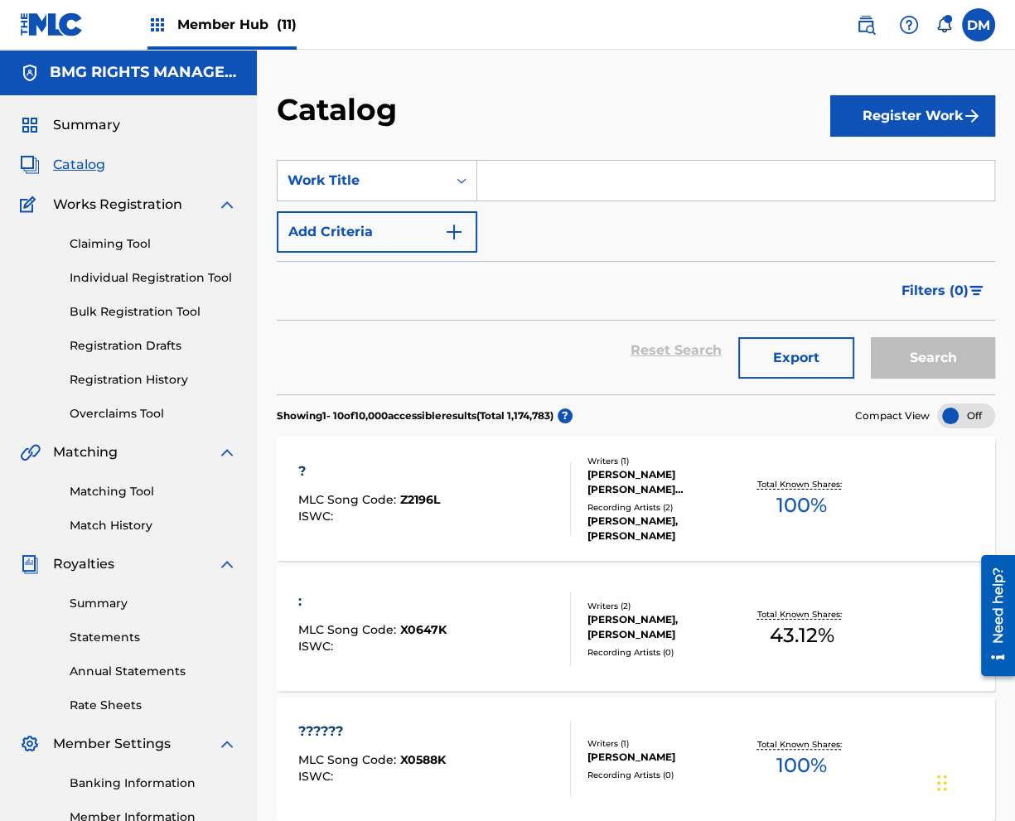
click at [524, 171] on input "Search Form" at bounding box center [735, 181] width 517 height 40
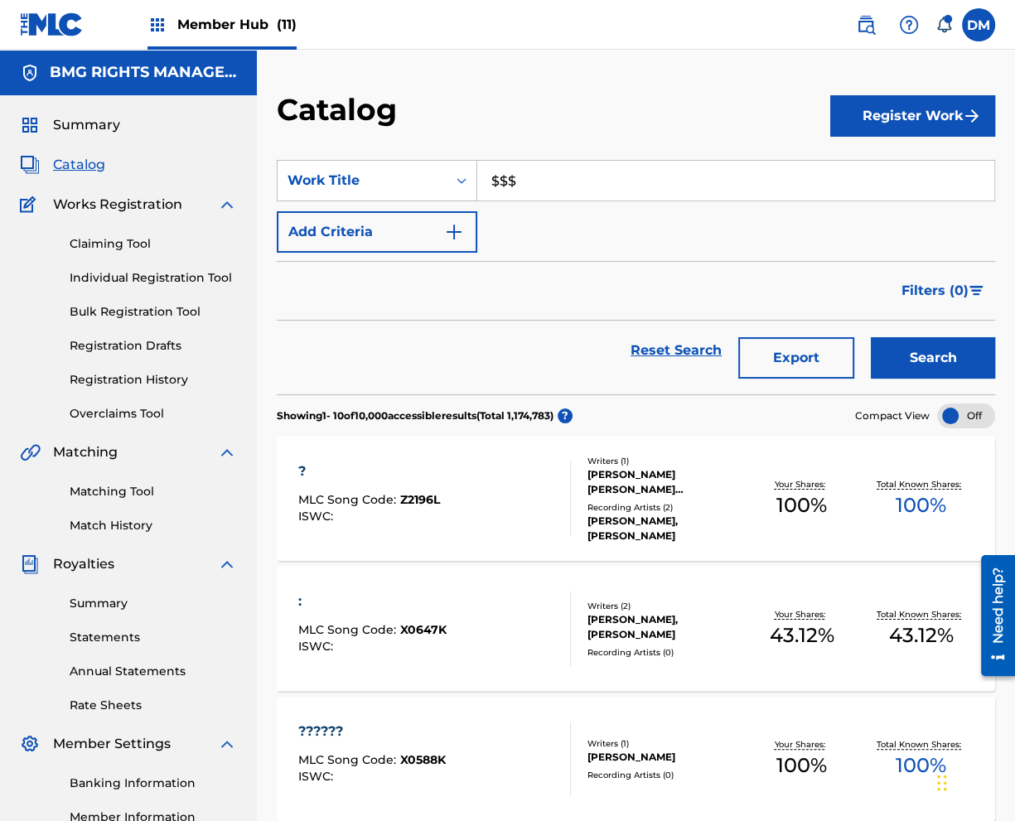
type input "$$$"
click at [871, 337] on button "Search" at bounding box center [933, 357] width 124 height 41
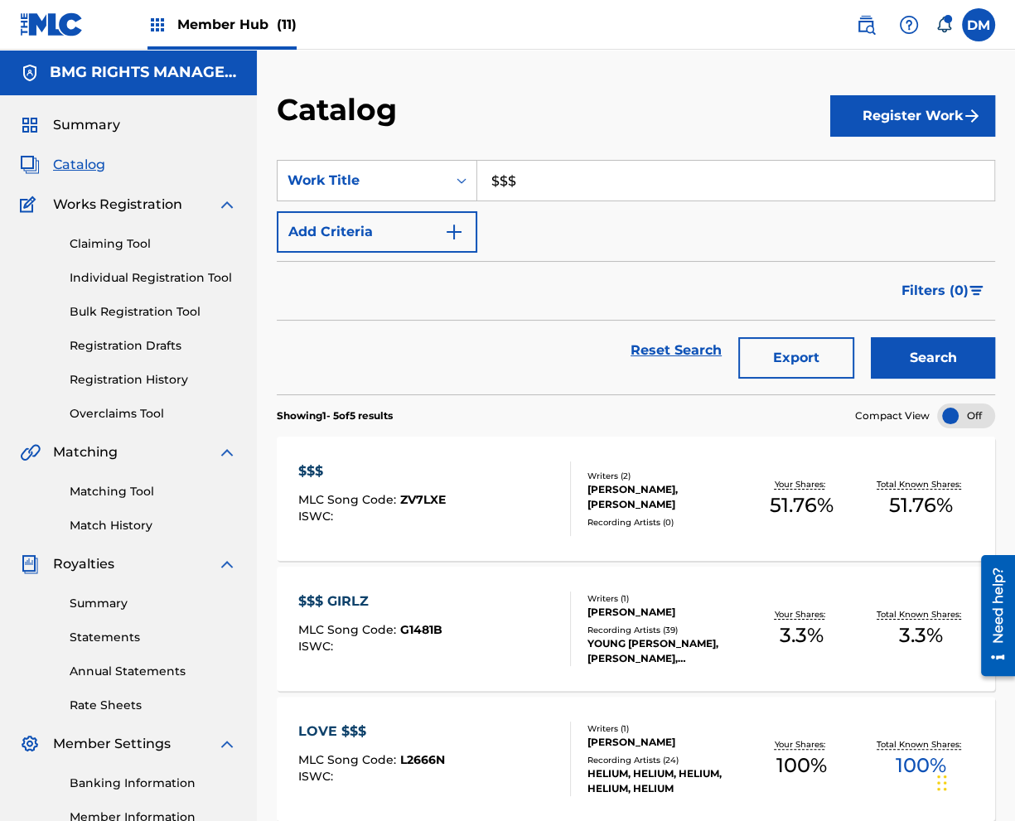
click at [475, 485] on div "$$$ MLC Song Code : ZV7LXE ISWC :" at bounding box center [434, 498] width 273 height 75
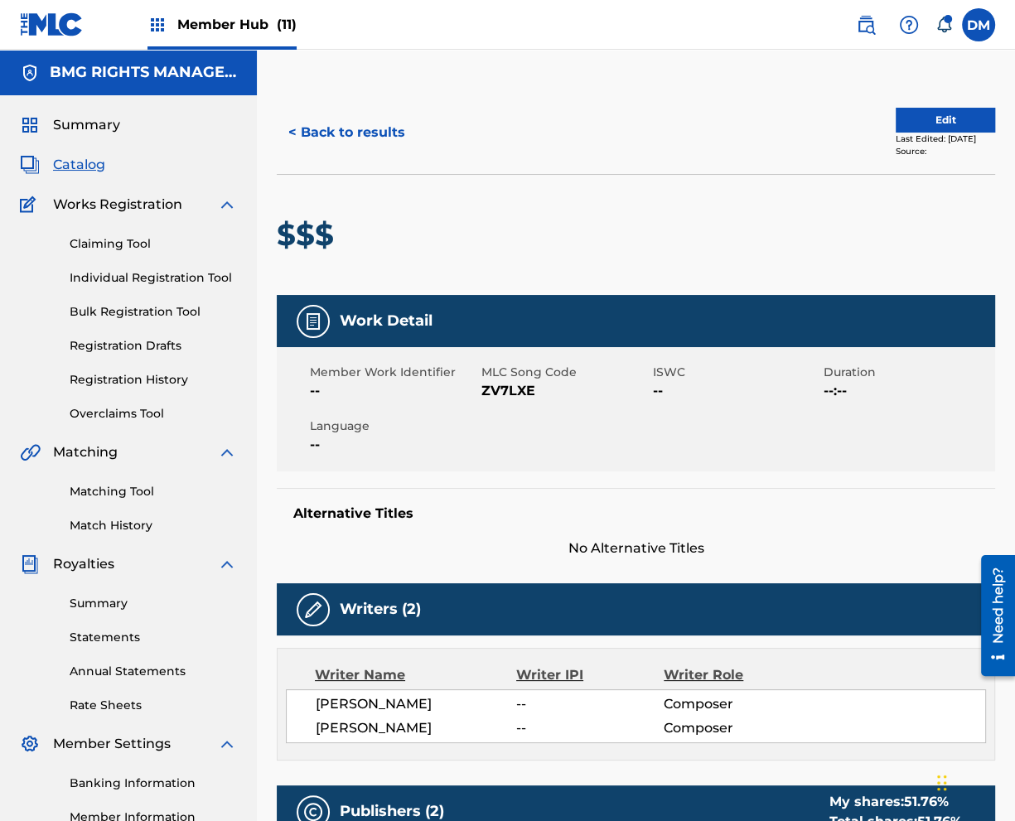
click at [529, 389] on span "ZV7LXE" at bounding box center [564, 391] width 167 height 20
copy span "ZV7LXE"
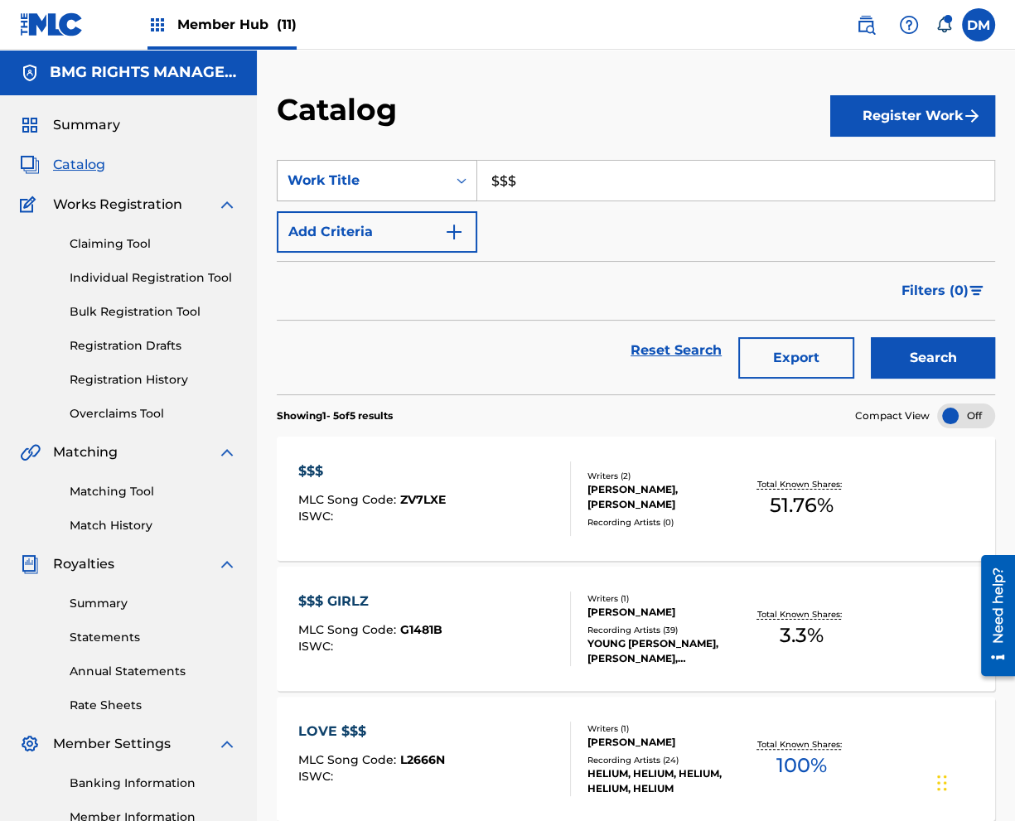
click at [354, 191] on div "Work Title" at bounding box center [362, 180] width 169 height 31
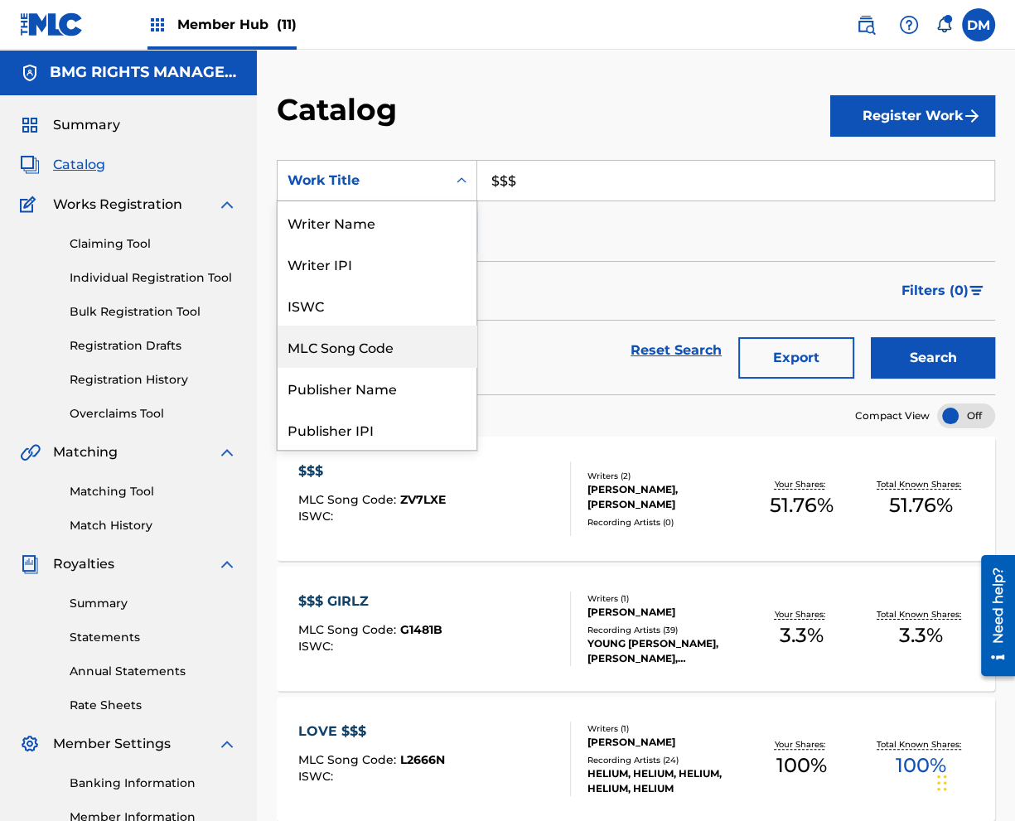
click at [358, 345] on div "MLC Song Code" at bounding box center [377, 346] width 199 height 41
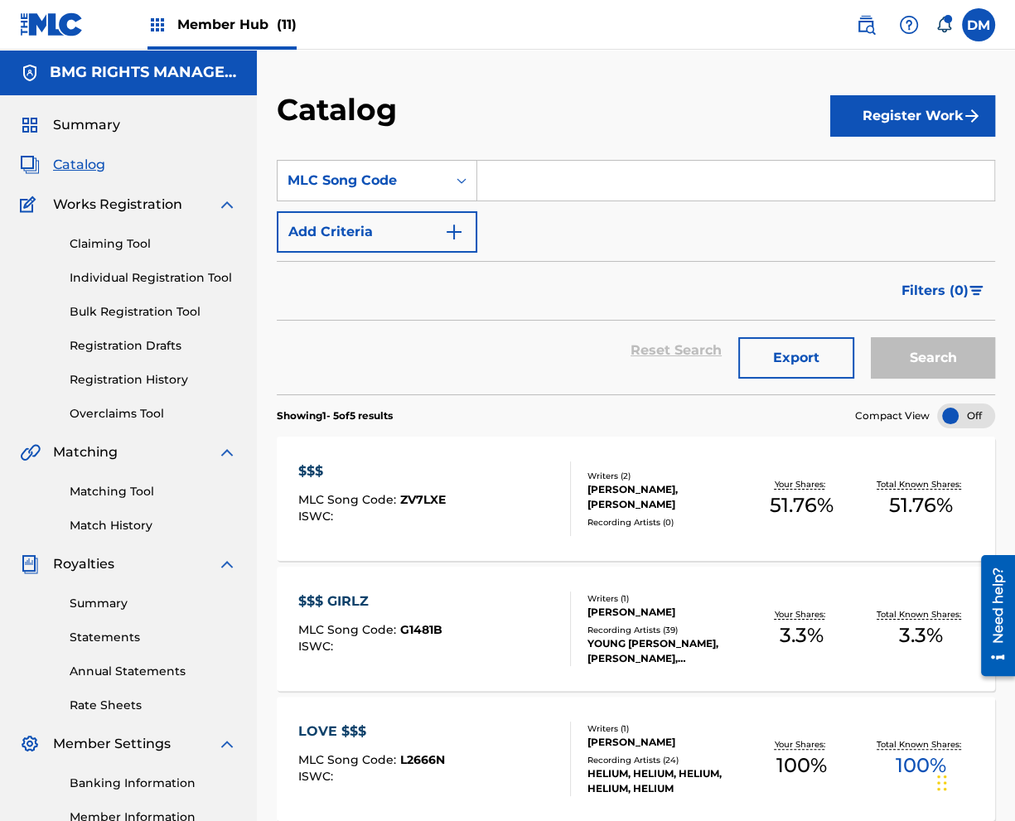
click at [529, 181] on input "Search Form" at bounding box center [735, 181] width 517 height 40
paste input "ZV7LXE"
type input "ZV7LXE"
click at [949, 350] on button "Search" at bounding box center [933, 357] width 124 height 41
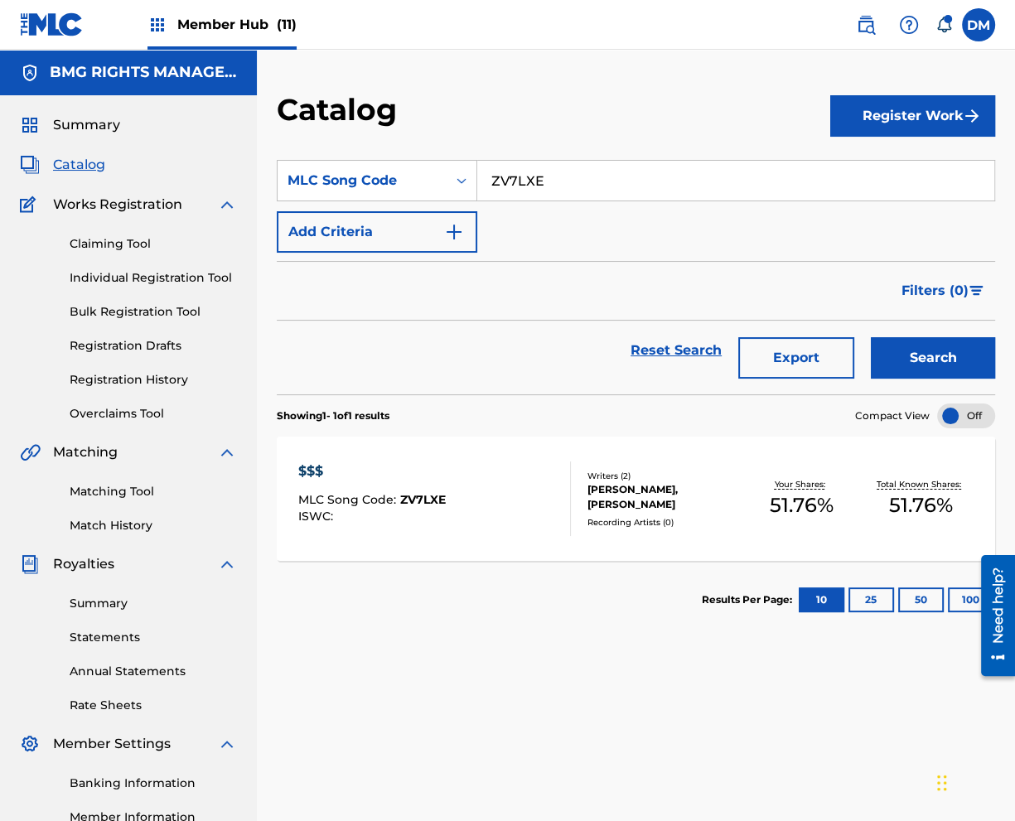
click at [513, 503] on div "$$$ MLC Song Code : ZV7LXE ISWC :" at bounding box center [434, 498] width 273 height 75
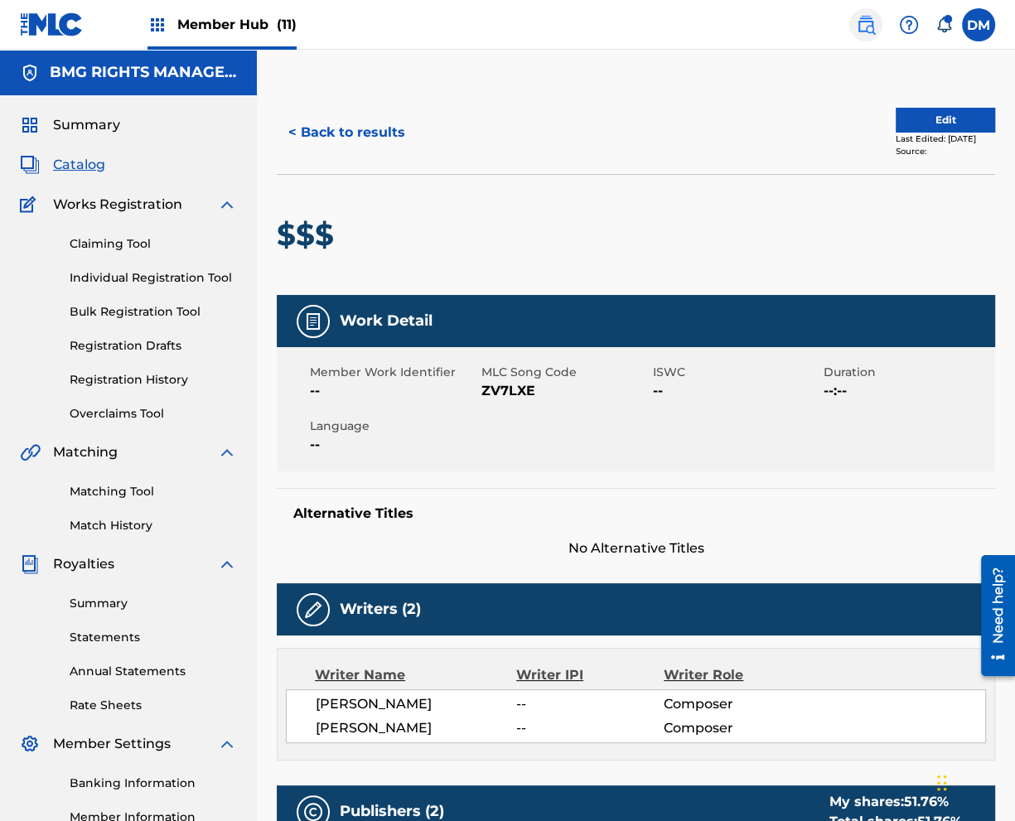
click at [873, 27] on img at bounding box center [866, 25] width 20 height 20
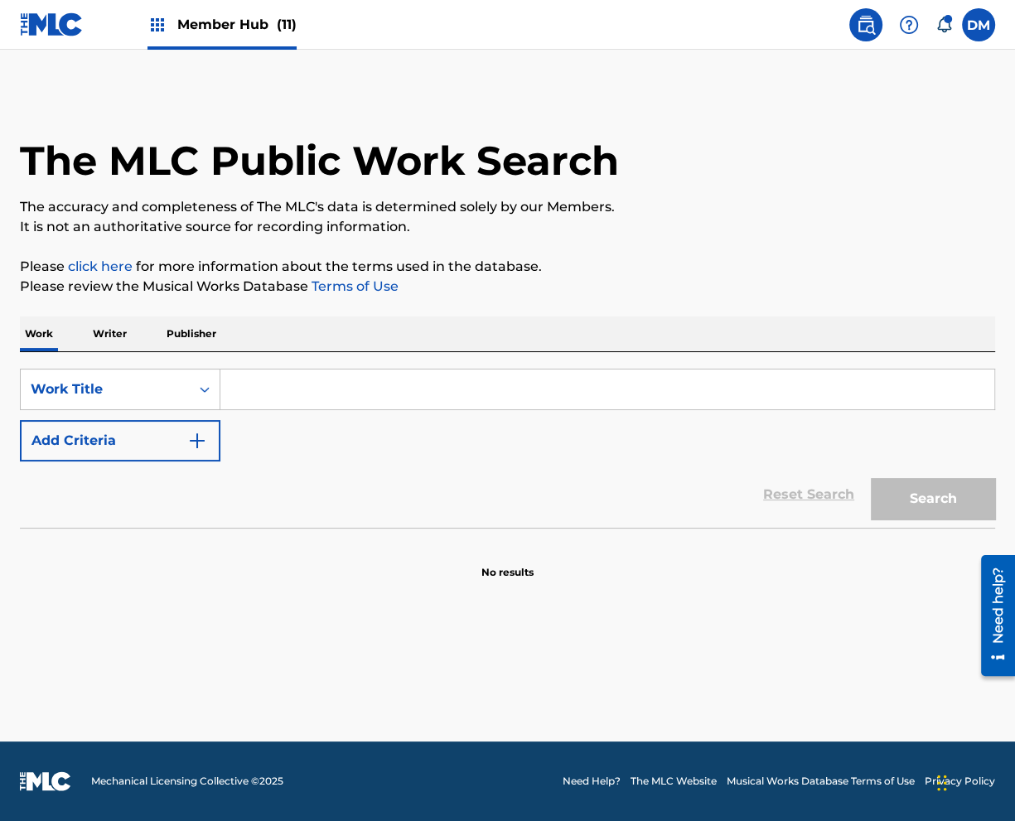
click at [330, 376] on input "Search Form" at bounding box center [607, 390] width 774 height 40
drag, startPoint x: 128, startPoint y: 410, endPoint x: 126, endPoint y: 399, distance: 11.7
click at [131, 408] on div "SearchWithCriteria2415dfa3-8083-492f-b14b-d7c98b06bfd0 Work Title Add Criteria" at bounding box center [507, 415] width 975 height 93
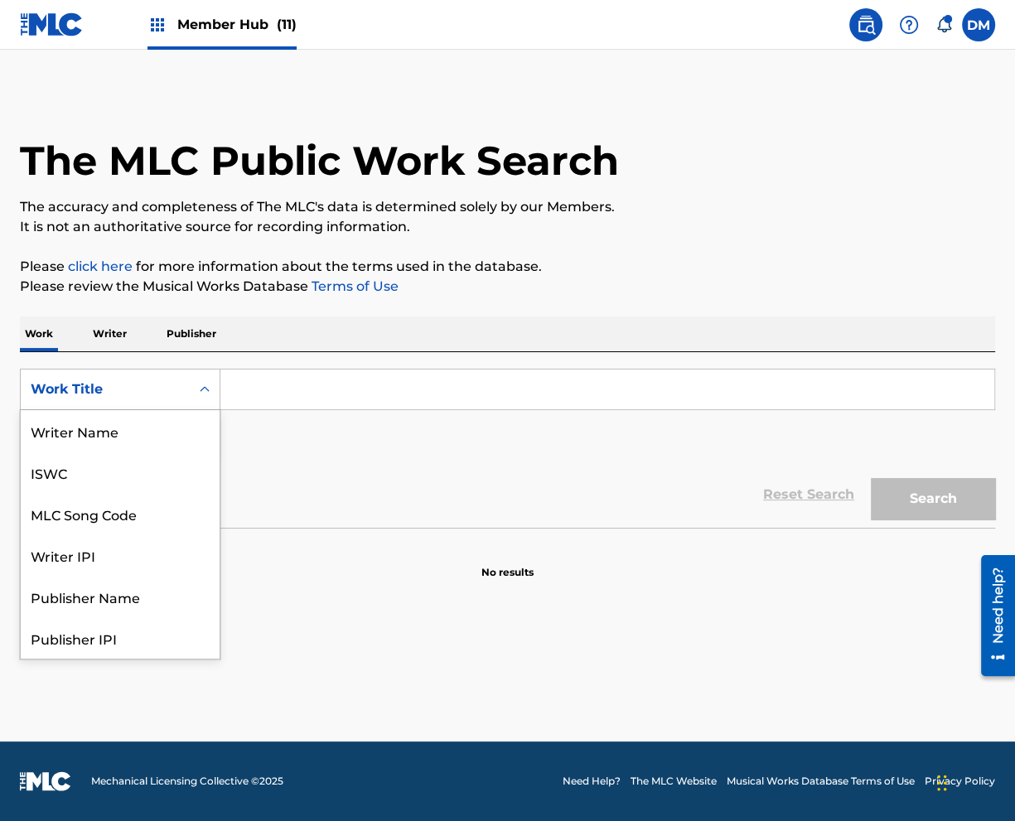
scroll to position [83, 0]
click at [128, 397] on div "Work Title" at bounding box center [105, 389] width 149 height 20
click at [125, 426] on div "MLC Song Code" at bounding box center [120, 430] width 199 height 41
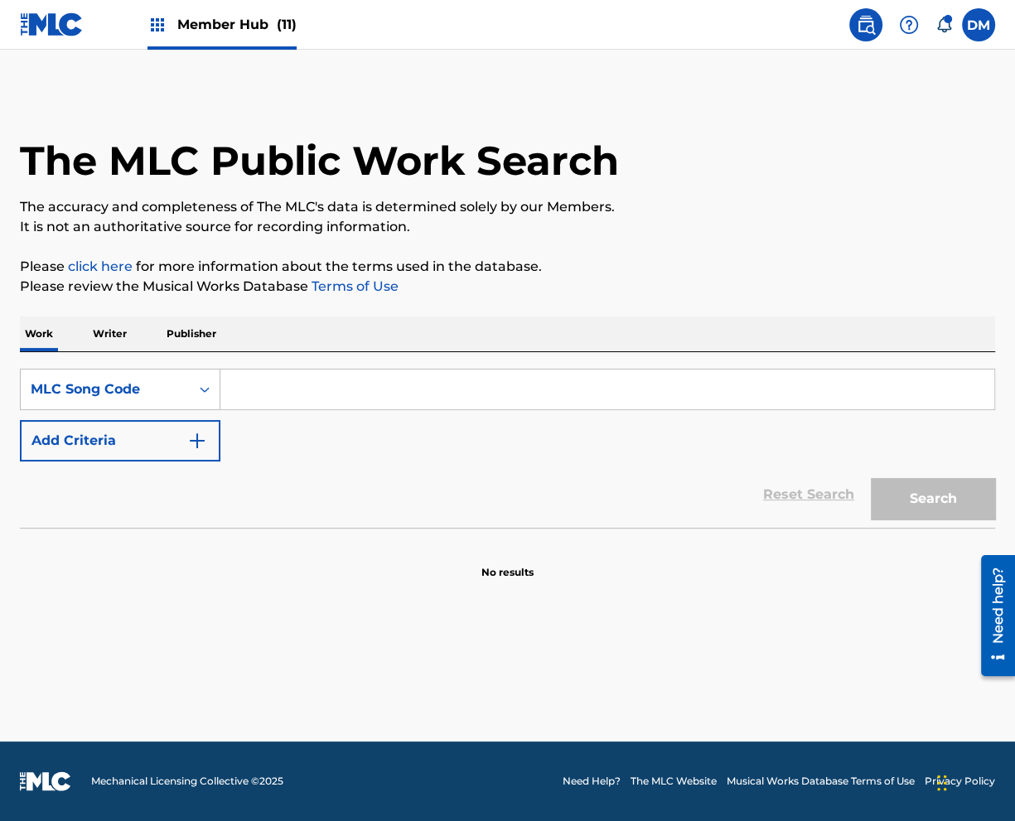
click at [340, 389] on input "Search Form" at bounding box center [607, 390] width 774 height 40
paste input "ZV7LXE"
type input "ZV7LXE"
click at [899, 493] on button "Search" at bounding box center [933, 498] width 124 height 41
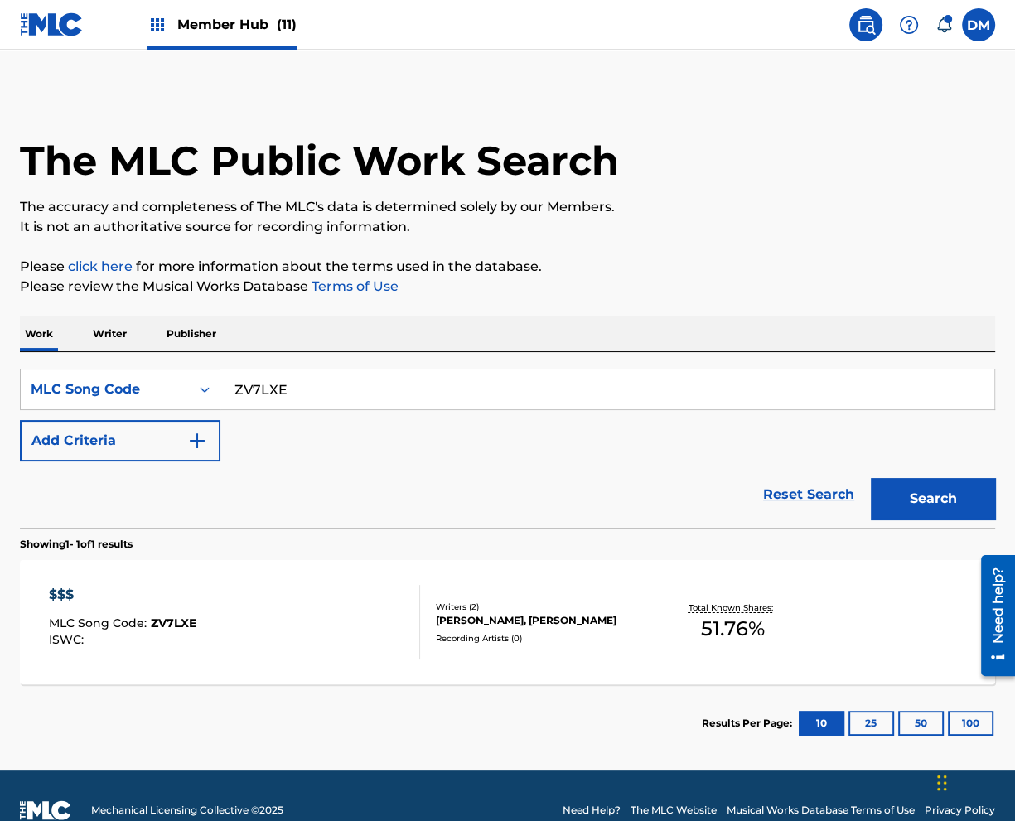
click at [186, 589] on div "$$$" at bounding box center [122, 595] width 147 height 20
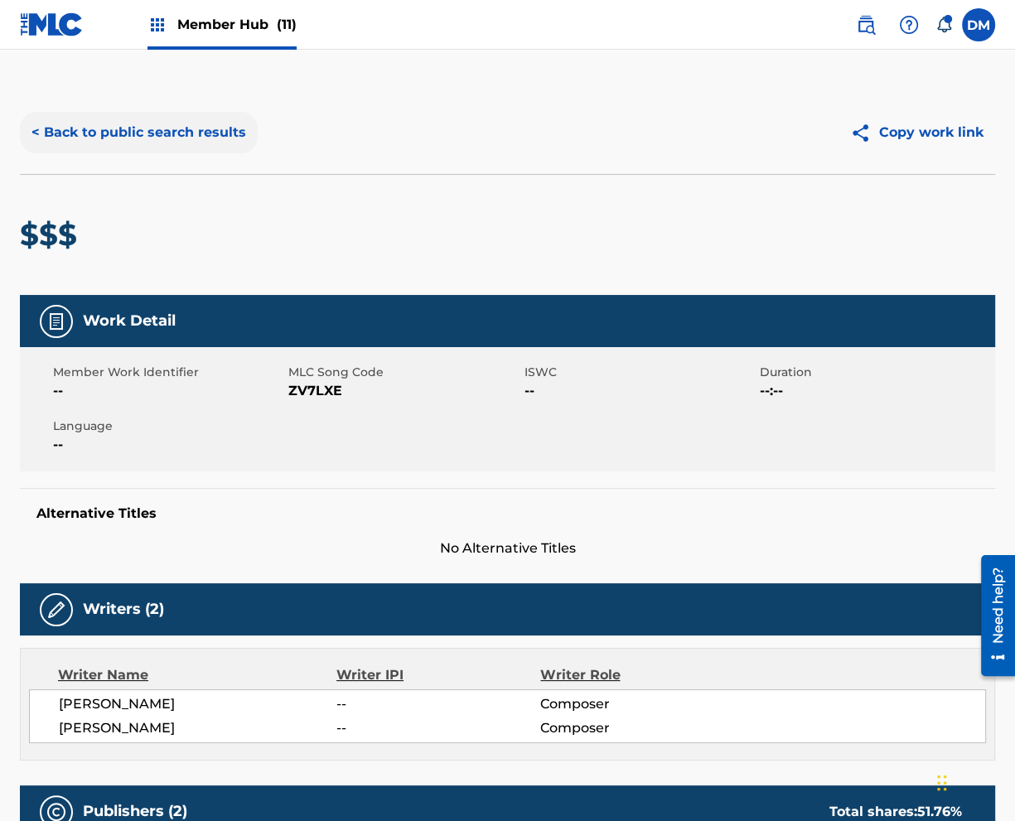
click at [139, 128] on button "< Back to public search results" at bounding box center [139, 132] width 238 height 41
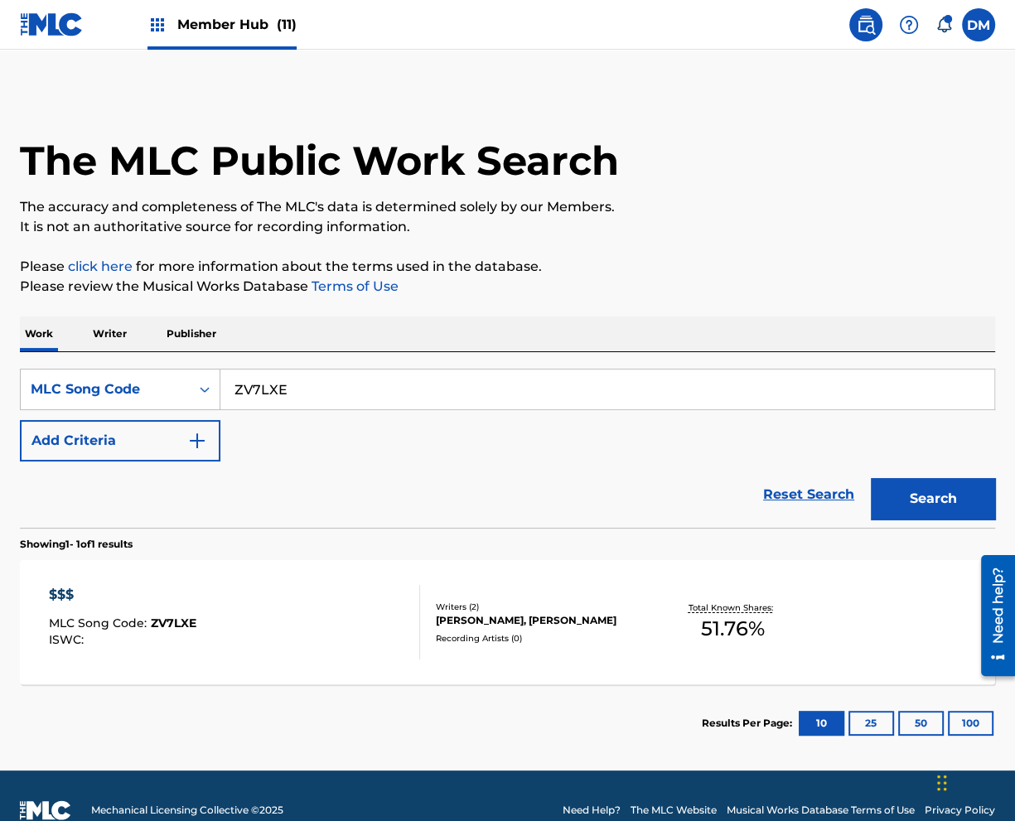
click at [171, 601] on div "$$$" at bounding box center [122, 595] width 147 height 20
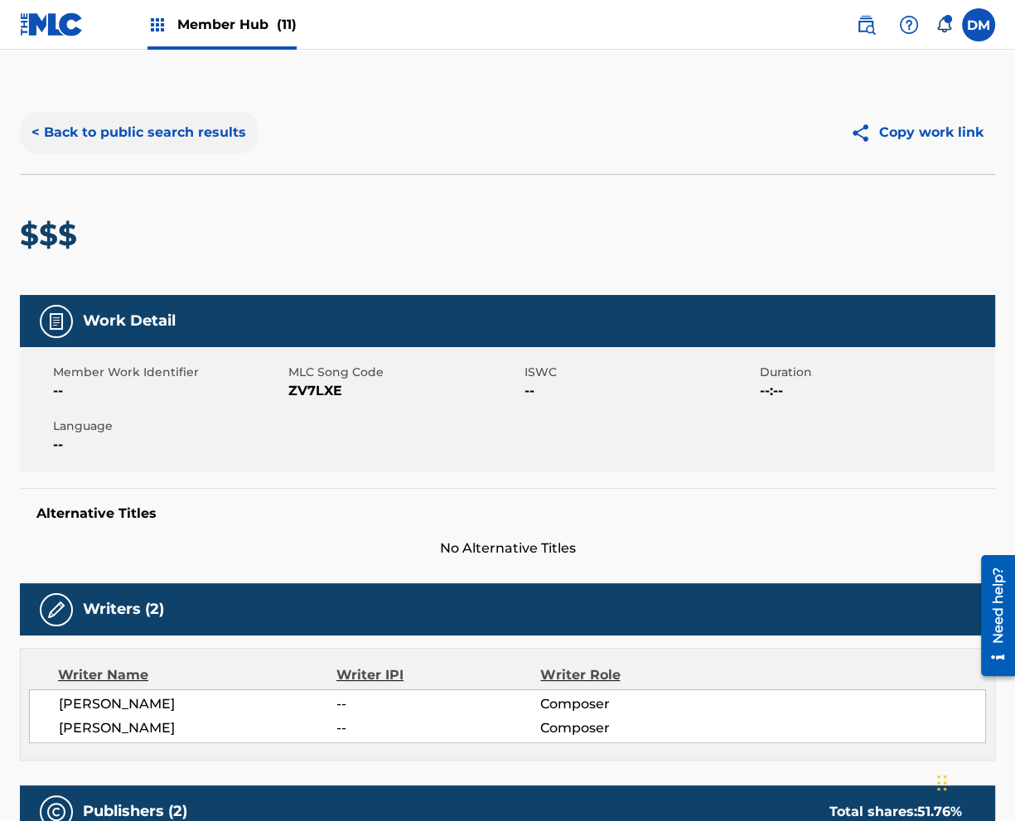
click at [88, 125] on button "< Back to public search results" at bounding box center [139, 132] width 238 height 41
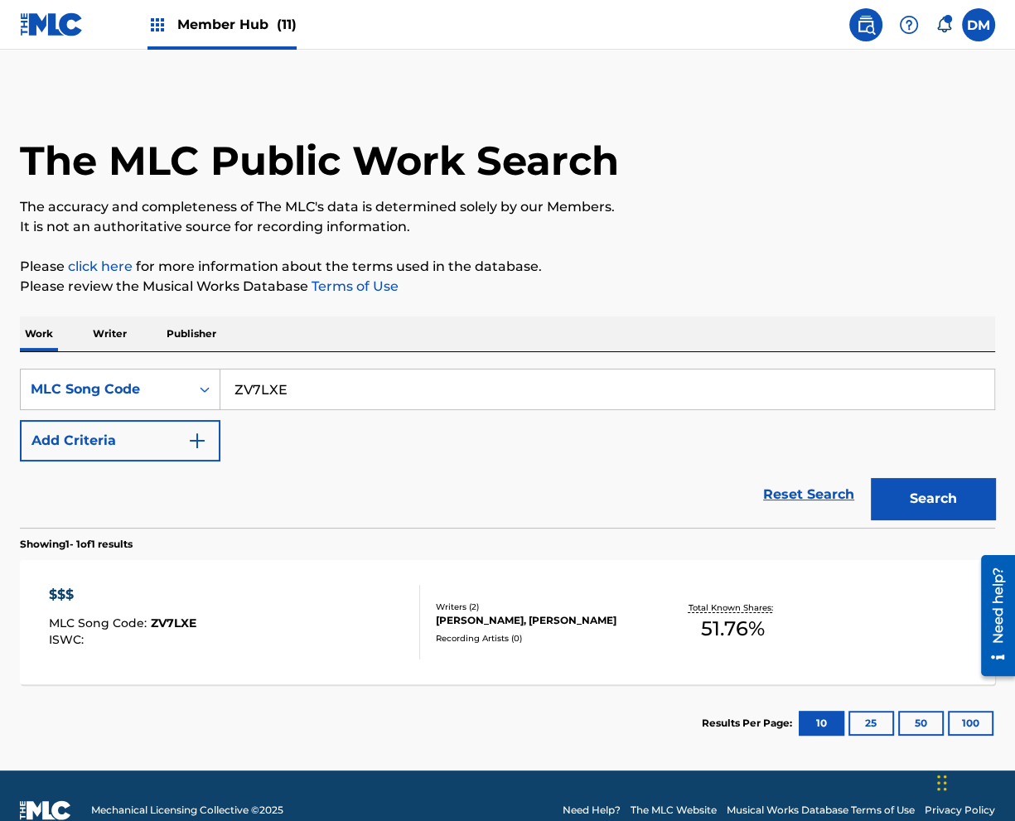
click at [350, 386] on input "ZV7LXE" at bounding box center [607, 390] width 774 height 40
click at [319, 476] on div "Reset Search Search" at bounding box center [507, 494] width 975 height 66
click at [323, 396] on input "ZV7LXE" at bounding box center [607, 390] width 774 height 40
click at [333, 442] on div "SearchWithCriteria9b6ca5b9-9cce-495e-95b4-8ea28f036e88 MLC Song Code ZV7LXE Add…" at bounding box center [507, 415] width 975 height 93
drag, startPoint x: 323, startPoint y: 384, endPoint x: 214, endPoint y: 396, distance: 110.1
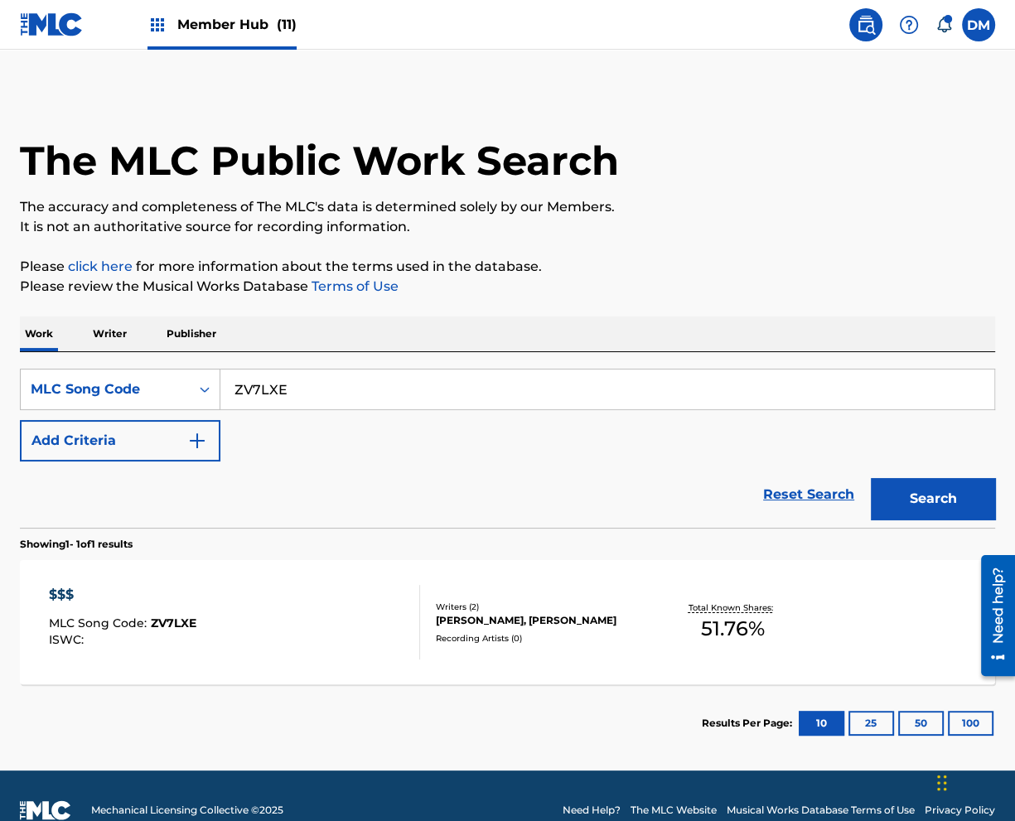
click at [220, 396] on input "ZV7LXE" at bounding box center [607, 390] width 774 height 40
click at [277, 457] on div "SearchWithCriteria9b6ca5b9-9cce-495e-95b4-8ea28f036e88 MLC Song Code ZV7LXE Add…" at bounding box center [507, 415] width 975 height 93
click at [320, 399] on input "ZV7LXE" at bounding box center [607, 390] width 774 height 40
drag, startPoint x: 333, startPoint y: 391, endPoint x: 234, endPoint y: 403, distance: 100.2
click at [234, 403] on input "ZV7LXE" at bounding box center [607, 390] width 774 height 40
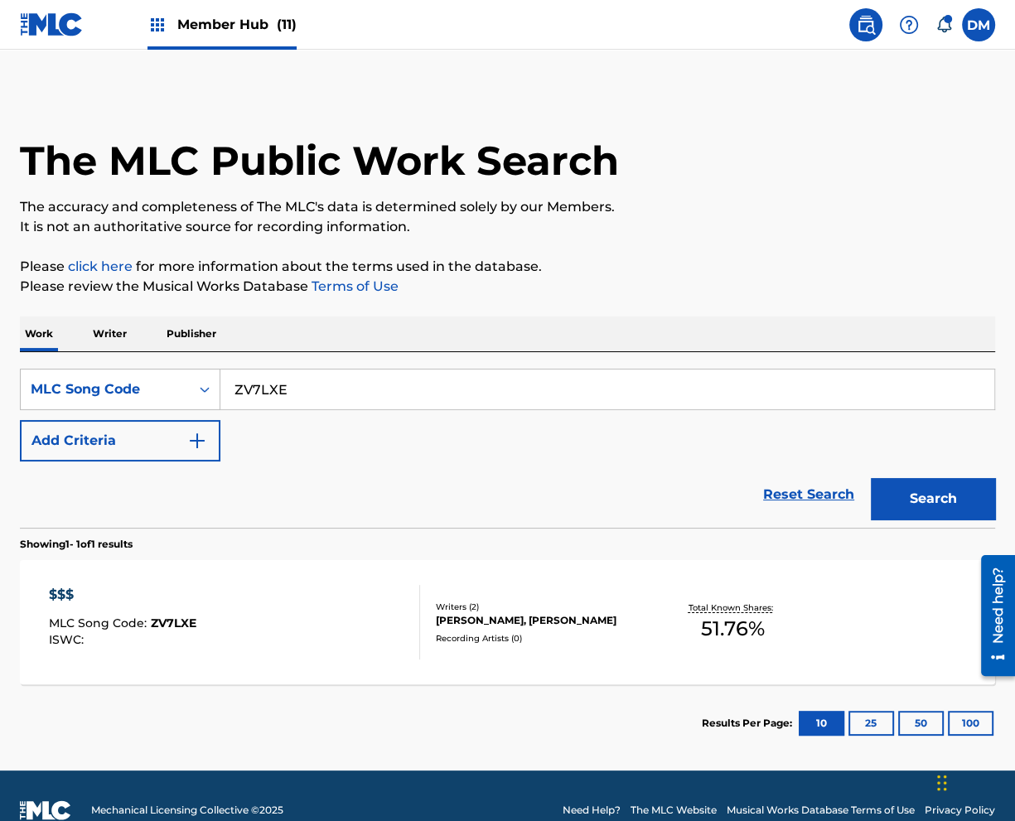
click at [313, 482] on div "Reset Search Search" at bounding box center [507, 494] width 975 height 66
click at [275, 449] on div "SearchWithCriteria9b6ca5b9-9cce-495e-95b4-8ea28f036e88 MLC Song Code ZV7LXE Add…" at bounding box center [507, 415] width 975 height 93
drag, startPoint x: 270, startPoint y: 399, endPoint x: 229, endPoint y: 394, distance: 41.6
click at [225, 396] on input "ZV7LXE" at bounding box center [607, 390] width 774 height 40
click at [326, 438] on div "SearchWithCriteria9b6ca5b9-9cce-495e-95b4-8ea28f036e88 MLC Song Code ZV7LXE Add…" at bounding box center [507, 415] width 975 height 93
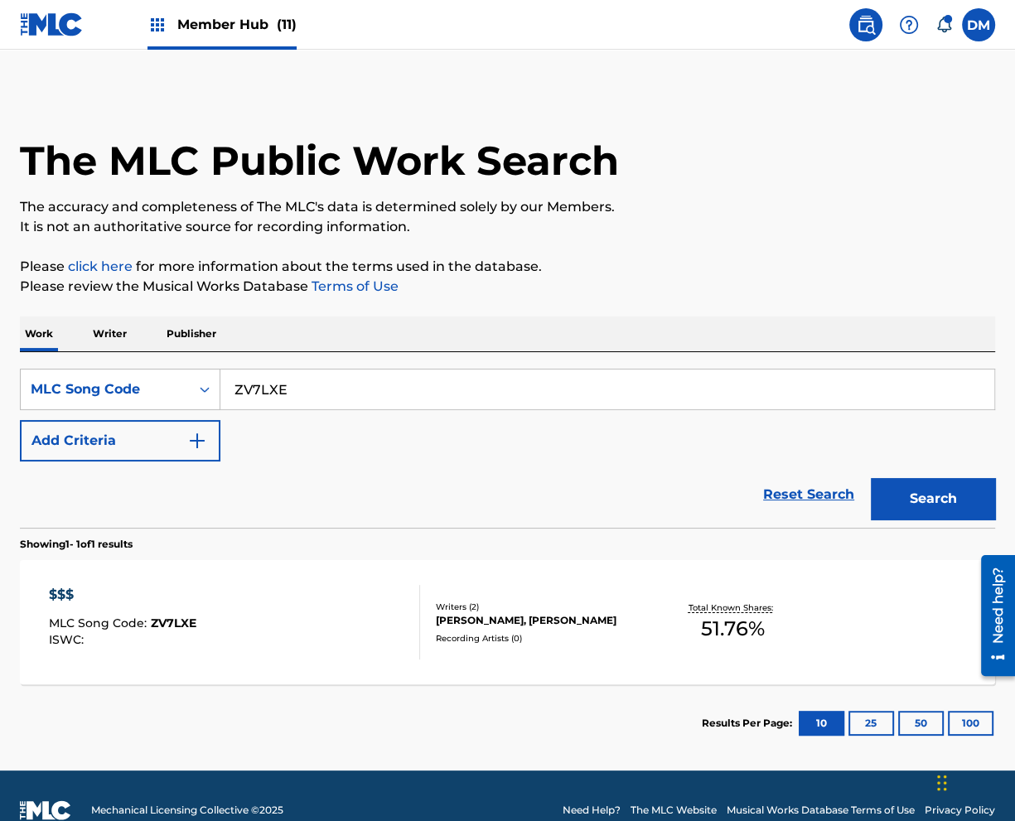
drag, startPoint x: 326, startPoint y: 399, endPoint x: 220, endPoint y: 398, distance: 106.9
click at [220, 398] on input "ZV7LXE" at bounding box center [607, 390] width 774 height 40
click at [336, 442] on div "SearchWithCriteria9b6ca5b9-9cce-495e-95b4-8ea28f036e88 MLC Song Code ZV7LXE Add…" at bounding box center [507, 415] width 975 height 93
drag, startPoint x: 310, startPoint y: 379, endPoint x: 258, endPoint y: 428, distance: 70.3
click at [220, 388] on input "ZV7LXE" at bounding box center [607, 390] width 774 height 40
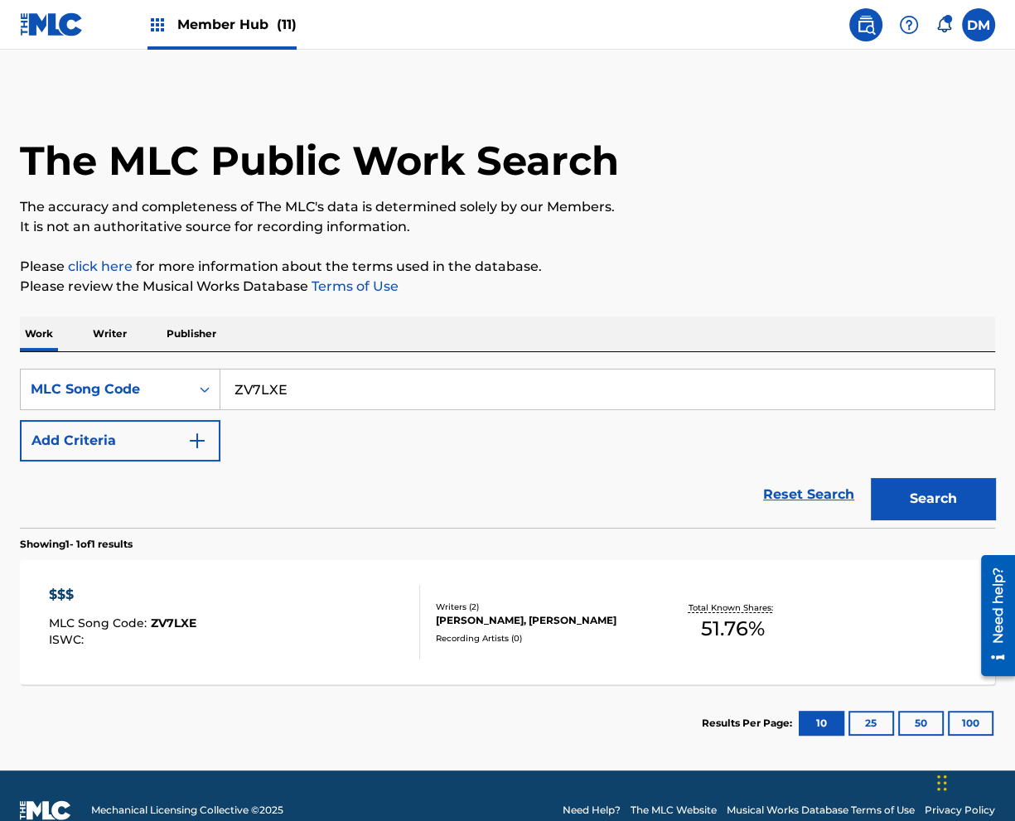
click at [289, 442] on div "SearchWithCriteria9b6ca5b9-9cce-495e-95b4-8ea28f036e88 MLC Song Code ZV7LXE Add…" at bounding box center [507, 415] width 975 height 93
drag, startPoint x: 289, startPoint y: 374, endPoint x: 234, endPoint y: 384, distance: 55.6
click at [234, 384] on input "ZV7LXE" at bounding box center [607, 390] width 774 height 40
click at [302, 398] on input "ZV7LXE" at bounding box center [607, 390] width 774 height 40
click at [301, 396] on input "ZV7LXE" at bounding box center [607, 390] width 774 height 40
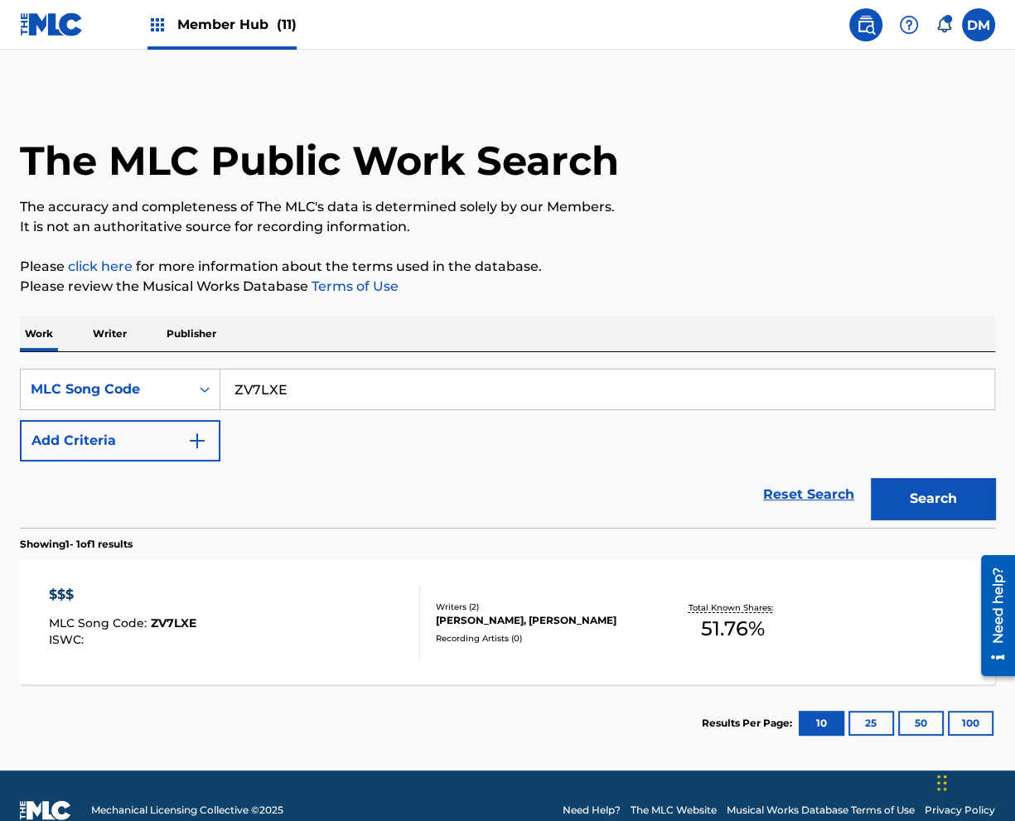
drag, startPoint x: 335, startPoint y: 384, endPoint x: 326, endPoint y: 399, distance: 17.1
click at [336, 388] on input "ZV7LXE" at bounding box center [607, 390] width 774 height 40
drag, startPoint x: 298, startPoint y: 462, endPoint x: 278, endPoint y: 462, distance: 19.9
click at [293, 464] on form "SearchWithCriteria9b6ca5b9-9cce-495e-95b4-8ea28f036e88 MLC Song Code ZV7LXE Add…" at bounding box center [507, 448] width 975 height 159
click at [350, 558] on section "$$$ MLC Song Code : ZV7LXE ISWC : Writers ( 2 ) [PERSON_NAME], [PERSON_NAME] Re…" at bounding box center [507, 618] width 975 height 133
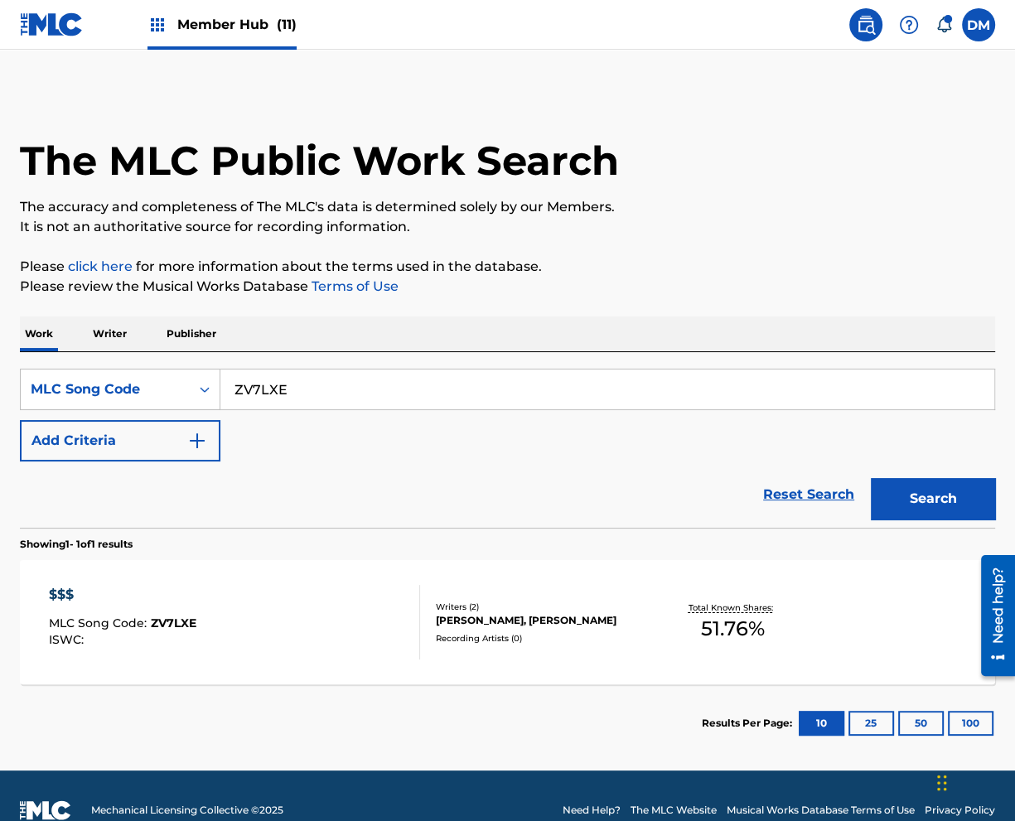
click at [263, 479] on div "Reset Search Search" at bounding box center [507, 494] width 975 height 66
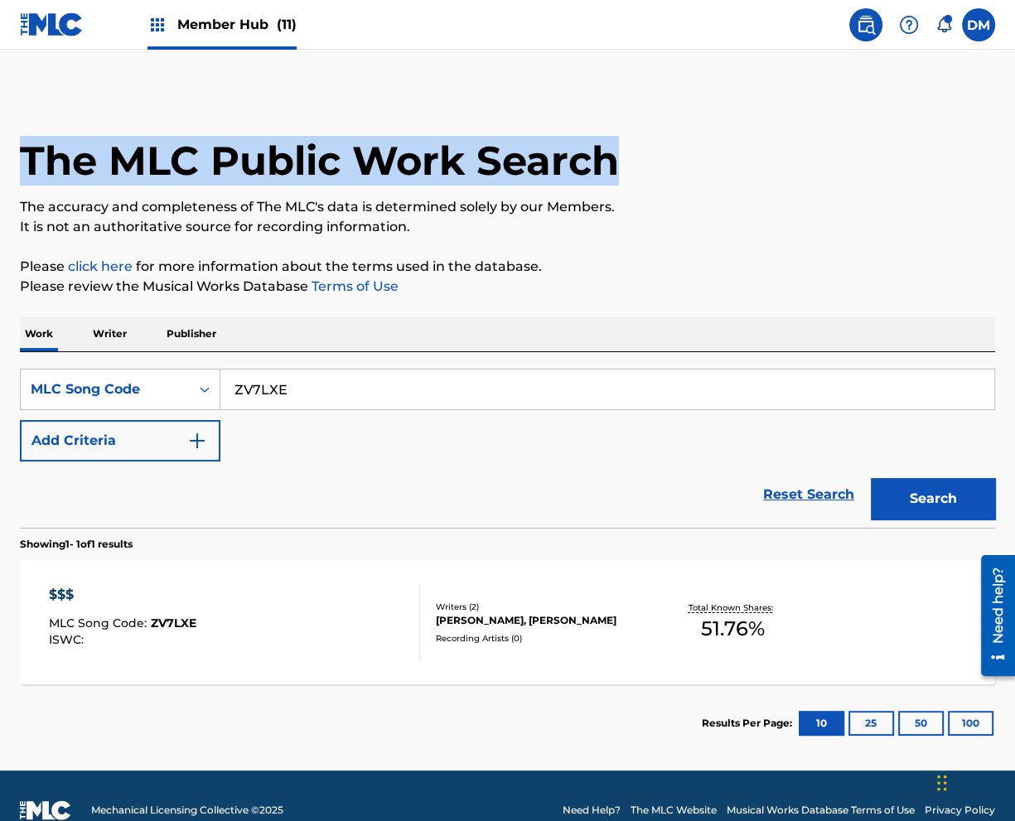
drag, startPoint x: 654, startPoint y: 162, endPoint x: 25, endPoint y: 151, distance: 628.9
click at [25, 151] on div "The MLC Public Work Search" at bounding box center [507, 151] width 975 height 121
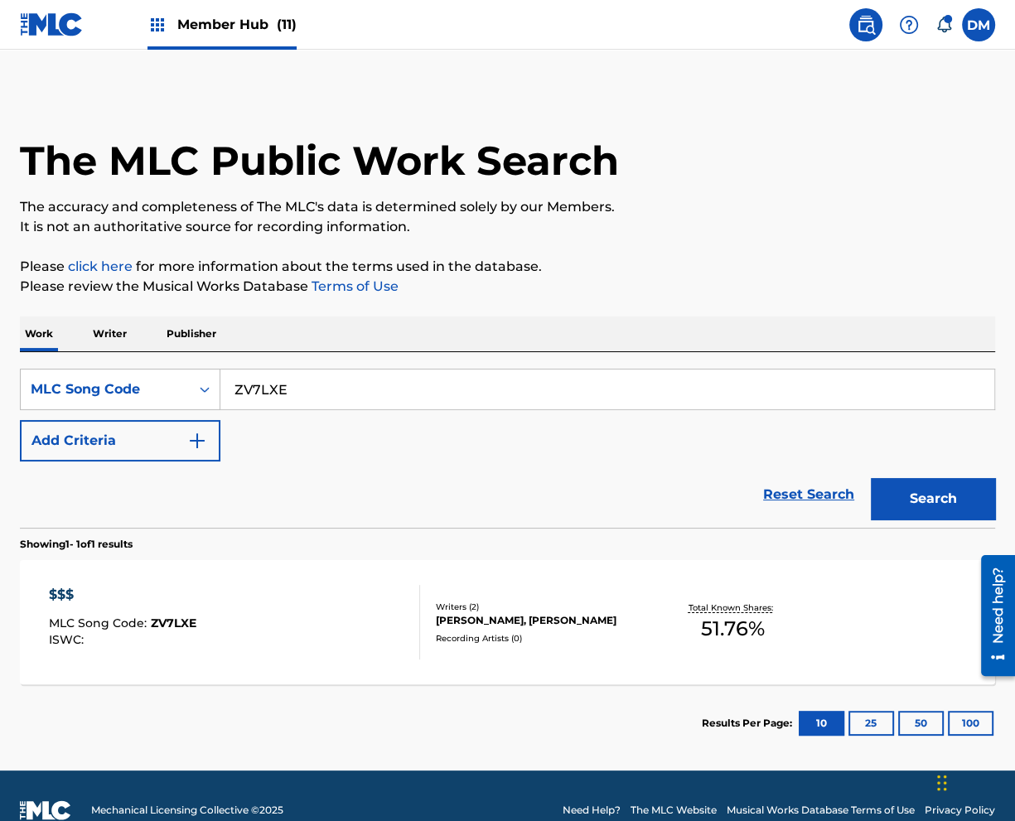
click at [31, 151] on h1 "The MLC Public Work Search" at bounding box center [319, 161] width 599 height 50
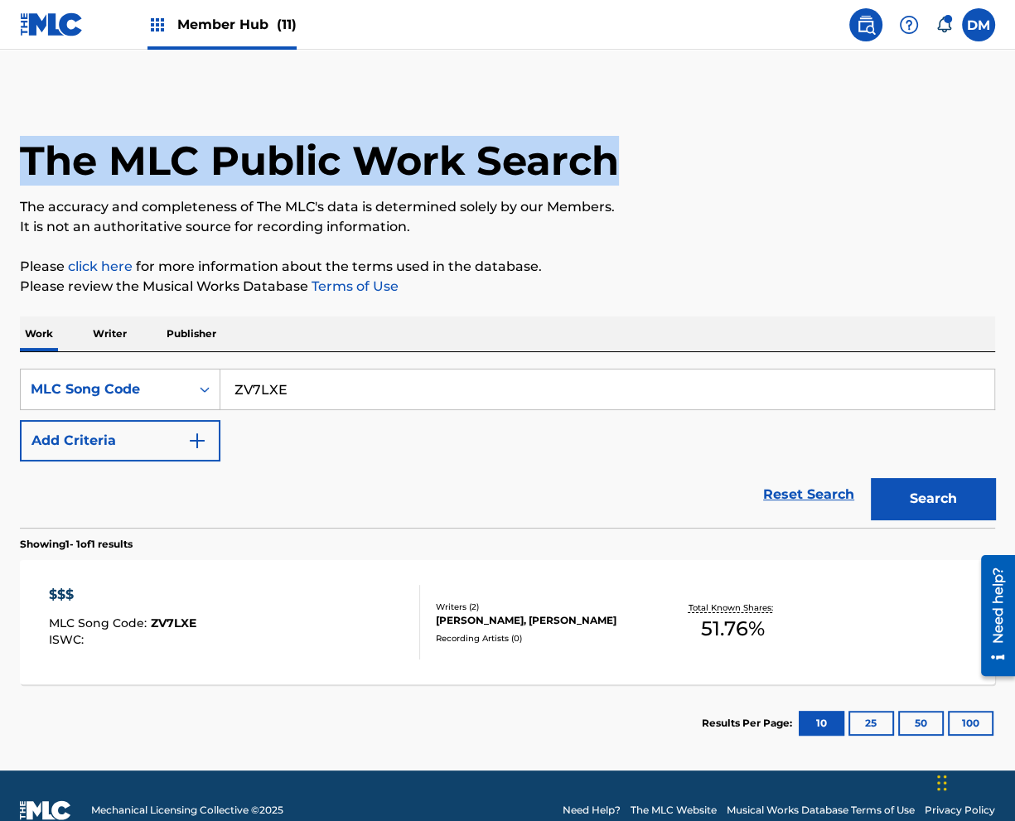
drag, startPoint x: 28, startPoint y: 152, endPoint x: 714, endPoint y: 158, distance: 686.0
click at [714, 158] on div "The MLC Public Work Search" at bounding box center [507, 151] width 975 height 121
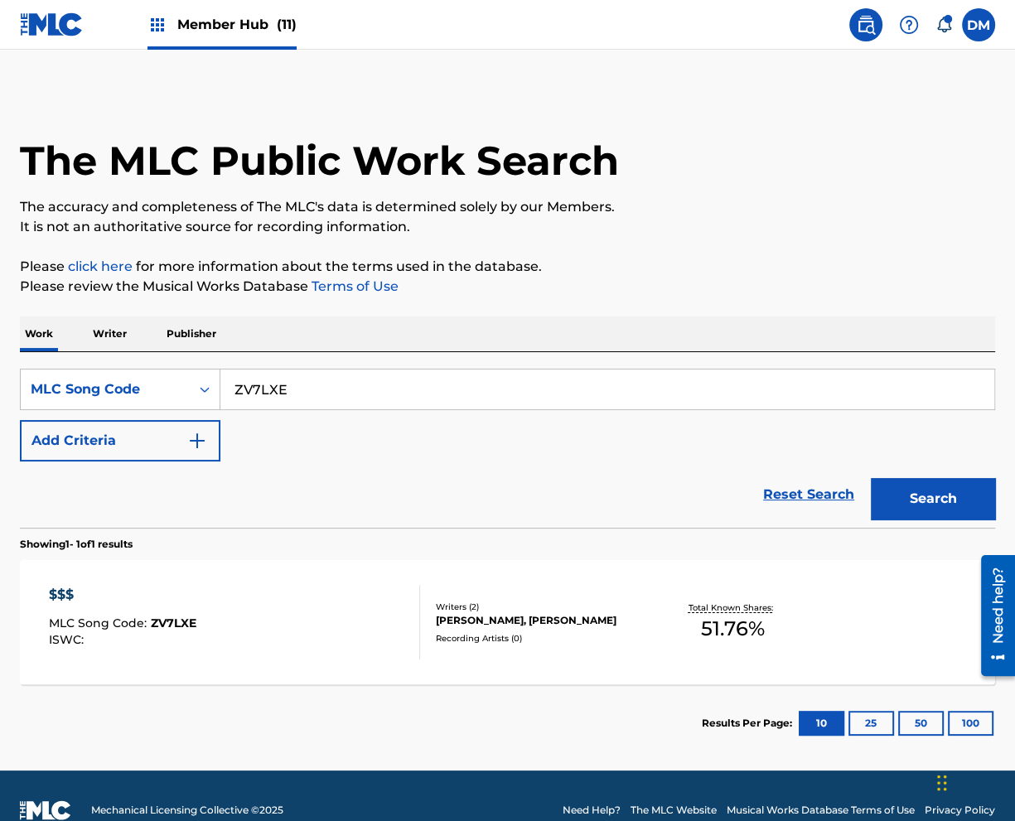
click at [651, 164] on div "The MLC Public Work Search" at bounding box center [507, 151] width 975 height 121
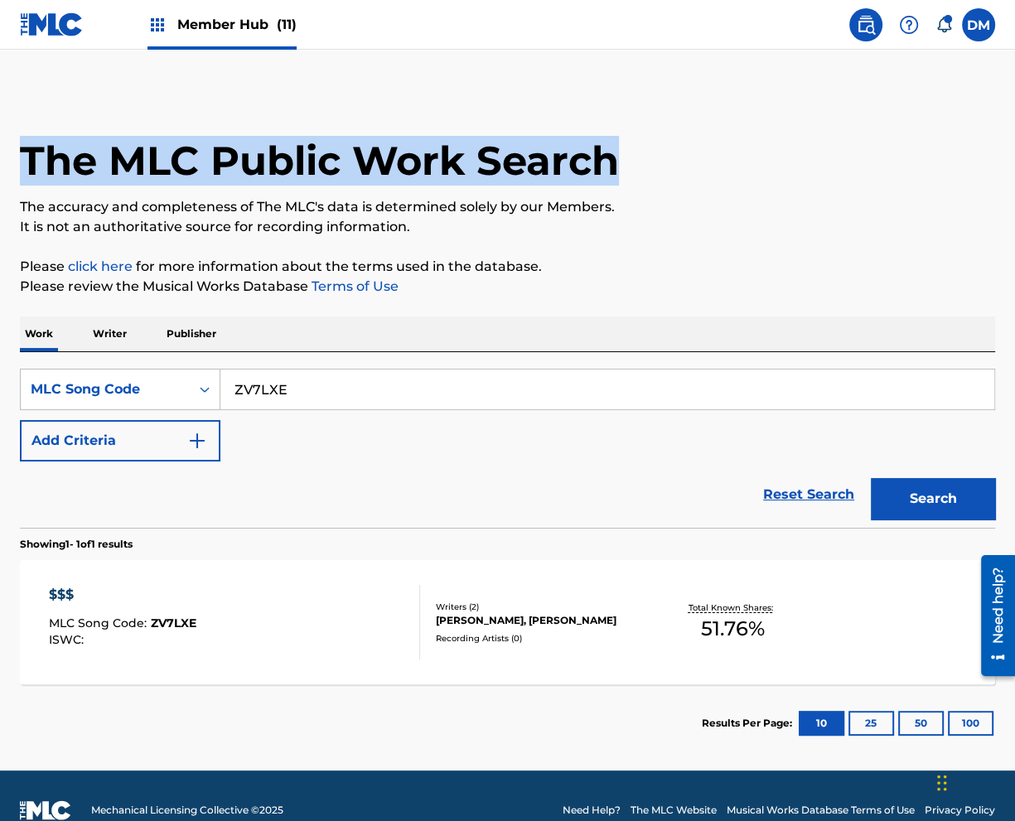
drag, startPoint x: 635, startPoint y: 167, endPoint x: 52, endPoint y: 144, distance: 582.9
click at [17, 151] on div "The MLC Public Work Search The accuracy and completeness of The MLC's data is d…" at bounding box center [507, 426] width 1015 height 671
click at [61, 144] on h1 "The MLC Public Work Search" at bounding box center [319, 161] width 599 height 50
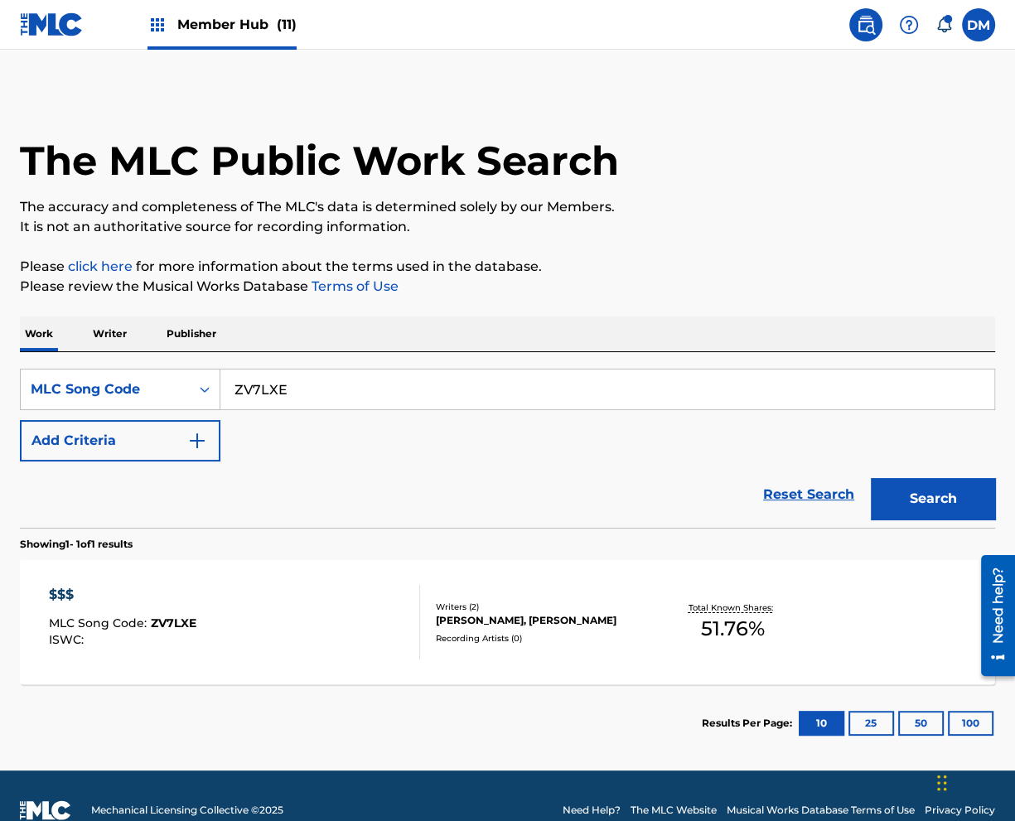
click at [333, 373] on input "ZV7LXE" at bounding box center [607, 390] width 774 height 40
